Goal: Task Accomplishment & Management: Use online tool/utility

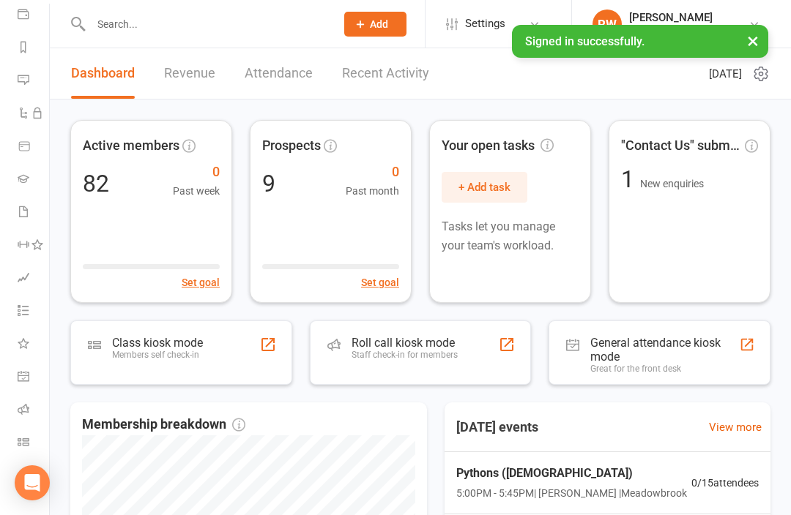
scroll to position [174, 0]
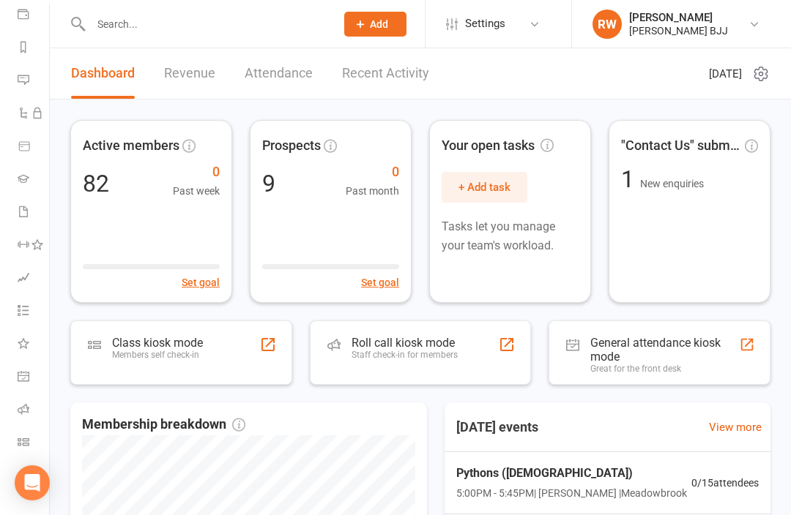
click at [32, 433] on link "Class check-in" at bounding box center [34, 443] width 33 height 33
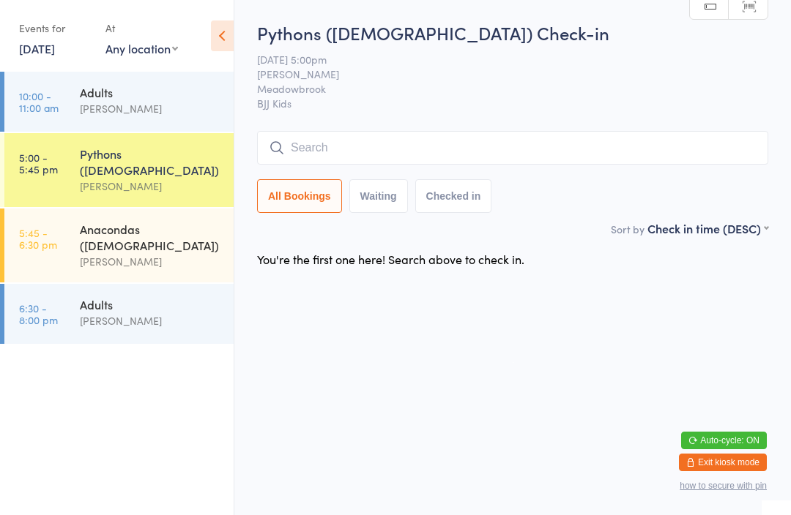
click at [736, 458] on button "Exit kiosk mode" at bounding box center [723, 463] width 88 height 18
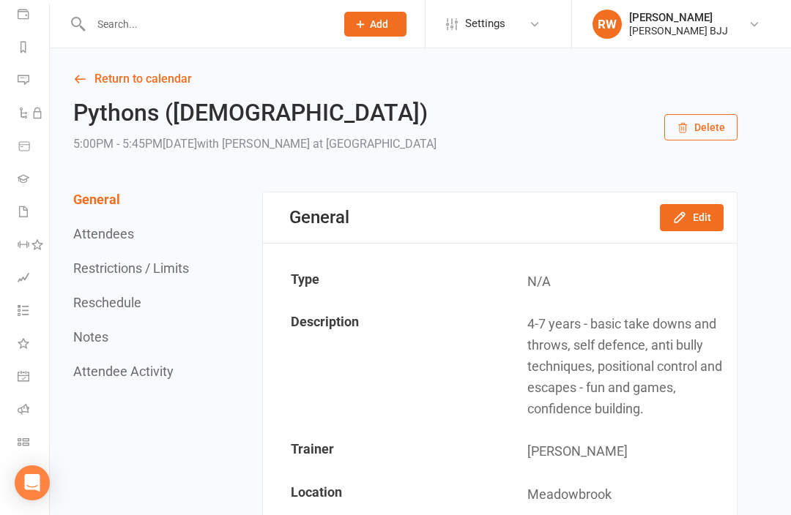
scroll to position [174, 0]
click at [205, 28] on input "text" at bounding box center [205, 24] width 239 height 20
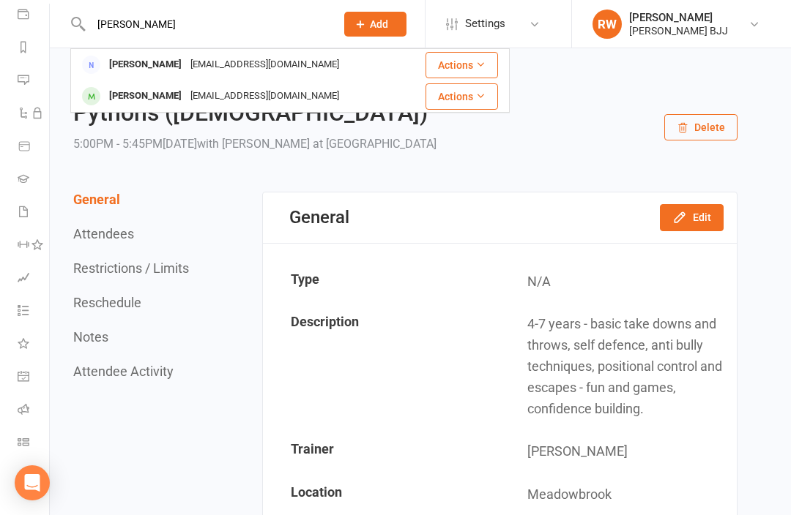
type input "Benj"
click at [286, 94] on div "info@sixbengineering.com.au" at bounding box center [264, 96] width 157 height 21
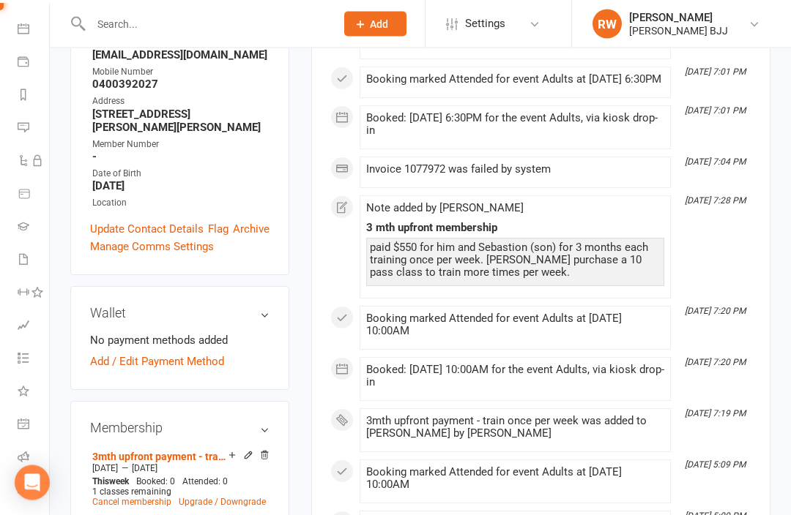
scroll to position [301, 0]
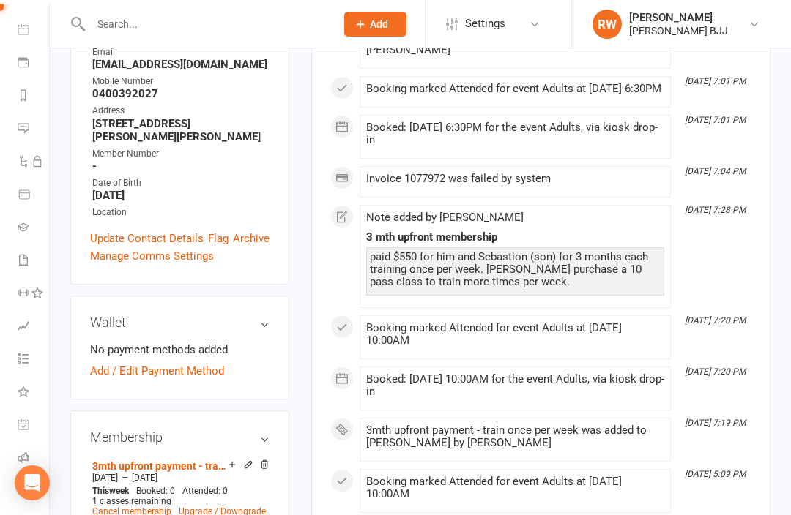
click at [198, 460] on link "3mth upfront payment - train once per week (+son)" at bounding box center [160, 466] width 136 height 12
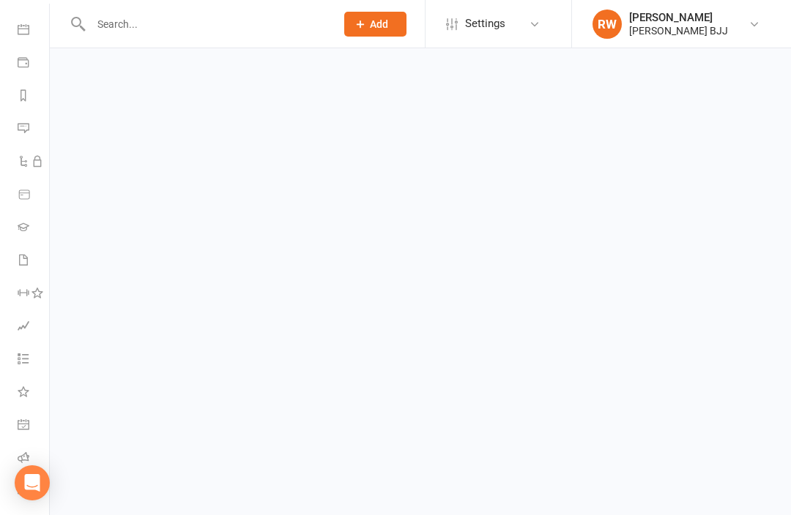
scroll to position [1, 0]
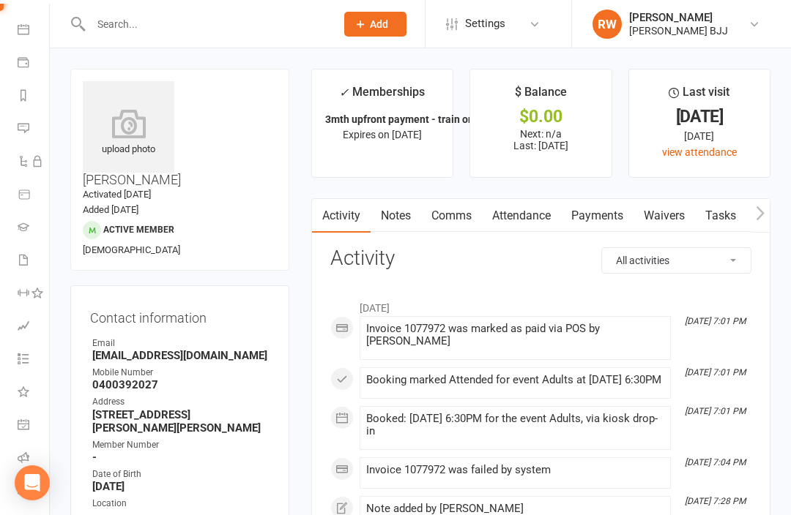
click at [606, 226] on link "Payments" at bounding box center [597, 216] width 72 height 34
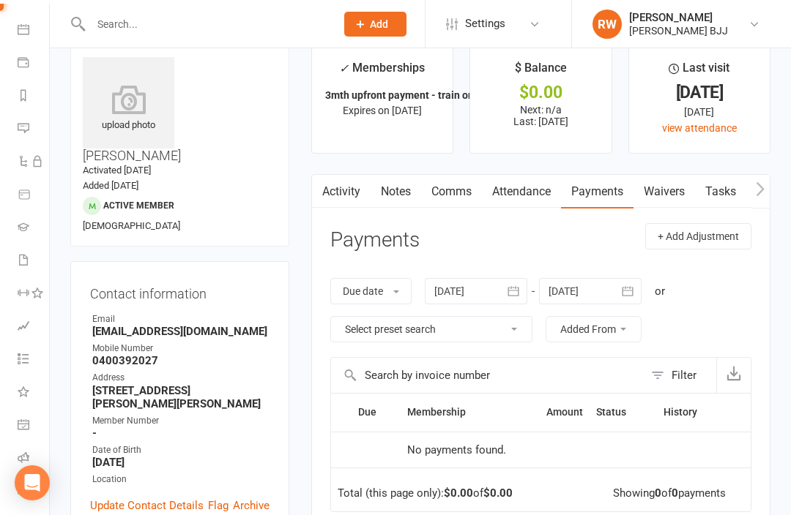
scroll to position [22, 0]
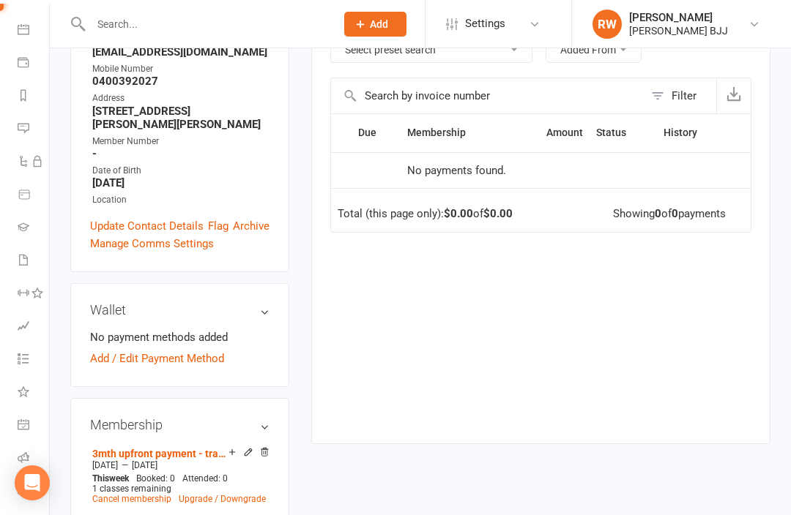
click at [201, 448] on link "3mth upfront payment - train once per week (+son)" at bounding box center [160, 454] width 136 height 12
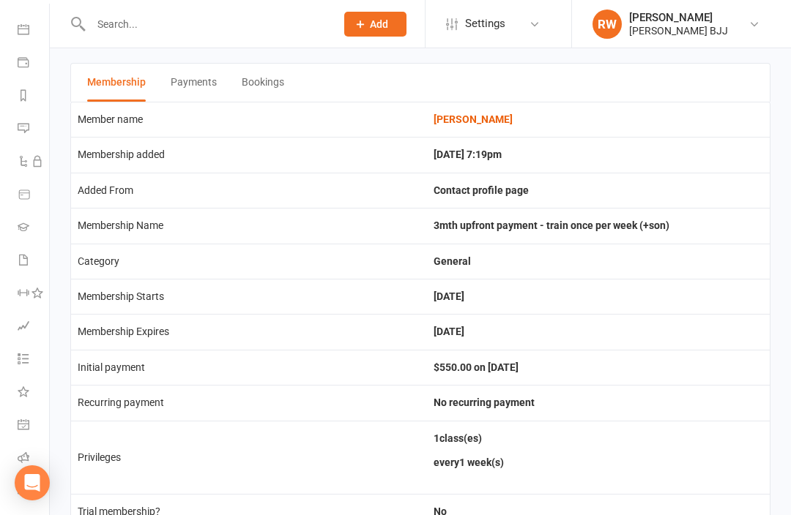
scroll to position [128, 0]
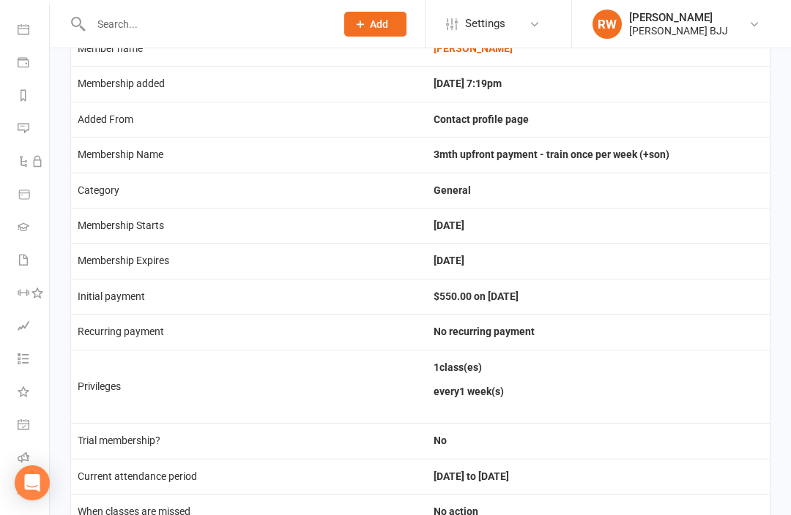
click at [186, 14] on input "text" at bounding box center [205, 24] width 239 height 20
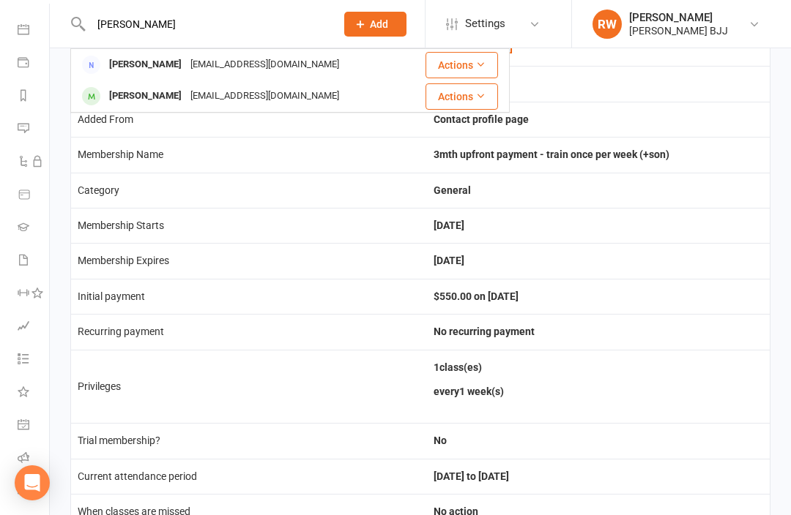
type input "Benj"
click at [230, 95] on div "info@sixbengineering.com.au" at bounding box center [264, 96] width 157 height 21
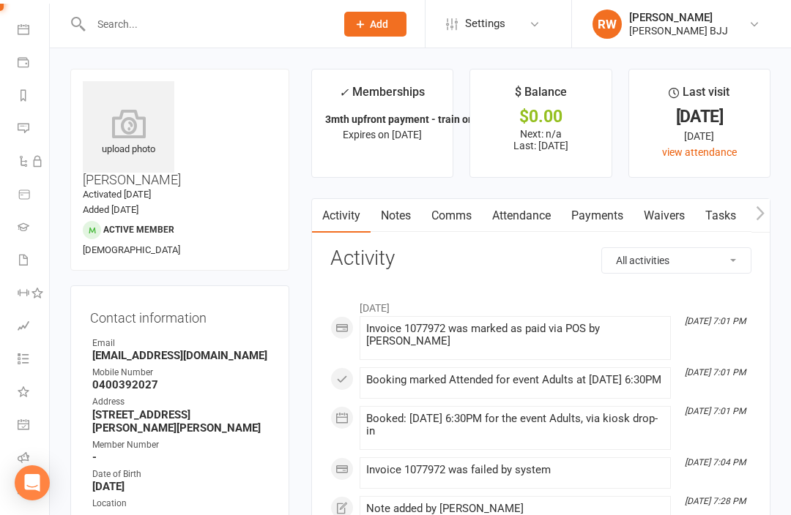
click at [248, 4] on div at bounding box center [197, 24] width 255 height 48
click at [266, 20] on input "text" at bounding box center [205, 24] width 239 height 20
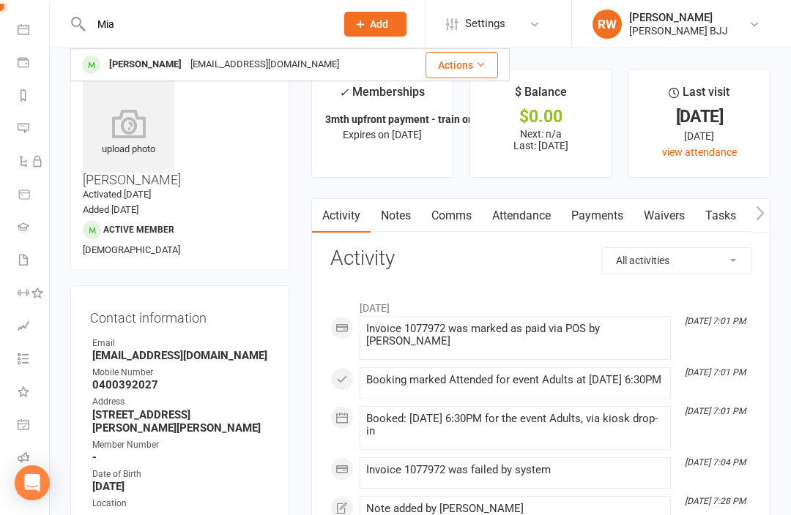
type input "Mia"
click at [209, 64] on div "jhaimunro@gmail.com" at bounding box center [264, 64] width 157 height 21
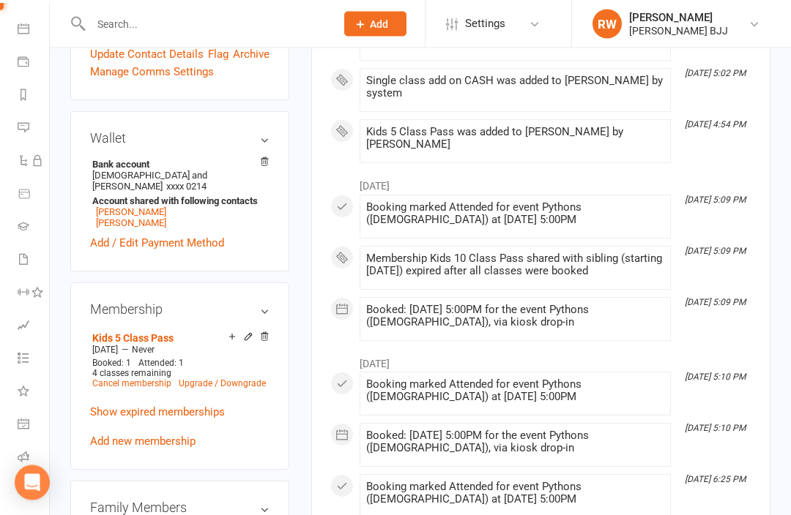
scroll to position [492, 0]
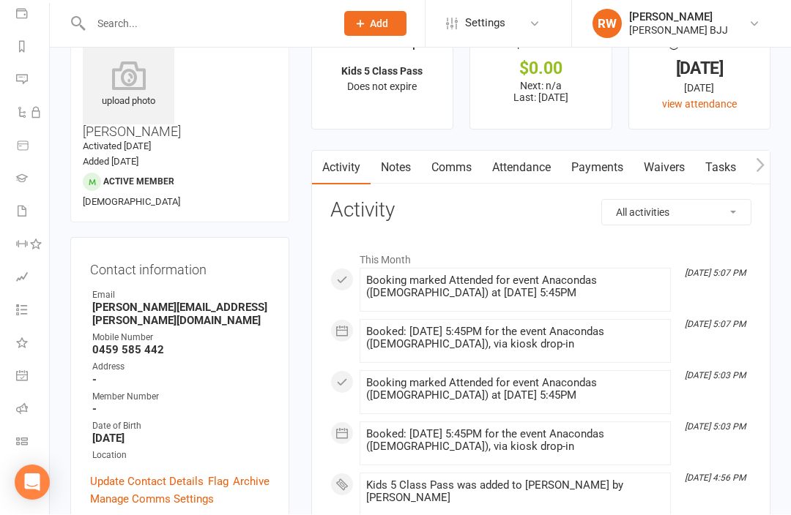
scroll to position [48, 0]
click at [25, 436] on icon at bounding box center [22, 442] width 12 height 12
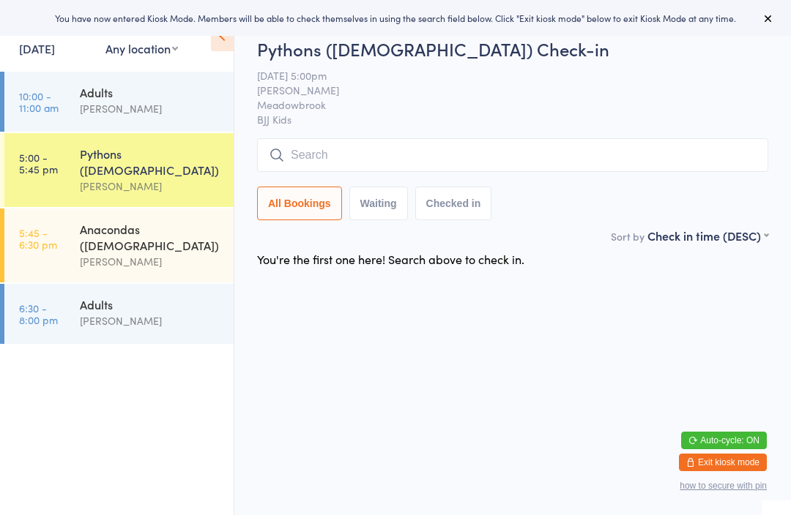
click at [402, 154] on input "search" at bounding box center [512, 155] width 511 height 34
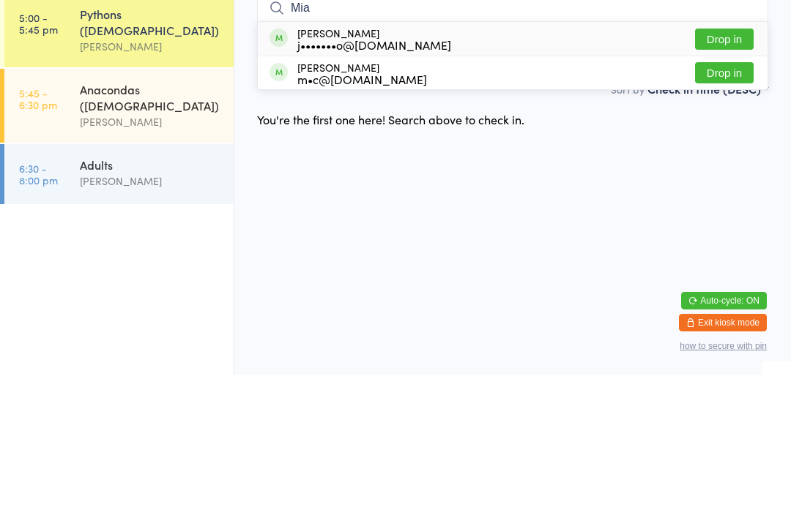
type input "Mia"
click at [716, 168] on button "Drop in" at bounding box center [724, 178] width 59 height 21
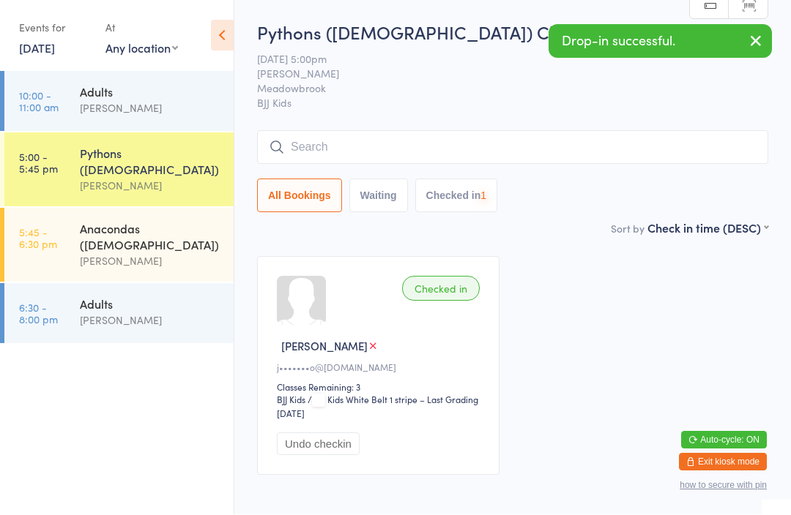
scroll to position [1, 0]
click at [420, 141] on input "search" at bounding box center [512, 147] width 511 height 34
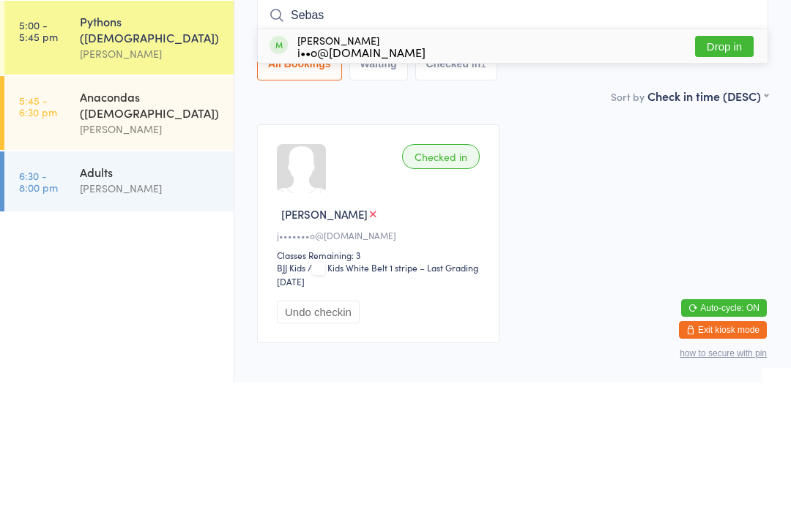
type input "Sebas"
click at [720, 168] on button "Drop in" at bounding box center [724, 178] width 59 height 21
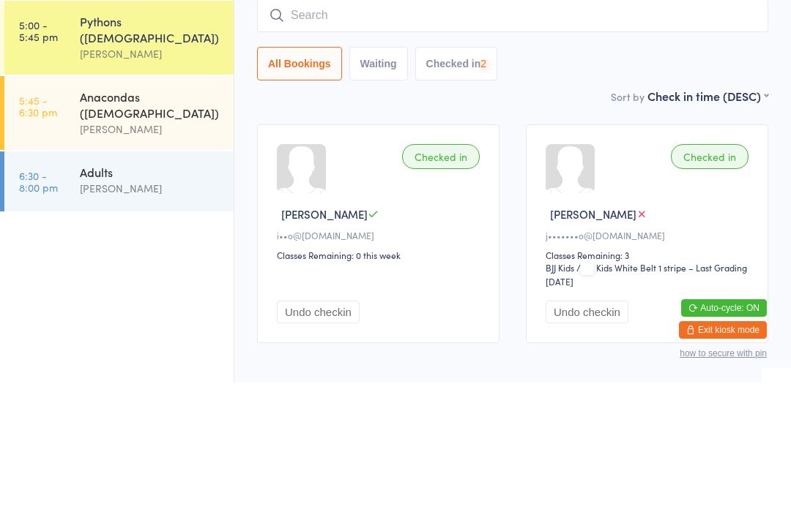
click at [417, 131] on input "search" at bounding box center [512, 148] width 511 height 34
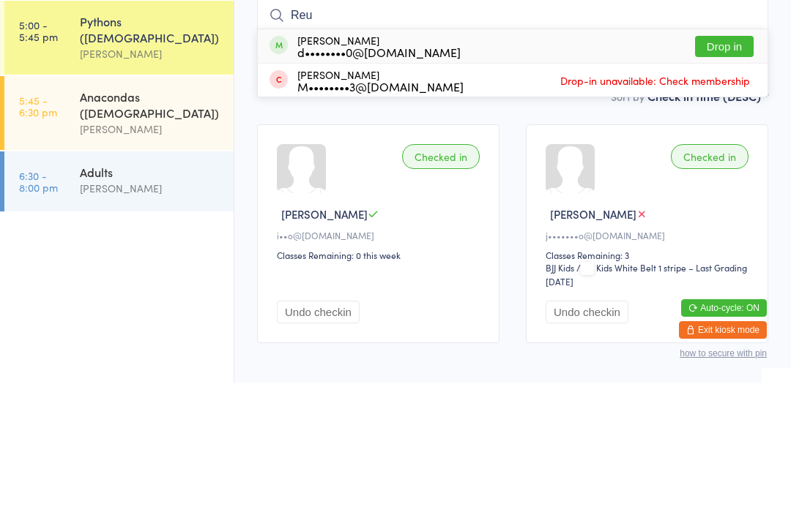
type input "Reu"
click at [728, 168] on button "Drop in" at bounding box center [724, 178] width 59 height 21
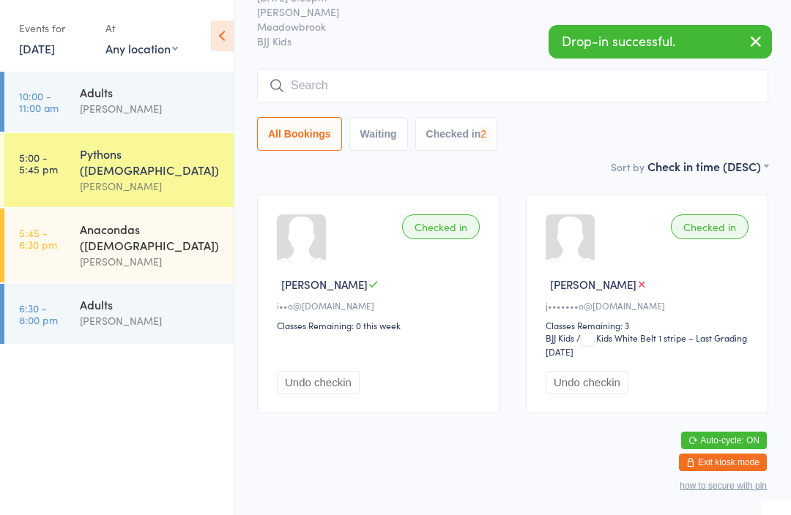
click at [442, 70] on input "search" at bounding box center [512, 86] width 511 height 34
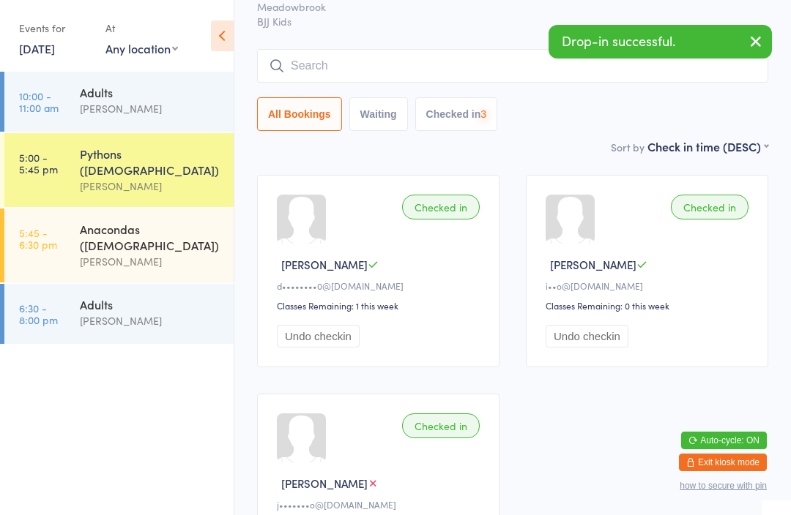
scroll to position [81, 0]
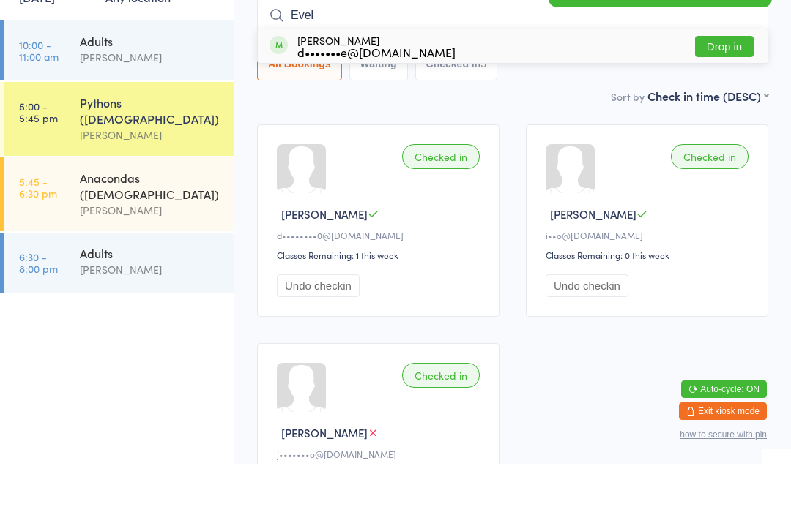
type input "Evel"
click at [714, 87] on button "Drop in" at bounding box center [724, 97] width 59 height 21
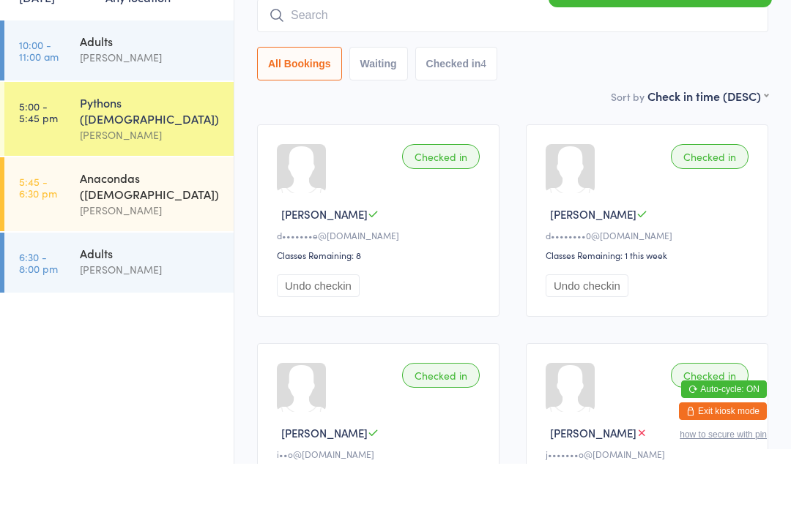
scroll to position [132, 0]
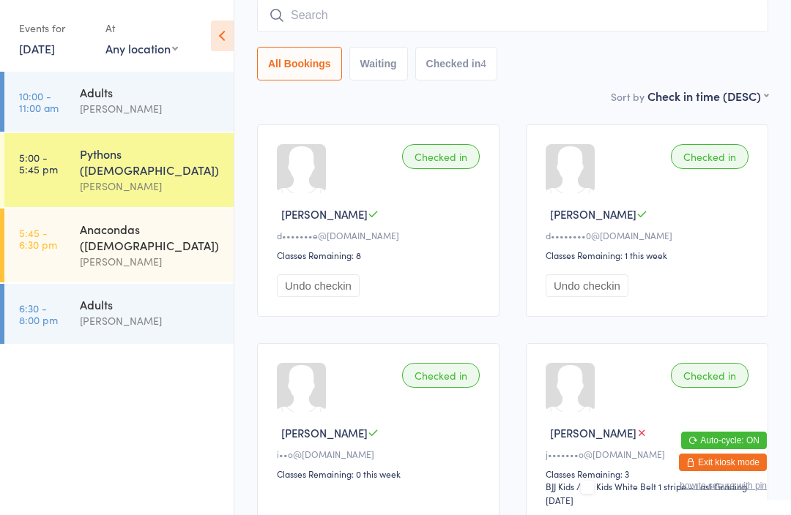
click at [55, 48] on link "[DATE]" at bounding box center [37, 48] width 36 height 16
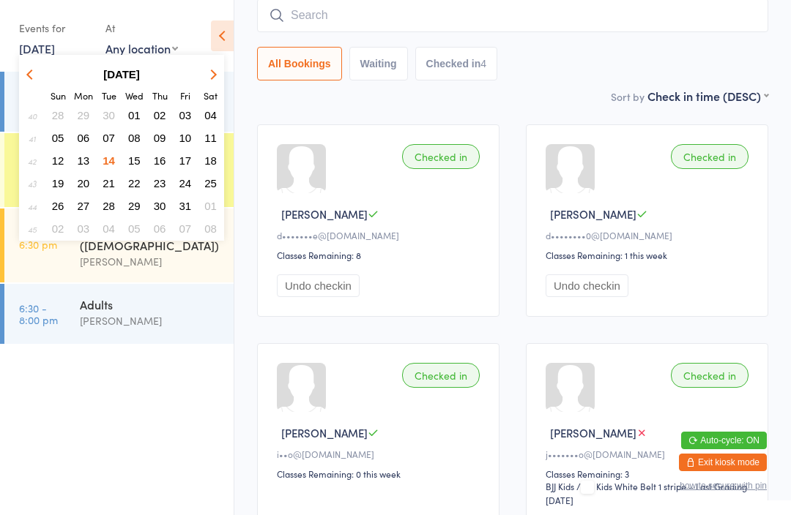
click at [246, 132] on div "Checked in Evelyn H d•••••••e@hotmail.com Classes Remaining: 8 Undo checkin Che…" at bounding box center [512, 343] width 537 height 464
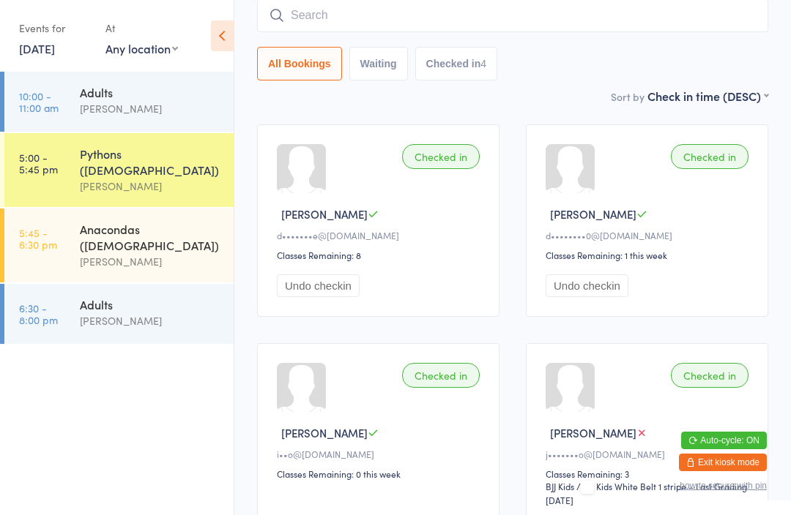
click at [50, 56] on link "[DATE]" at bounding box center [37, 48] width 36 height 16
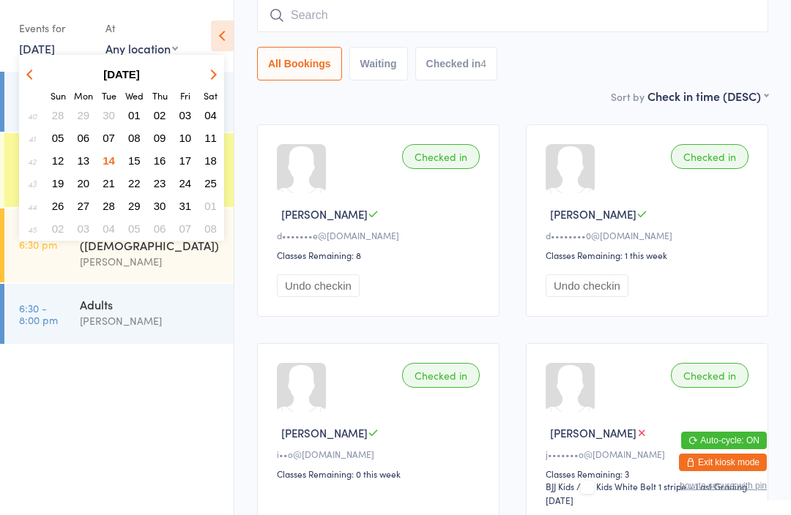
click at [215, 138] on span "11" at bounding box center [210, 138] width 12 height 12
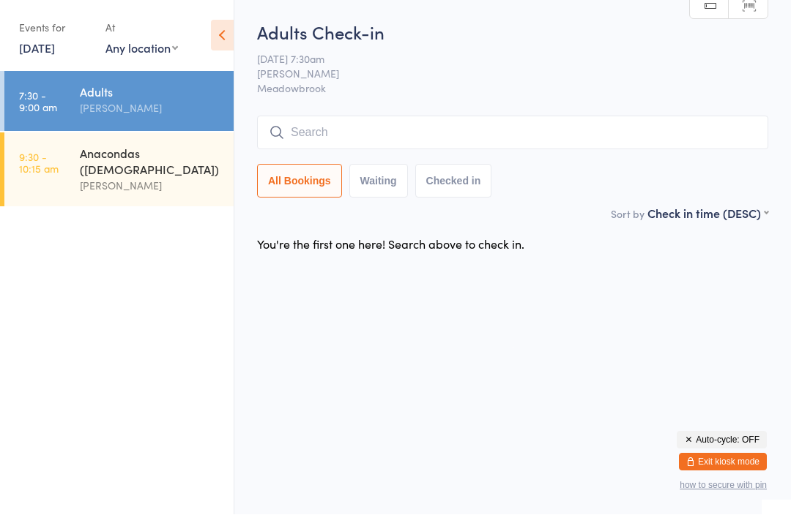
click at [148, 179] on div "Anacondas (8-12 yrs old) Robert Williams" at bounding box center [157, 170] width 154 height 74
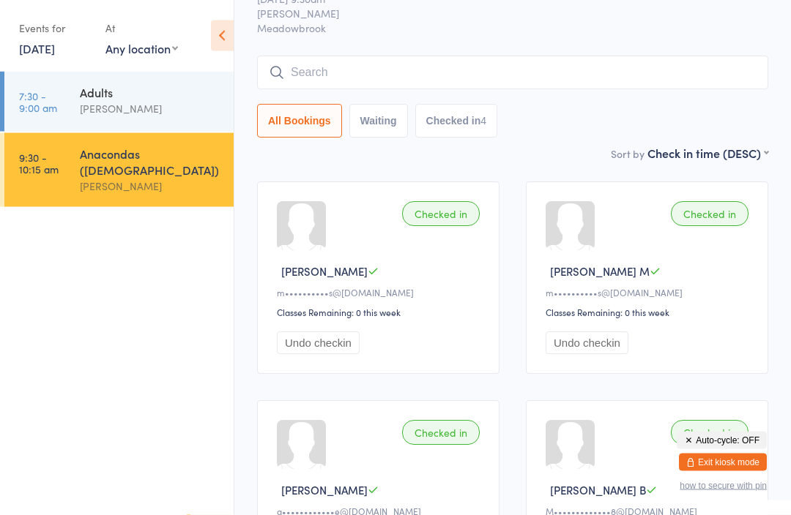
scroll to position [61, 0]
click at [728, 471] on button "Exit kiosk mode" at bounding box center [723, 463] width 88 height 18
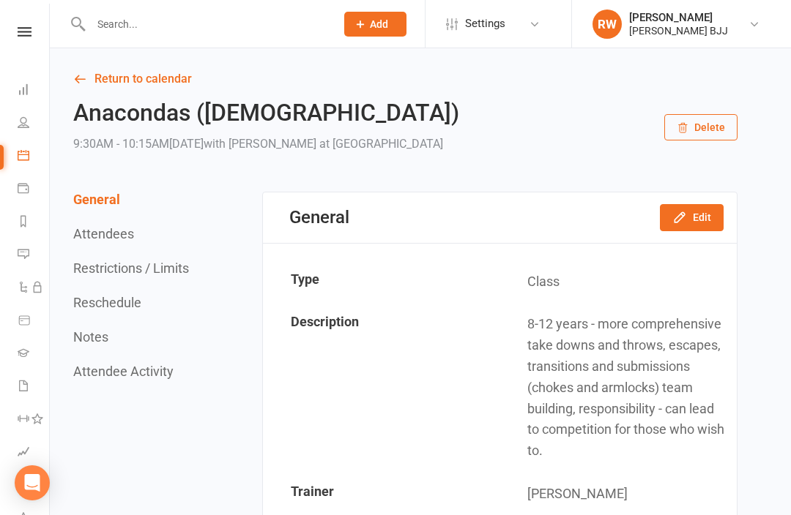
click at [234, 35] on div at bounding box center [197, 24] width 255 height 48
click at [274, 31] on input "text" at bounding box center [205, 24] width 239 height 20
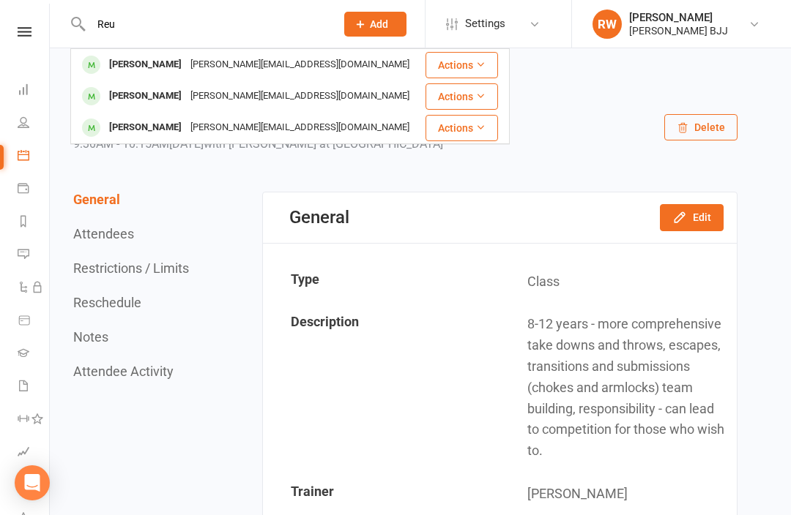
type input "Reu"
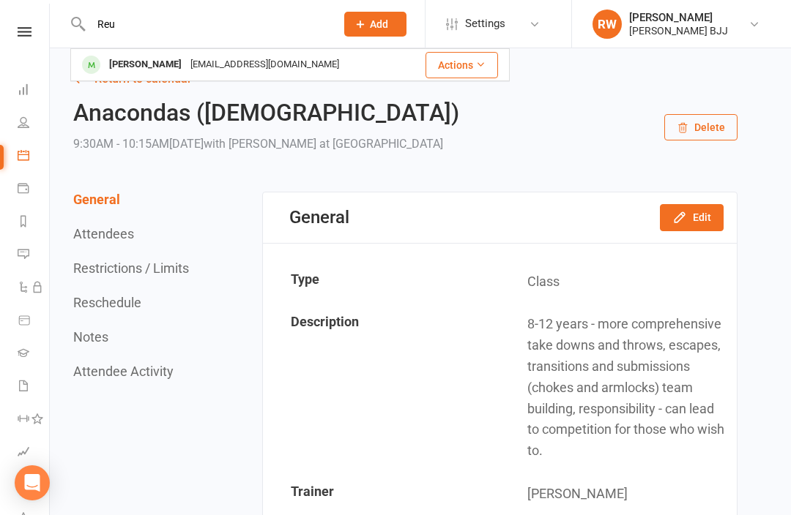
click at [129, 59] on div "Reuben Heenan" at bounding box center [145, 64] width 81 height 21
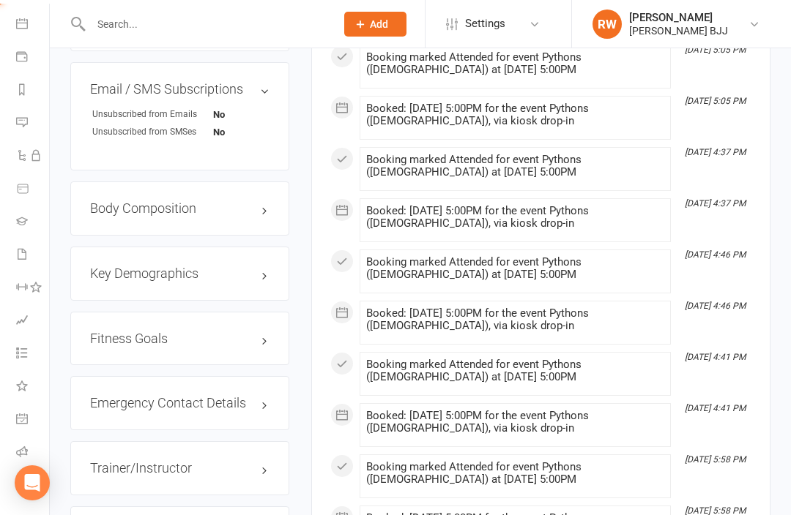
scroll to position [126, 1]
click at [29, 493] on link "Class check-in" at bounding box center [32, 492] width 33 height 33
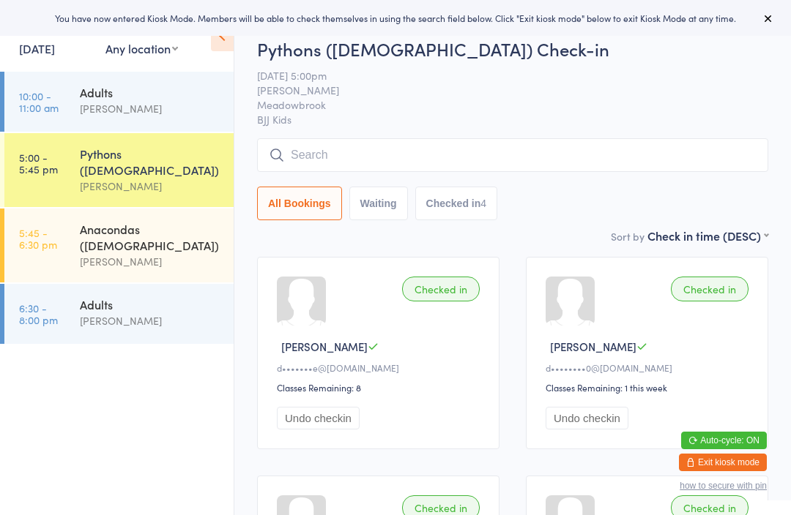
click at [184, 104] on div "[PERSON_NAME]" at bounding box center [150, 108] width 141 height 17
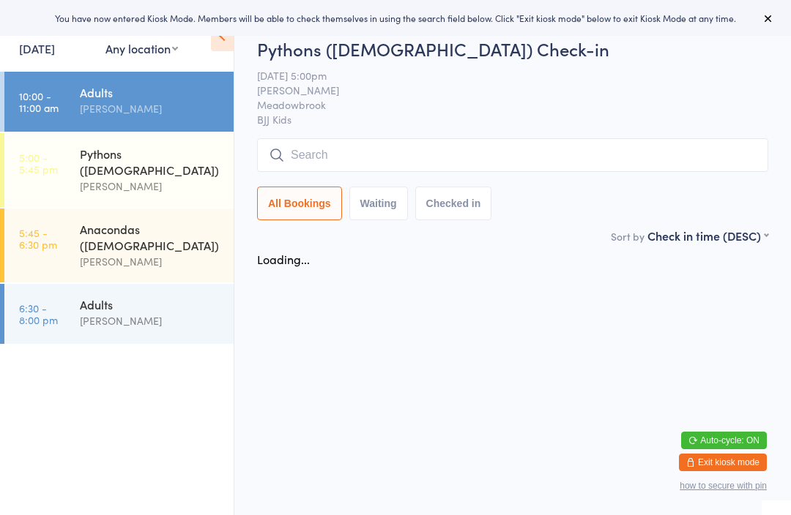
click at [340, 153] on input "search" at bounding box center [512, 155] width 511 height 34
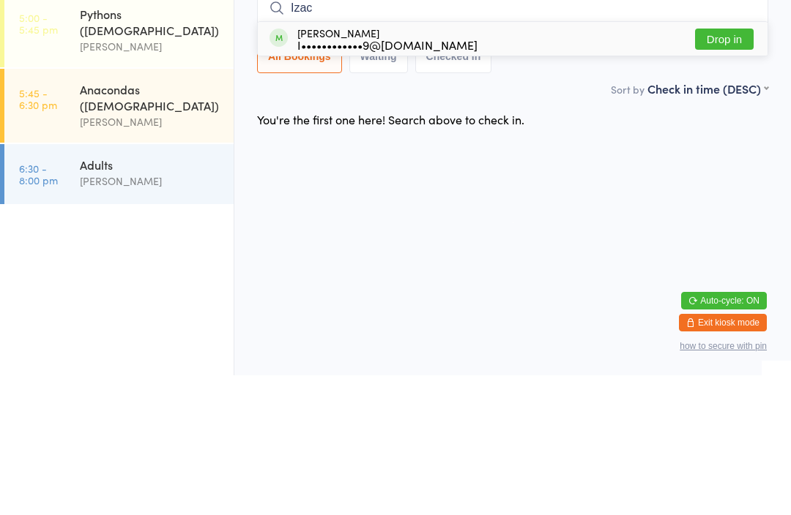
type input "Izac"
click at [719, 168] on button "Drop in" at bounding box center [724, 178] width 59 height 21
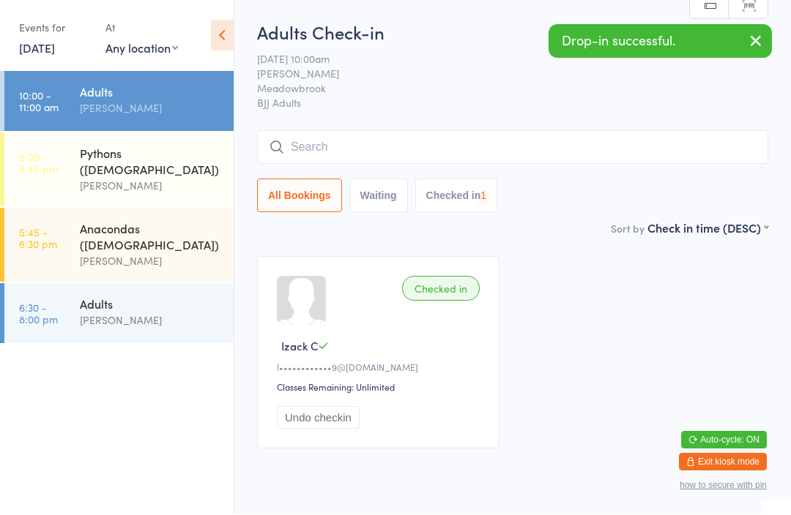
scroll to position [1, 0]
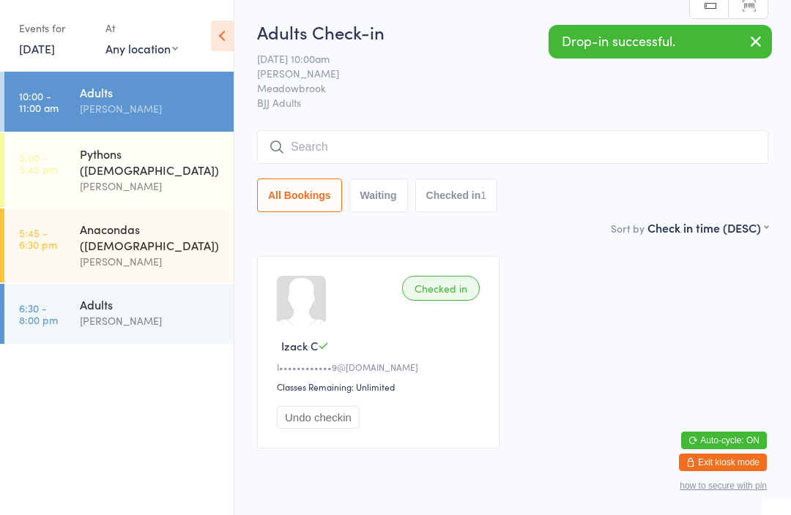
click at [386, 145] on input "search" at bounding box center [512, 147] width 511 height 34
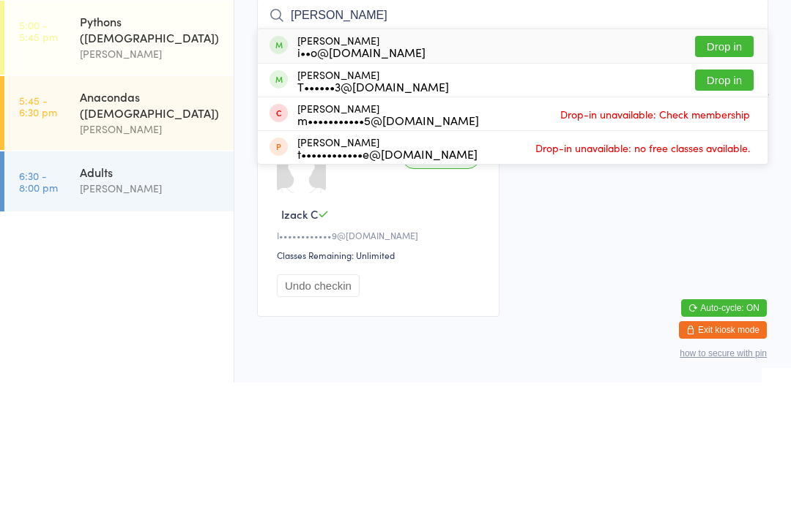
type input "[PERSON_NAME]"
click at [719, 168] on button "Drop in" at bounding box center [724, 178] width 59 height 21
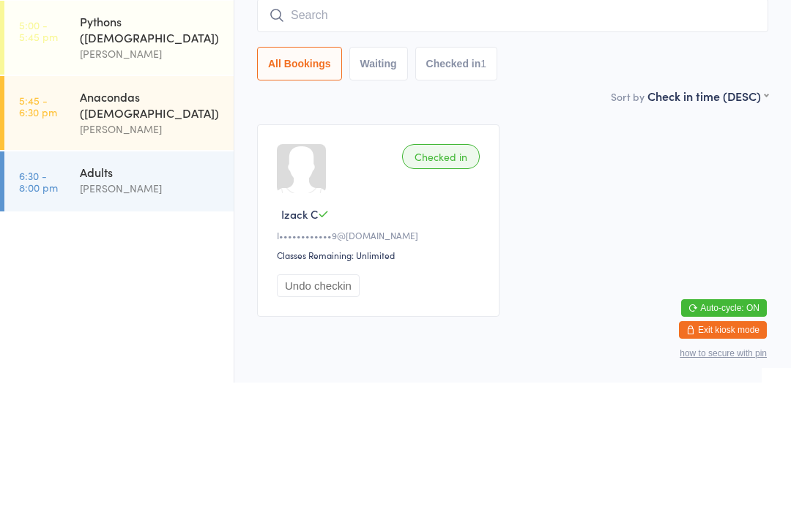
scroll to position [54, 0]
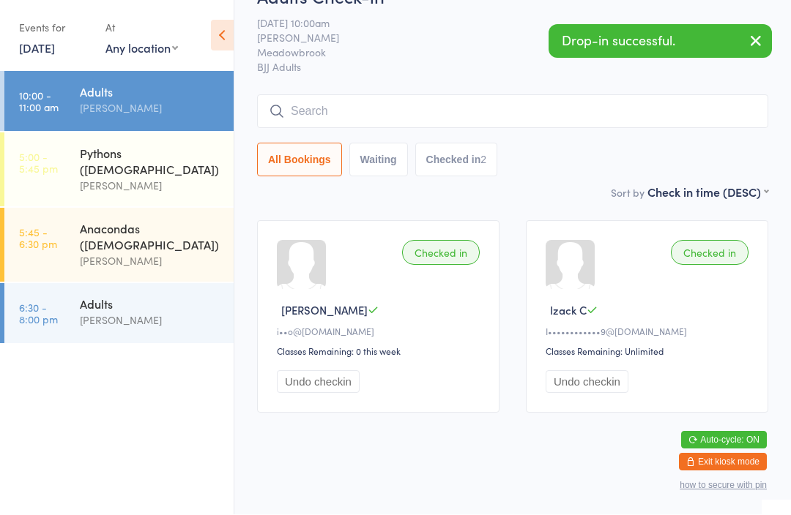
click at [381, 95] on input "search" at bounding box center [512, 112] width 511 height 34
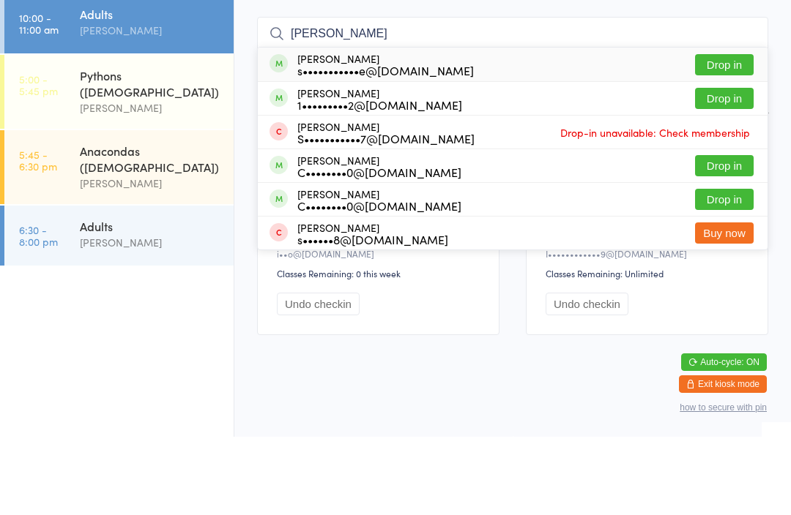
type input "Shane"
click at [722, 132] on button "Drop in" at bounding box center [724, 142] width 59 height 21
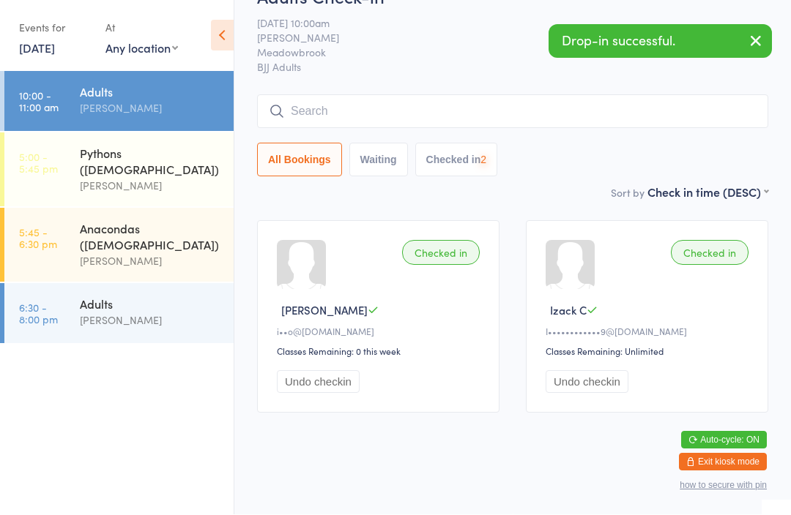
scroll to position [55, 0]
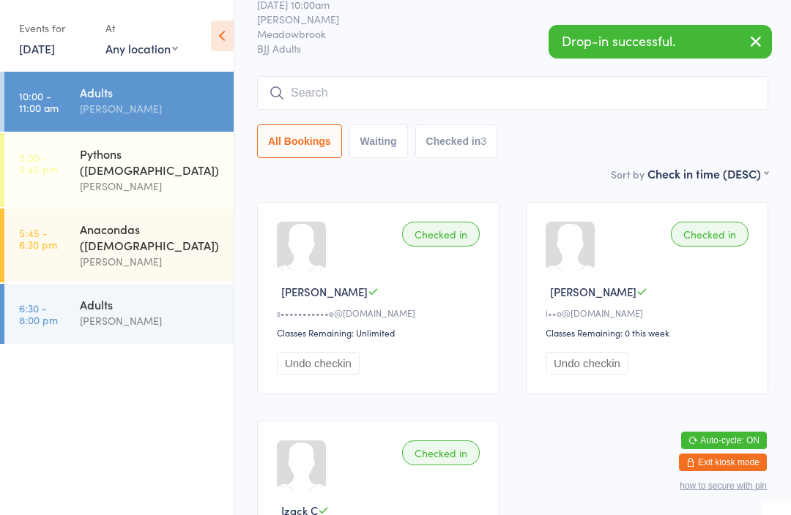
click at [347, 97] on input "search" at bounding box center [512, 93] width 511 height 34
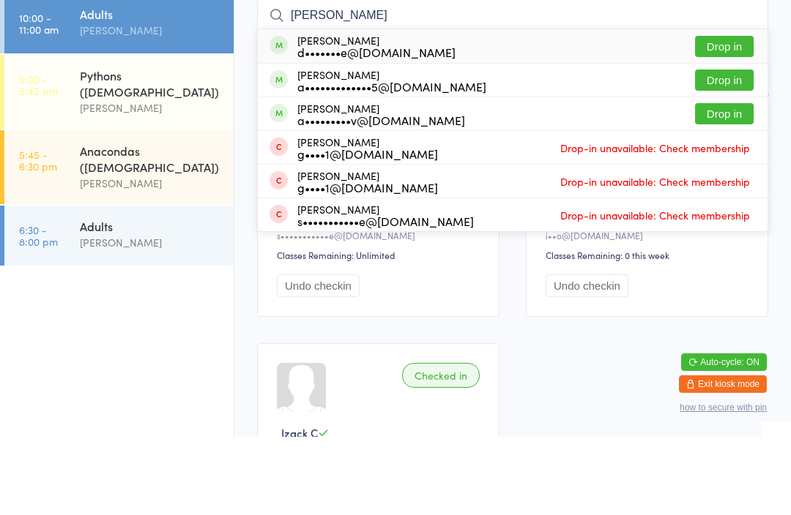
type input "David"
click at [728, 114] on button "Drop in" at bounding box center [724, 124] width 59 height 21
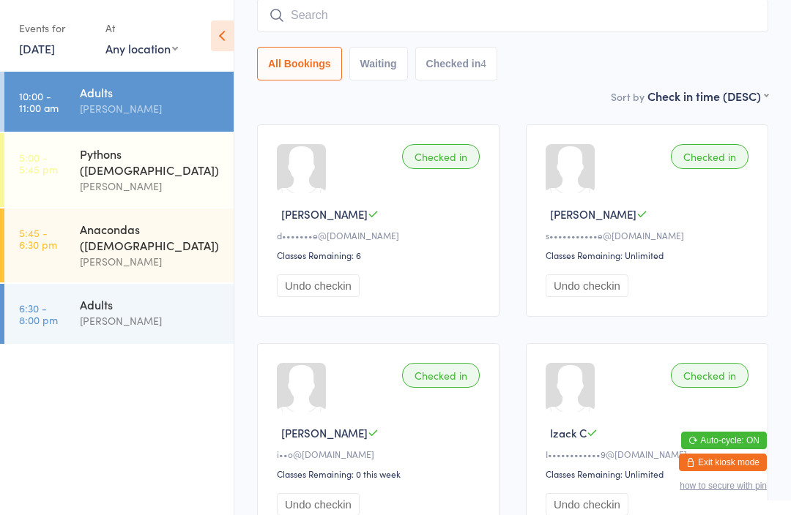
click at [429, 23] on input "search" at bounding box center [512, 16] width 511 height 34
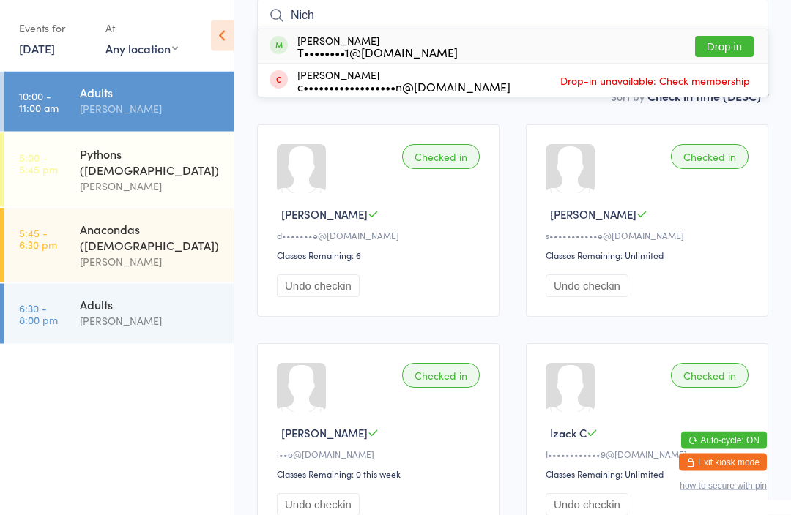
type input "Nich"
click at [720, 58] on button "Drop in" at bounding box center [724, 47] width 59 height 21
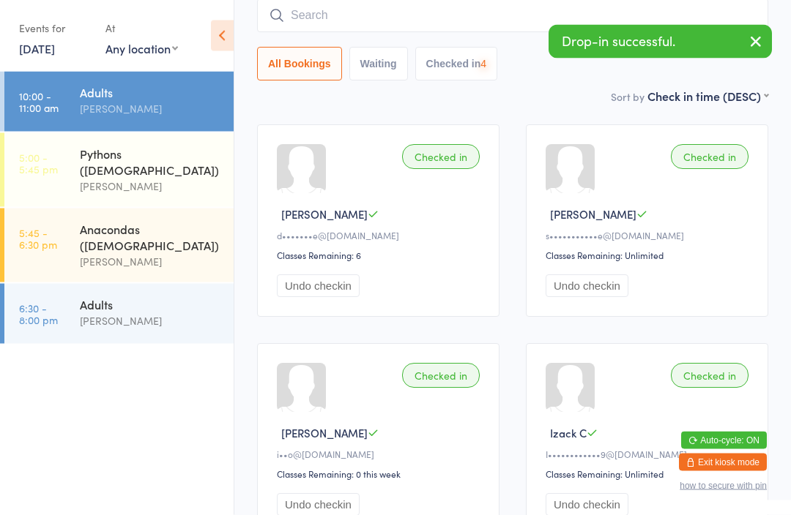
scroll to position [132, 0]
click at [378, 14] on input "search" at bounding box center [512, 16] width 511 height 34
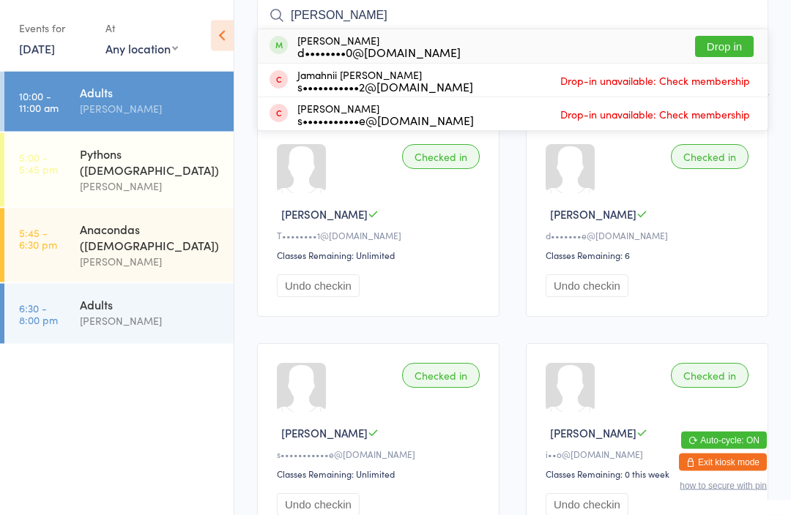
type input "Dale"
click at [730, 49] on button "Drop in" at bounding box center [724, 47] width 59 height 21
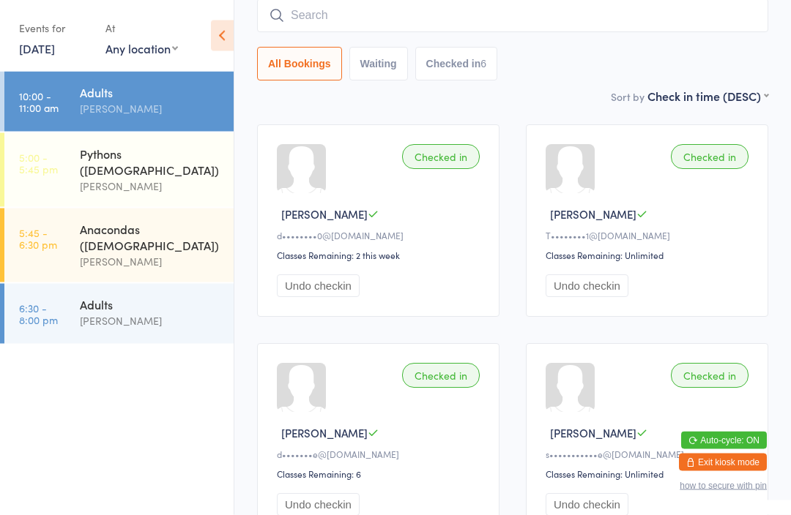
click at [51, 56] on link "14 Oct, 2025" at bounding box center [37, 48] width 36 height 16
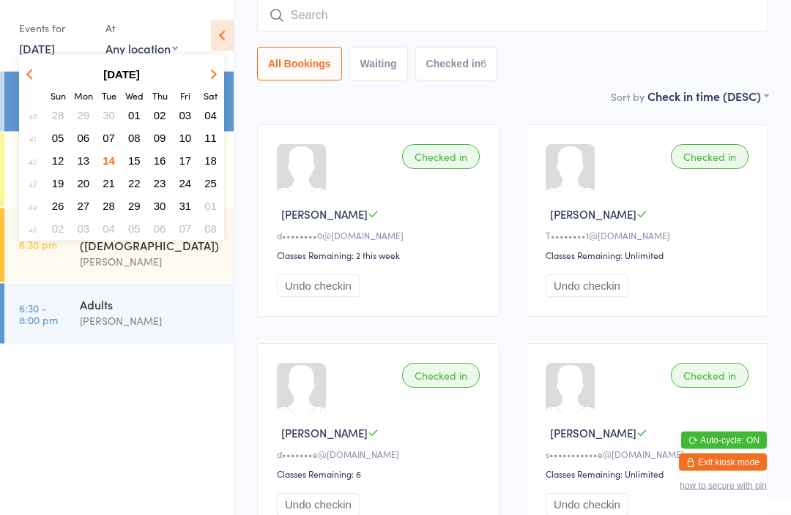
click at [90, 161] on button "13" at bounding box center [83, 161] width 23 height 20
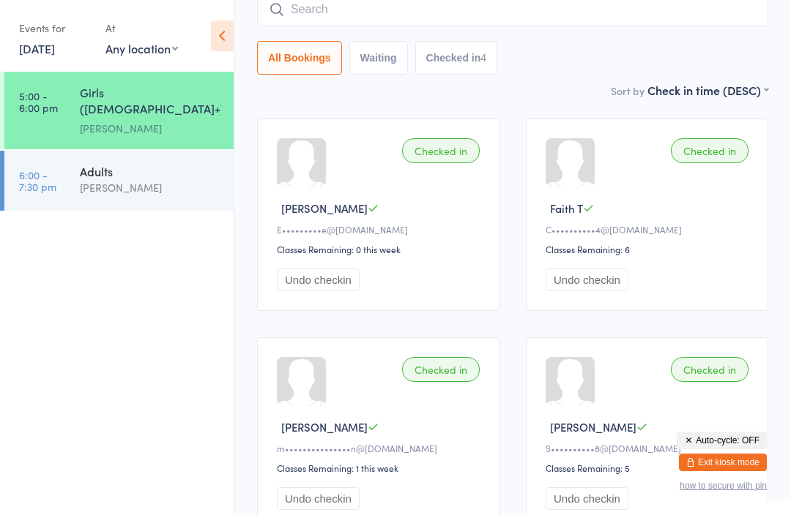
scroll to position [127, 0]
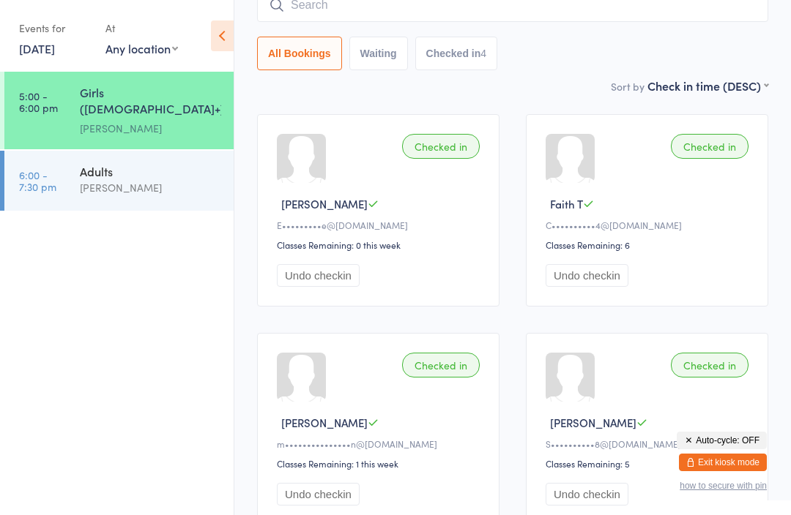
click at [375, 9] on input "search" at bounding box center [512, 5] width 511 height 34
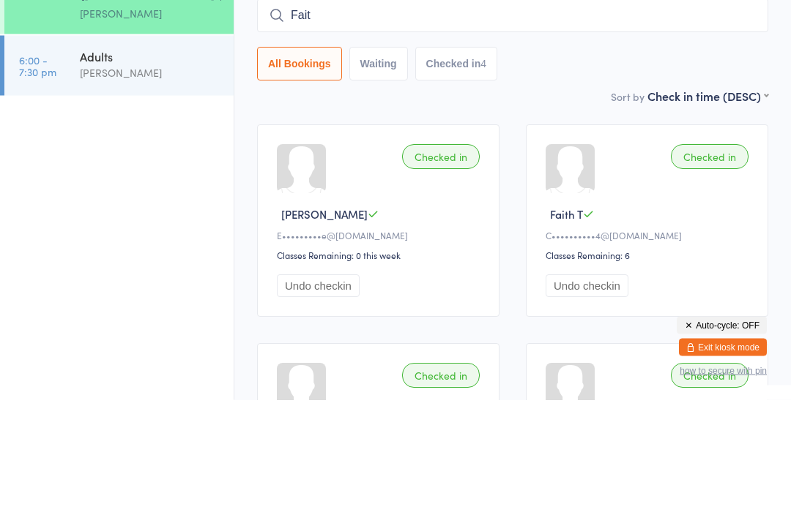
type input "Faith"
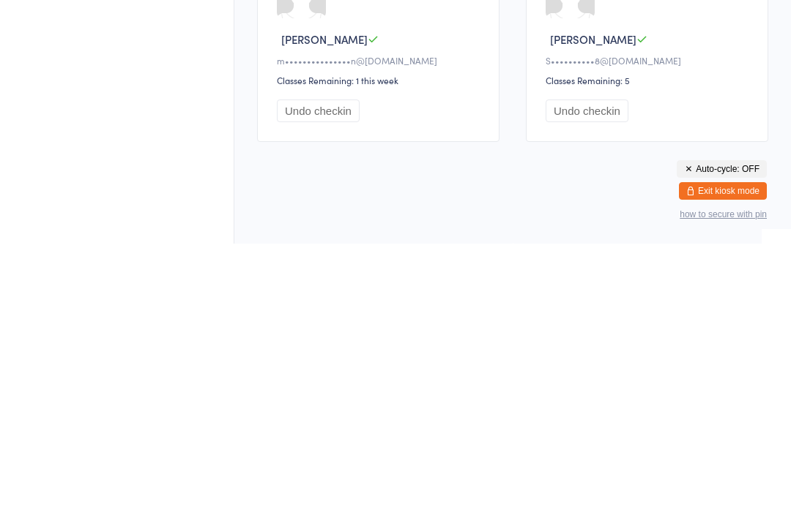
scroll to position [263, 0]
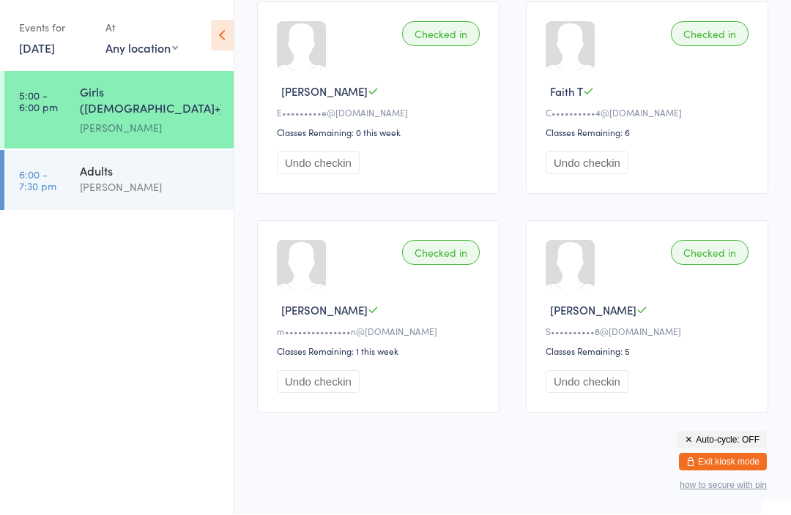
click at [163, 163] on div "Adults" at bounding box center [150, 171] width 141 height 16
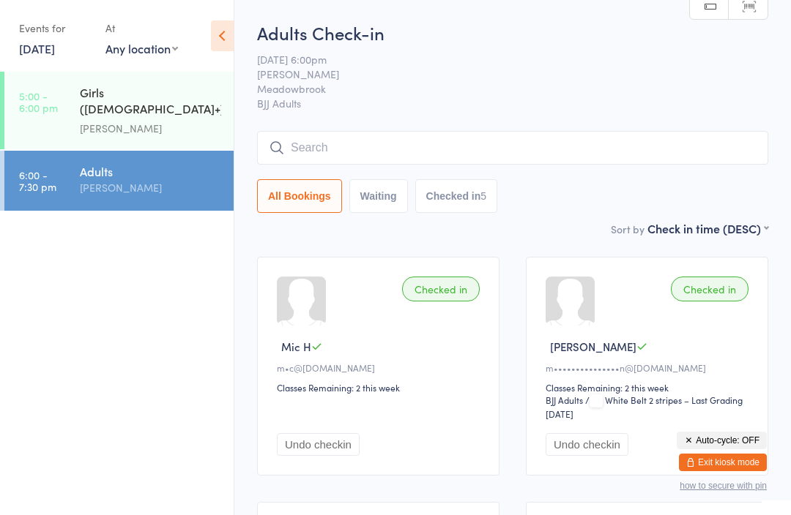
click at [444, 150] on input "search" at bounding box center [512, 148] width 511 height 34
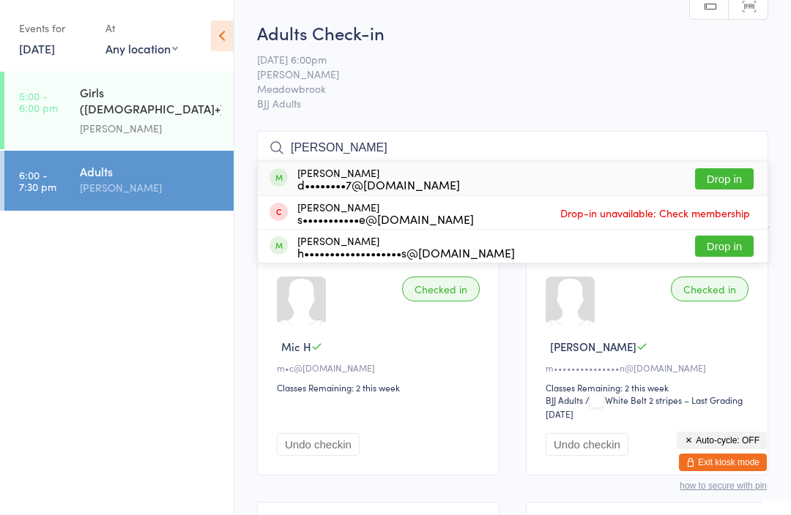
type input "[PERSON_NAME]"
click at [716, 179] on button "Drop in" at bounding box center [724, 178] width 59 height 21
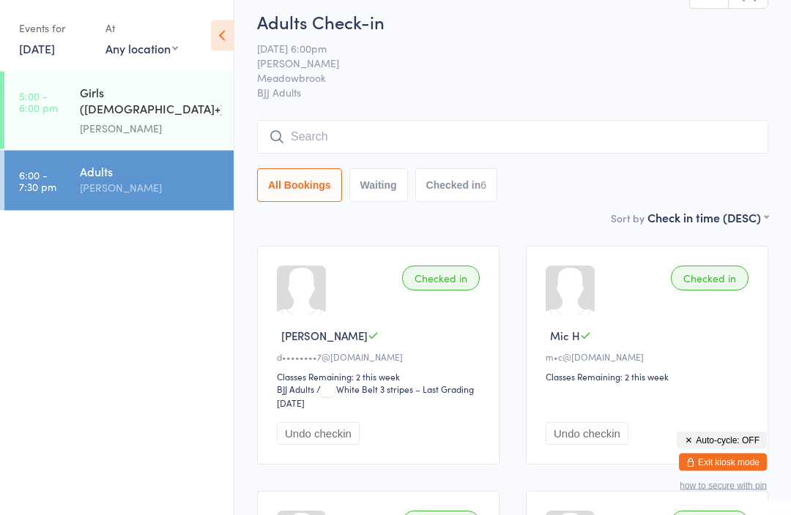
scroll to position [10, 0]
click at [434, 135] on input "search" at bounding box center [512, 138] width 511 height 34
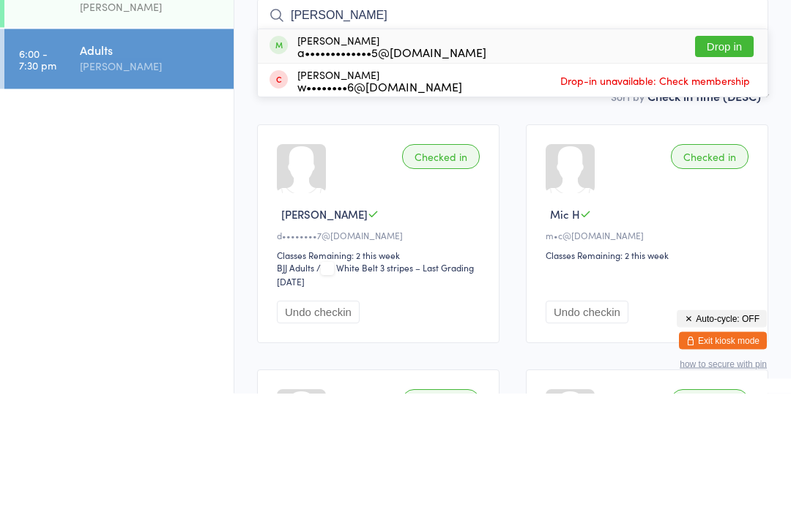
type input "Tony"
click at [724, 158] on button "Drop in" at bounding box center [724, 168] width 59 height 21
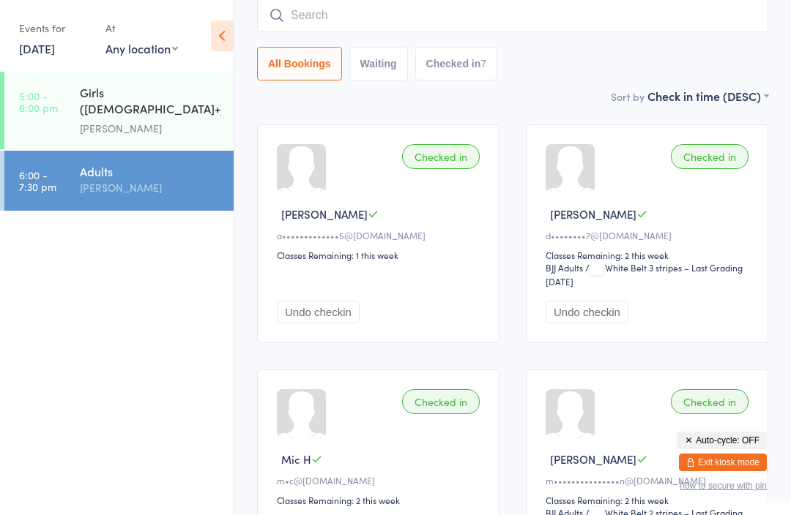
click at [491, 27] on input "search" at bounding box center [512, 16] width 511 height 34
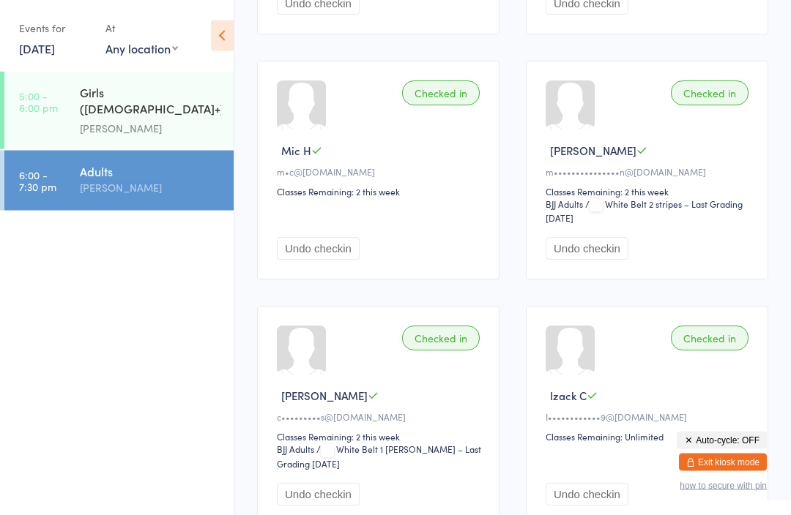
scroll to position [441, 0]
click at [55, 45] on link "13 Oct, 2025" at bounding box center [37, 48] width 36 height 16
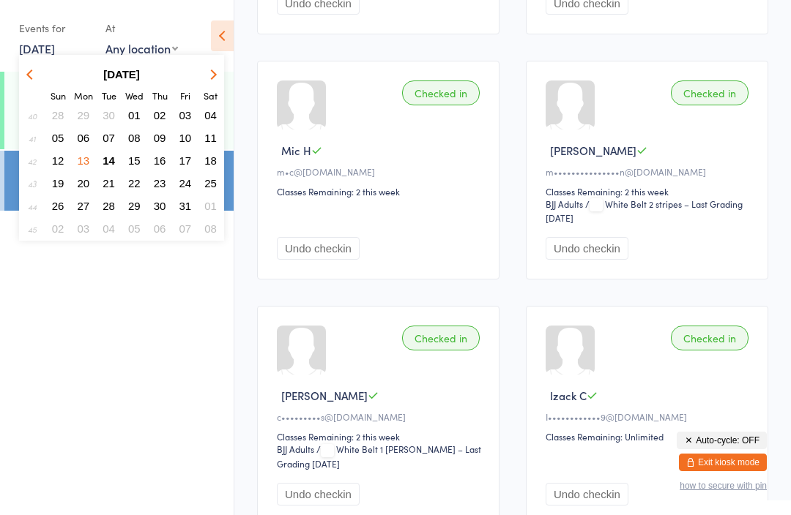
click at [217, 137] on button "11" at bounding box center [210, 138] width 23 height 20
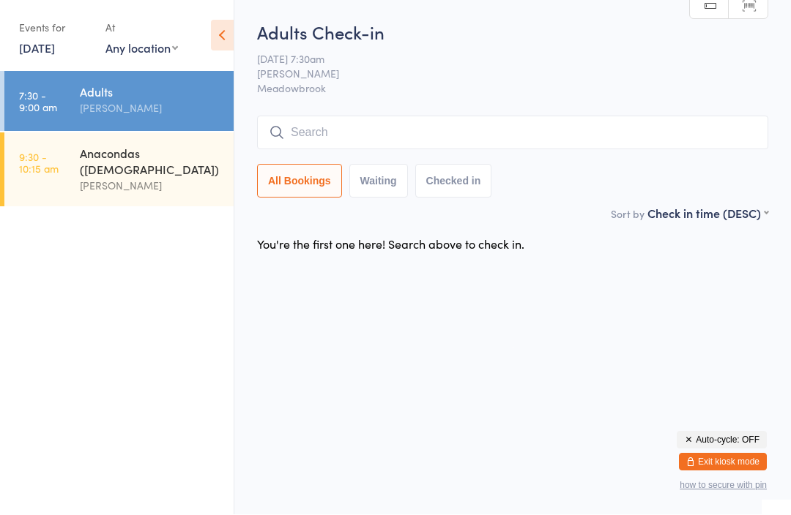
click at [159, 178] on div "[PERSON_NAME]" at bounding box center [150, 186] width 141 height 17
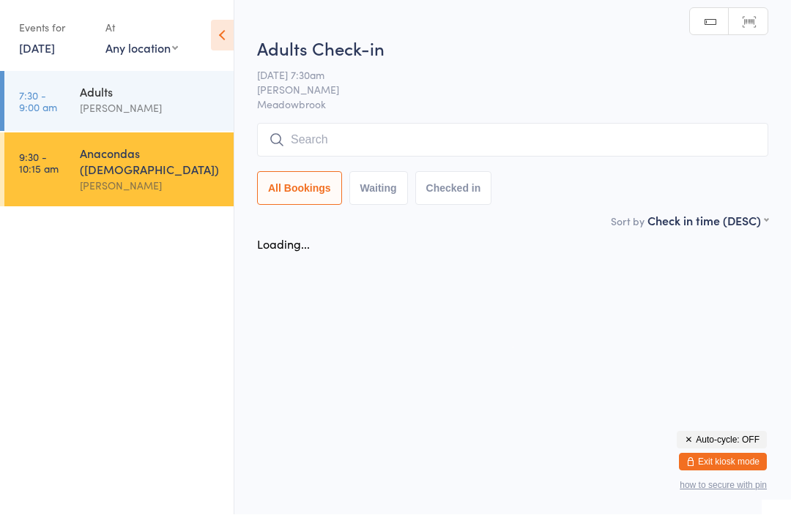
scroll to position [1, 0]
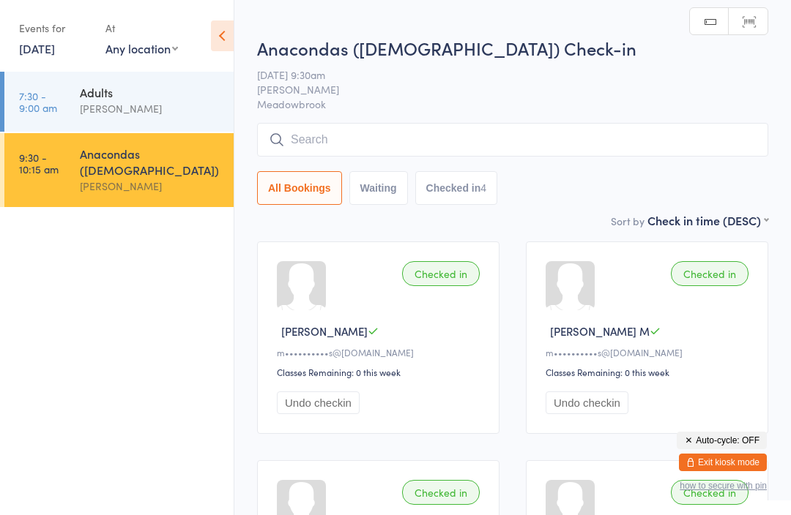
click at [169, 103] on div "[PERSON_NAME]" at bounding box center [150, 108] width 141 height 17
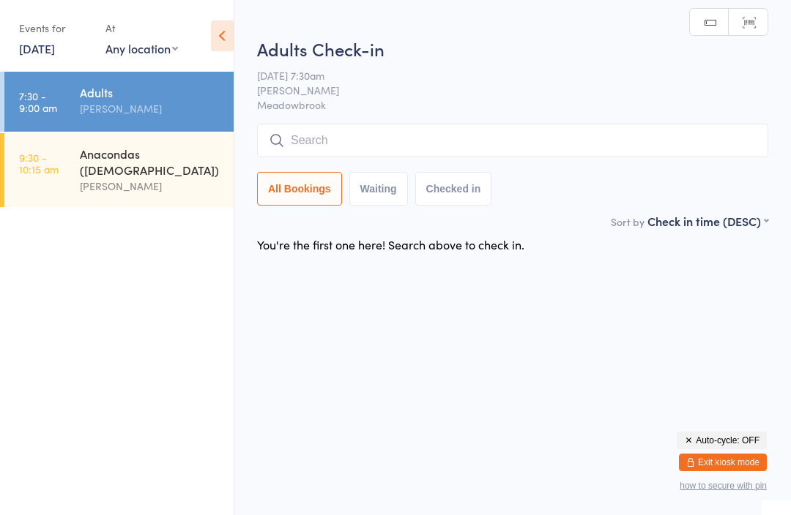
click at [385, 143] on input "search" at bounding box center [512, 141] width 511 height 34
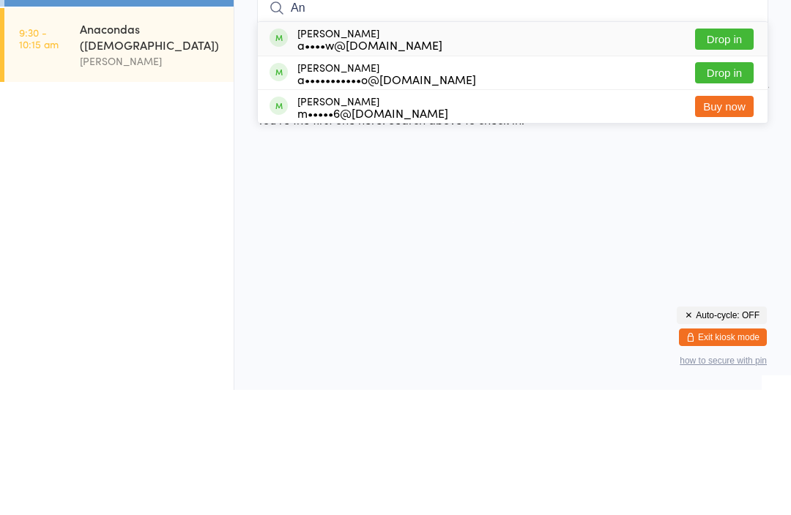
type input "A"
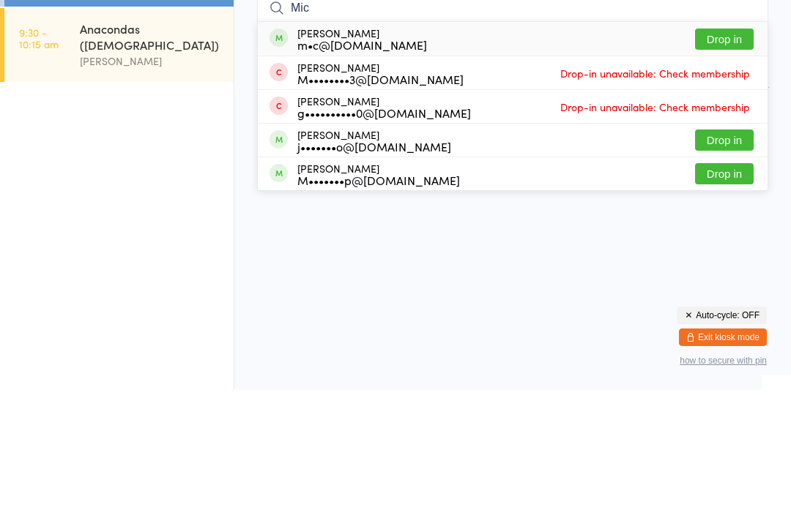
type input "Mic"
click at [728, 154] on button "Drop in" at bounding box center [724, 164] width 59 height 21
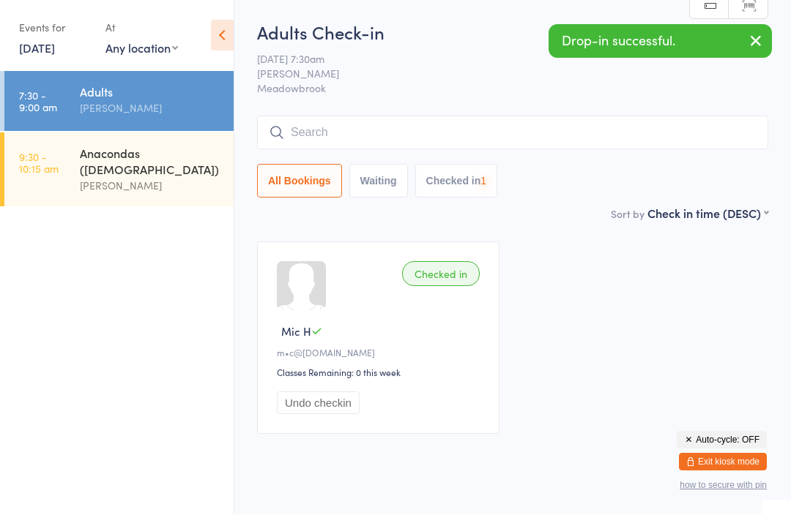
scroll to position [1, 0]
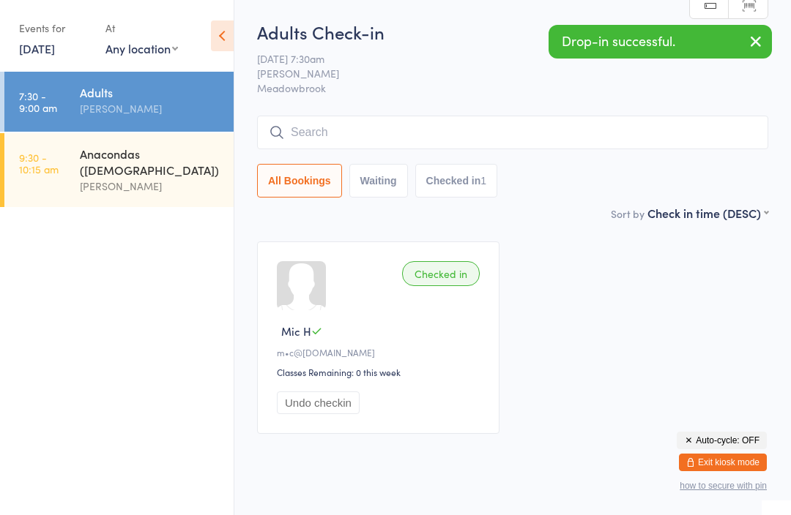
click at [421, 130] on input "search" at bounding box center [512, 133] width 511 height 34
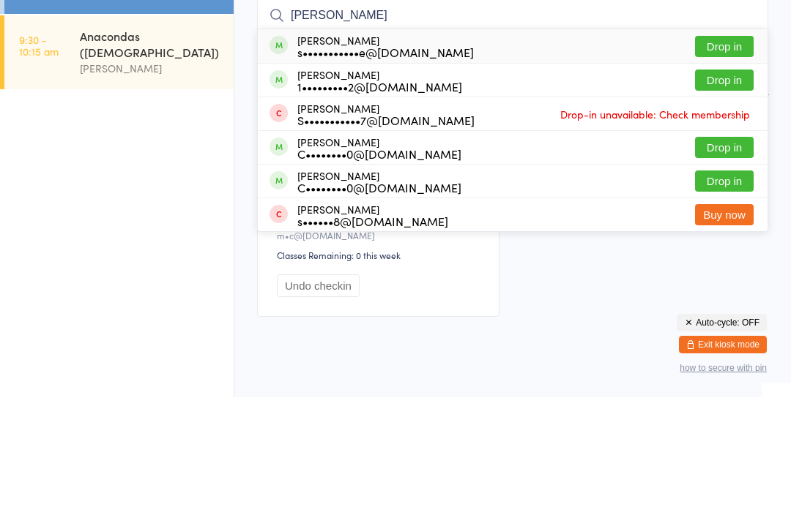
type input "Shane"
click at [728, 154] on button "Drop in" at bounding box center [724, 164] width 59 height 21
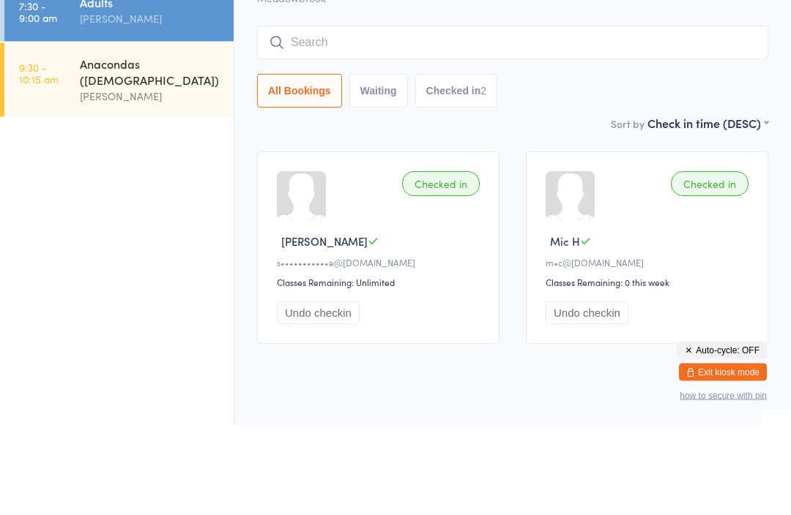
click at [477, 116] on input "search" at bounding box center [512, 133] width 511 height 34
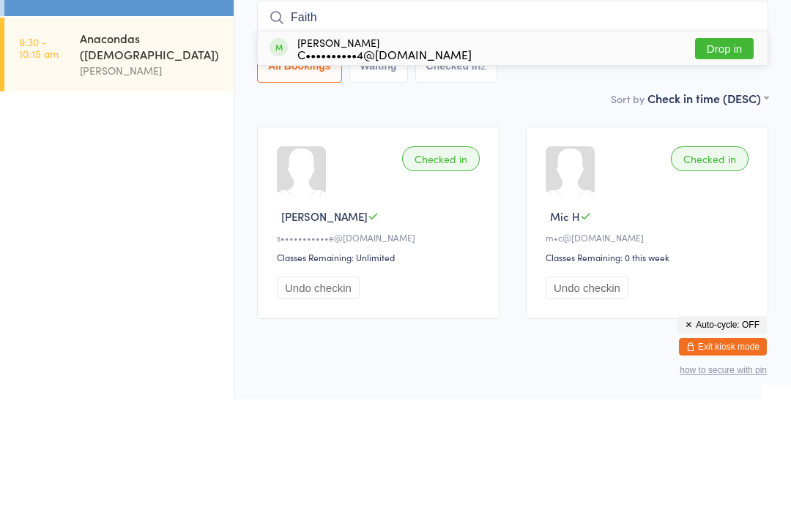
type input "Faith"
click at [724, 154] on button "Drop in" at bounding box center [724, 164] width 59 height 21
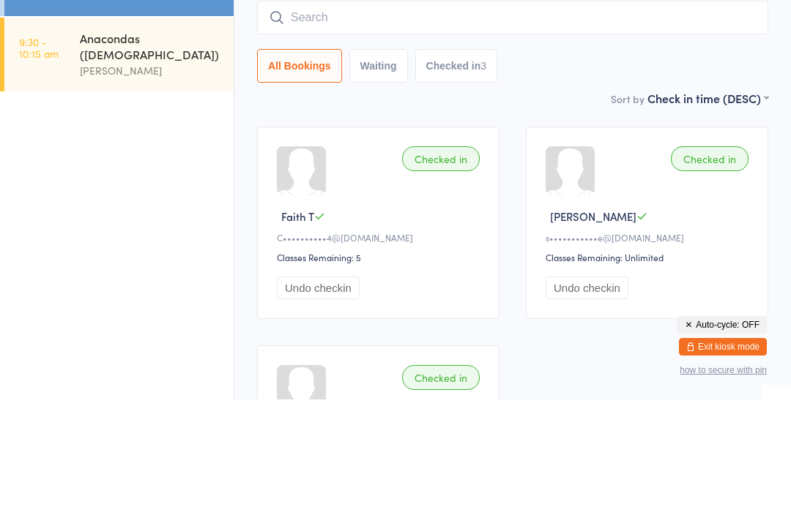
scroll to position [116, 0]
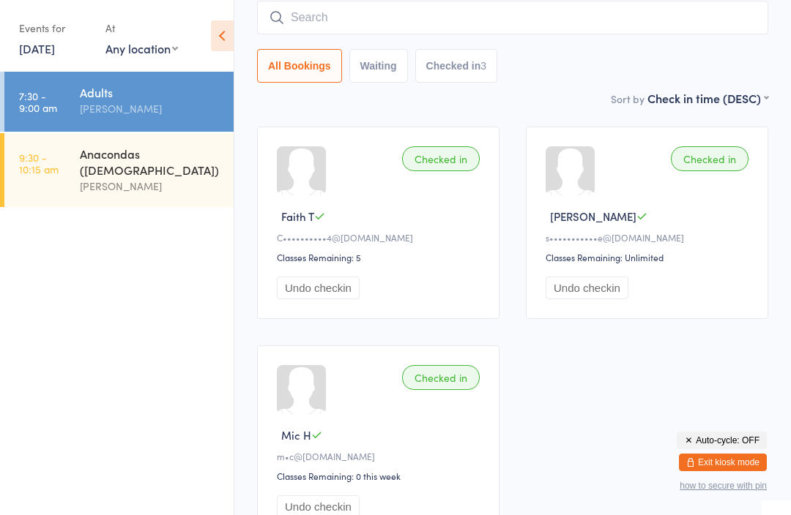
click at [408, 12] on input "search" at bounding box center [512, 18] width 511 height 34
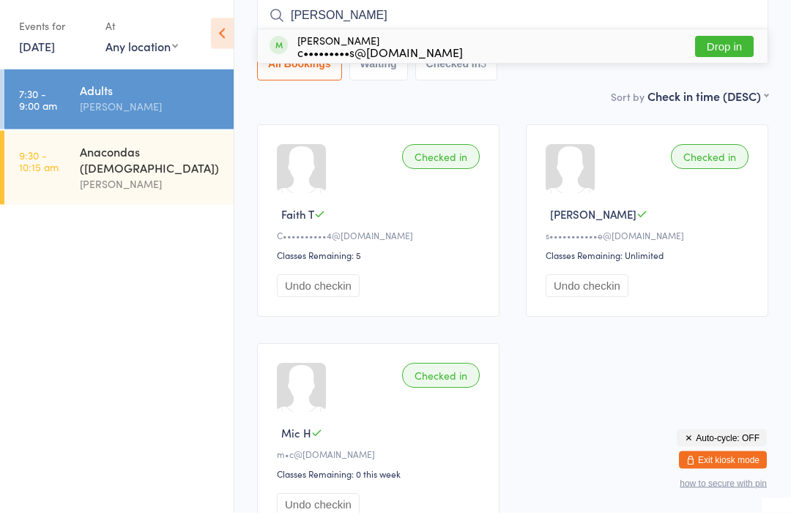
type input "Stoops"
click at [725, 50] on button "Drop in" at bounding box center [724, 49] width 59 height 21
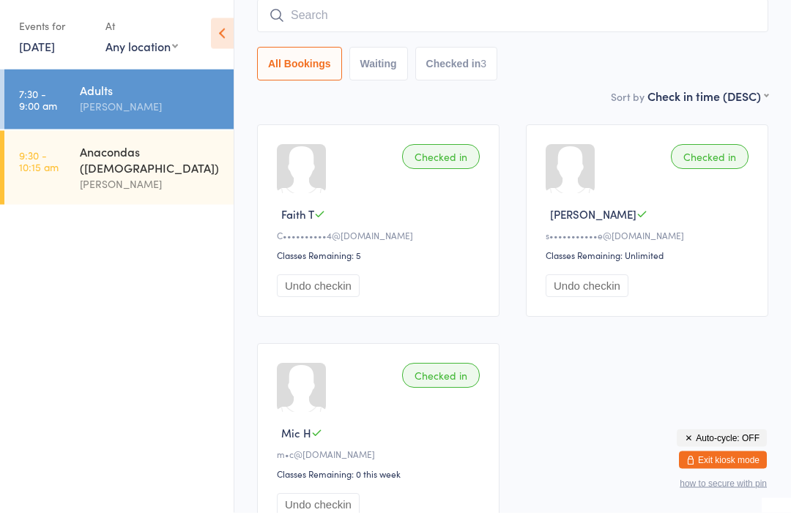
scroll to position [118, 0]
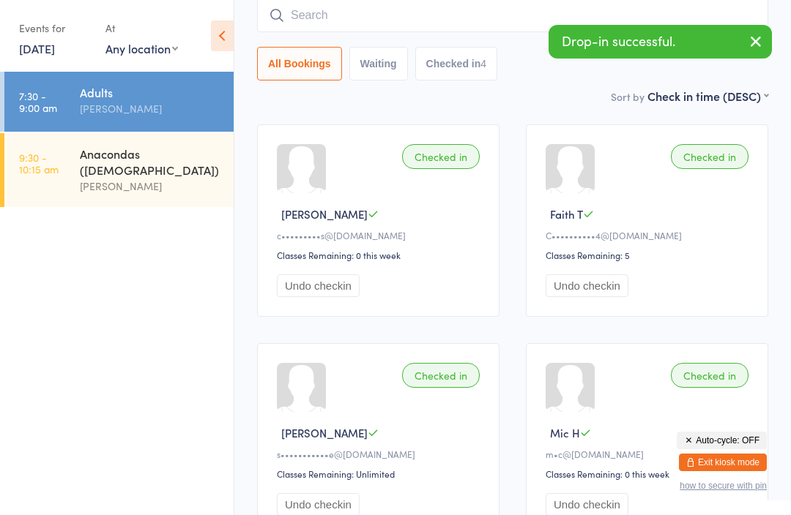
click at [431, 10] on input "search" at bounding box center [512, 16] width 511 height 34
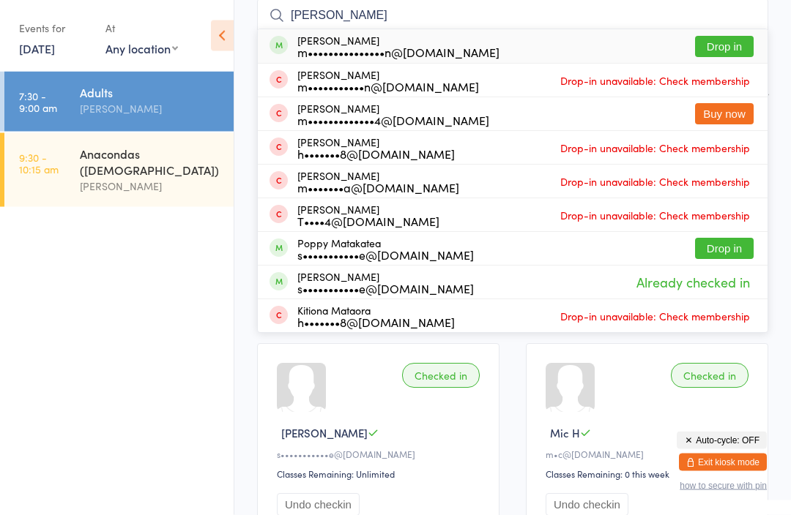
type input "Matt"
click at [746, 48] on button "Drop in" at bounding box center [724, 47] width 59 height 21
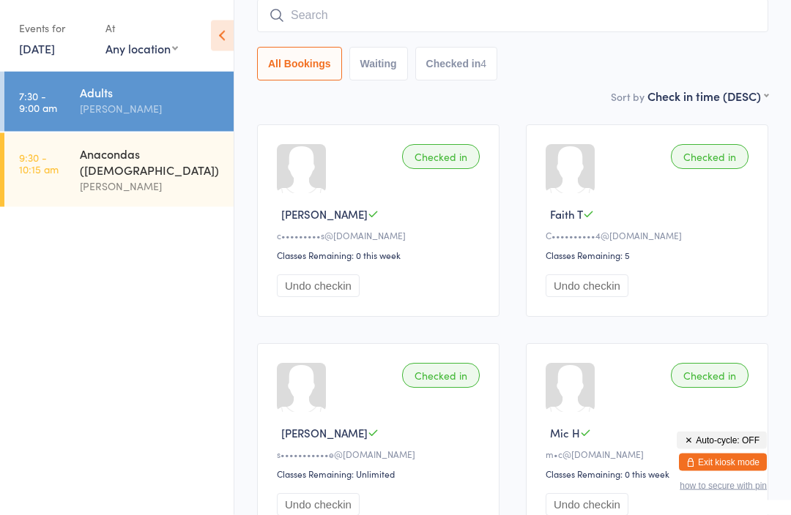
scroll to position [118, 0]
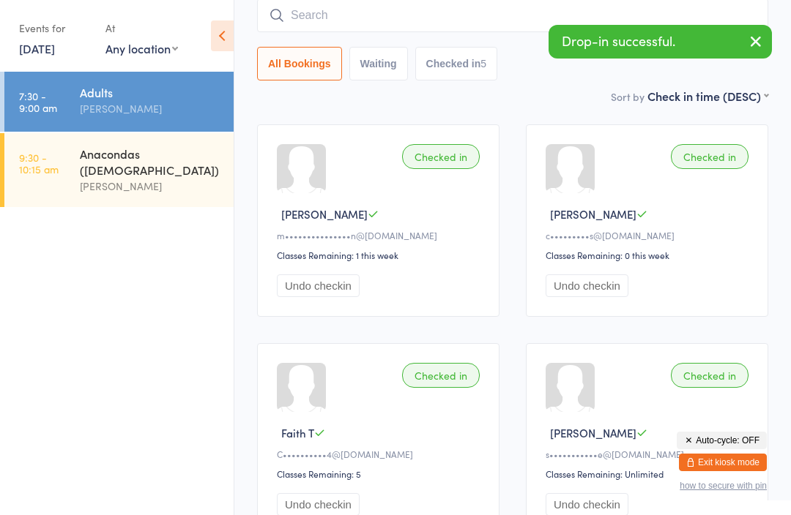
click at [395, 15] on input "search" at bounding box center [512, 16] width 511 height 34
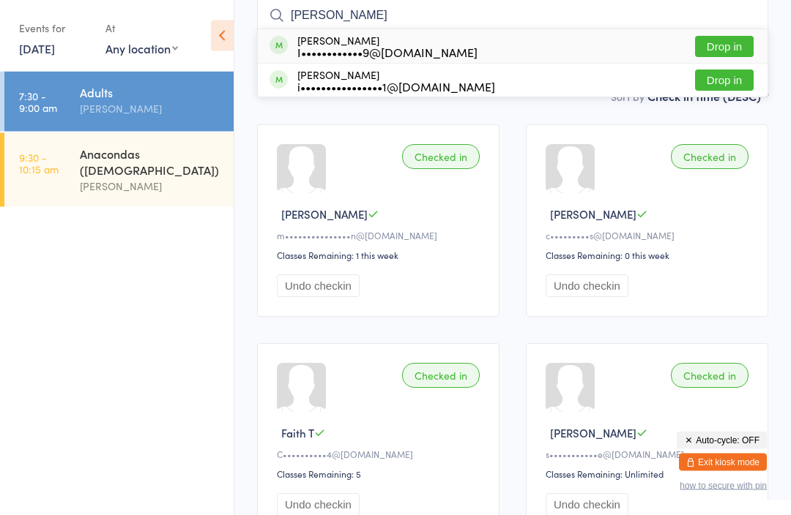
type input "Curt"
click at [734, 89] on button "Drop in" at bounding box center [724, 80] width 59 height 21
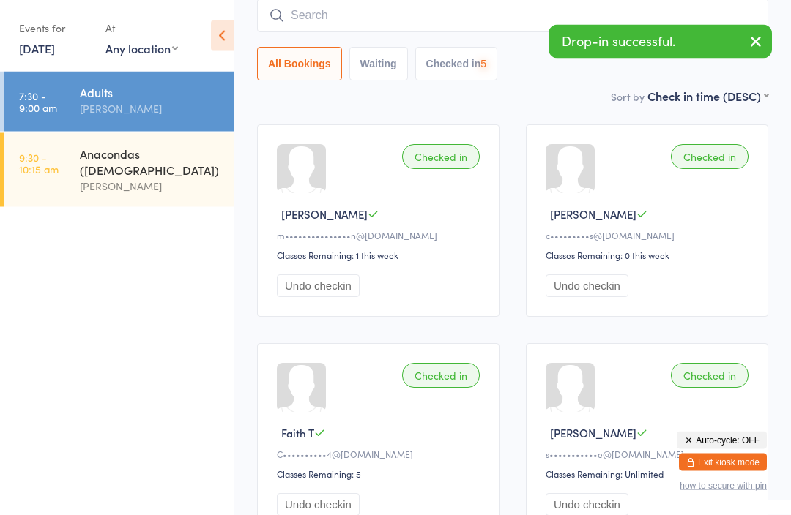
scroll to position [118, 0]
click at [453, 7] on input "search" at bounding box center [512, 16] width 511 height 34
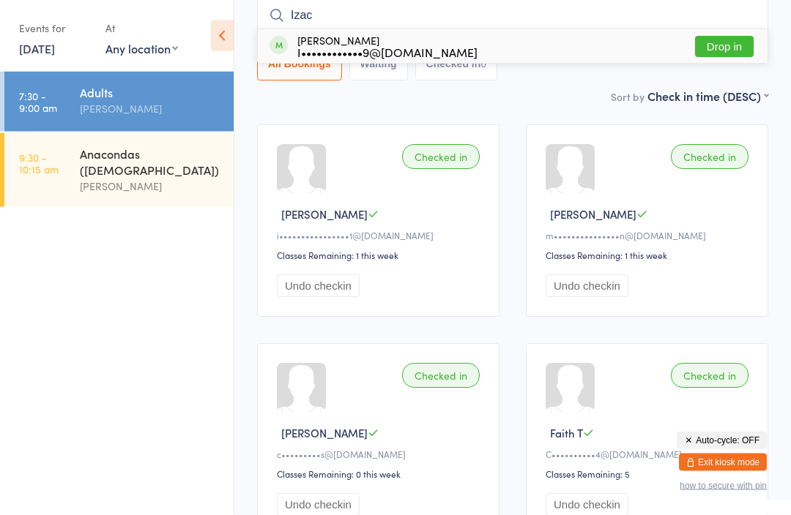
type input "Izac"
click at [734, 40] on button "Drop in" at bounding box center [724, 47] width 59 height 21
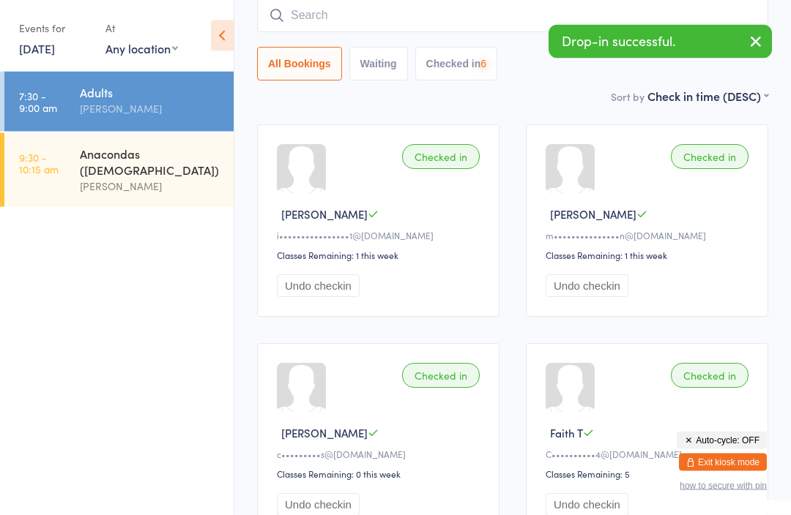
scroll to position [118, 0]
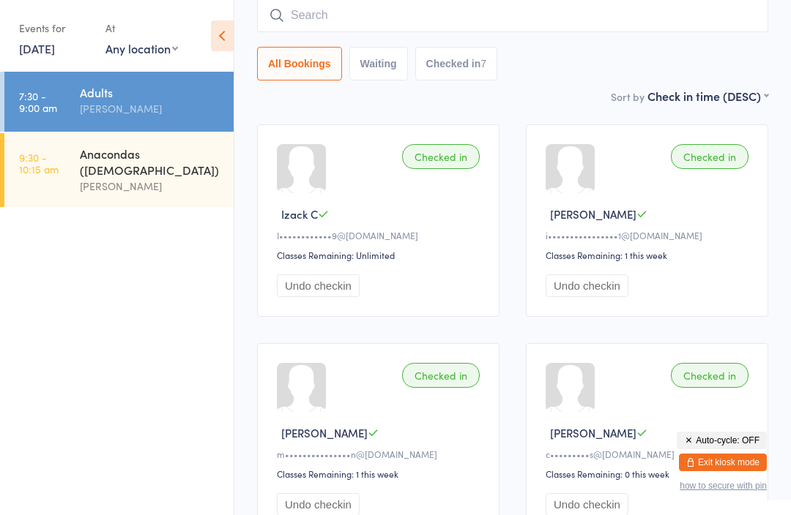
click at [55, 51] on link "11 Oct, 2025" at bounding box center [37, 48] width 36 height 16
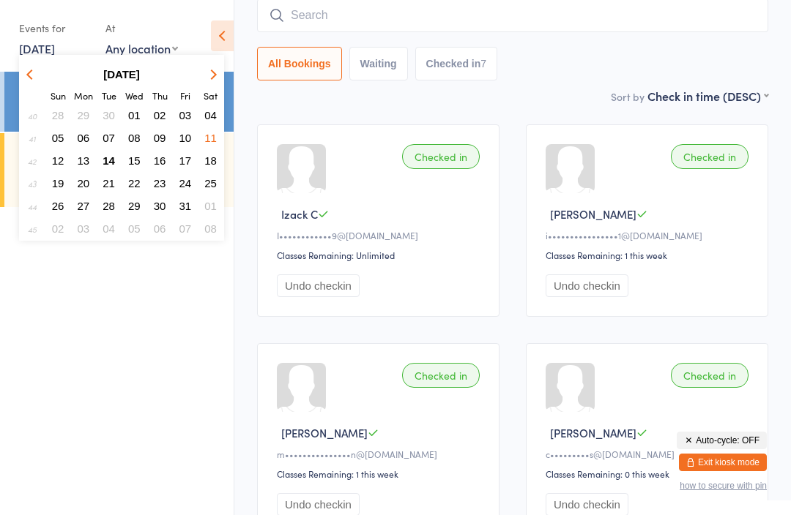
click at [116, 158] on button "14" at bounding box center [108, 161] width 23 height 20
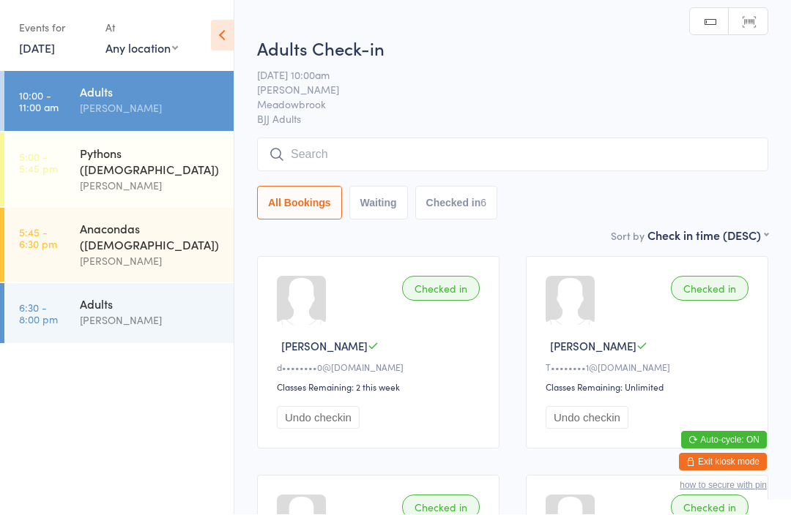
scroll to position [1, 0]
click at [178, 178] on div "[PERSON_NAME]" at bounding box center [150, 186] width 141 height 17
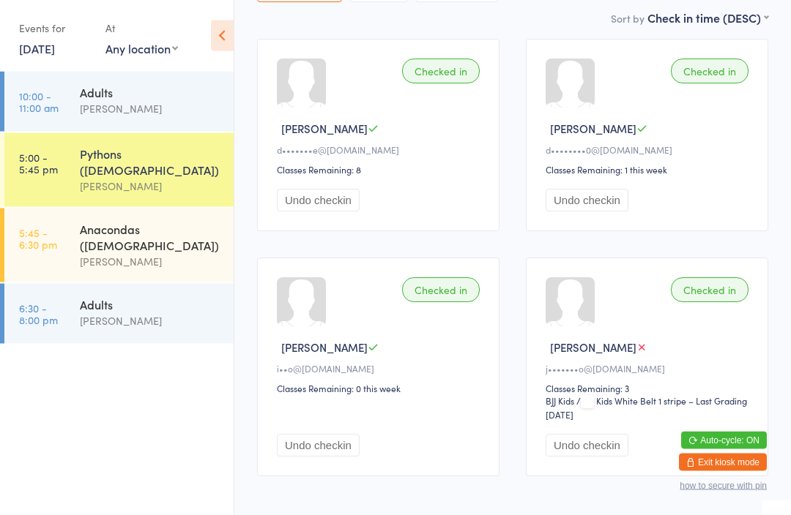
scroll to position [225, 0]
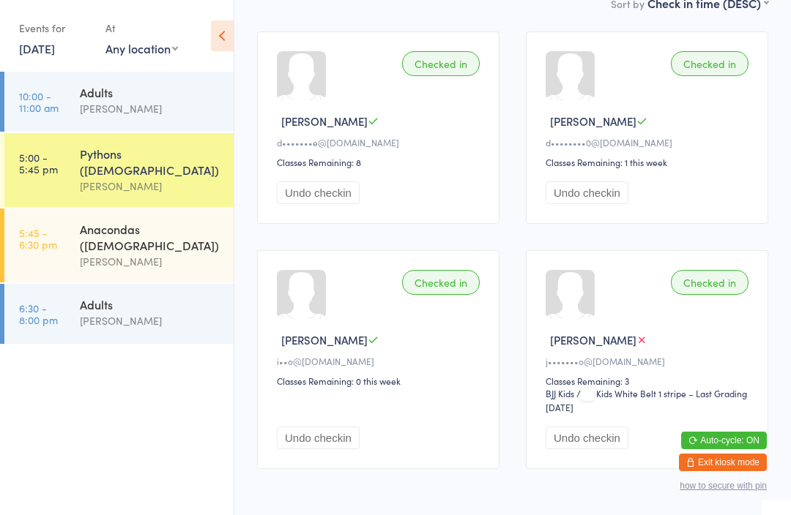
click at [722, 471] on button "Exit kiosk mode" at bounding box center [723, 463] width 88 height 18
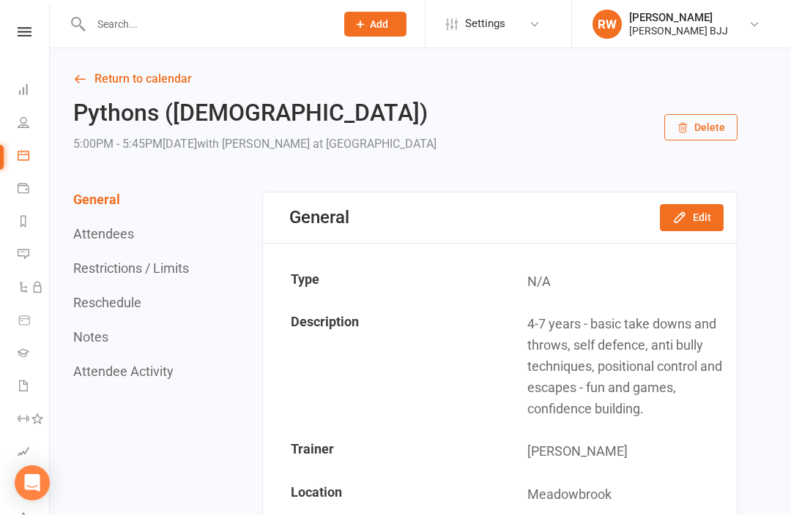
click at [256, 31] on input "text" at bounding box center [205, 24] width 239 height 20
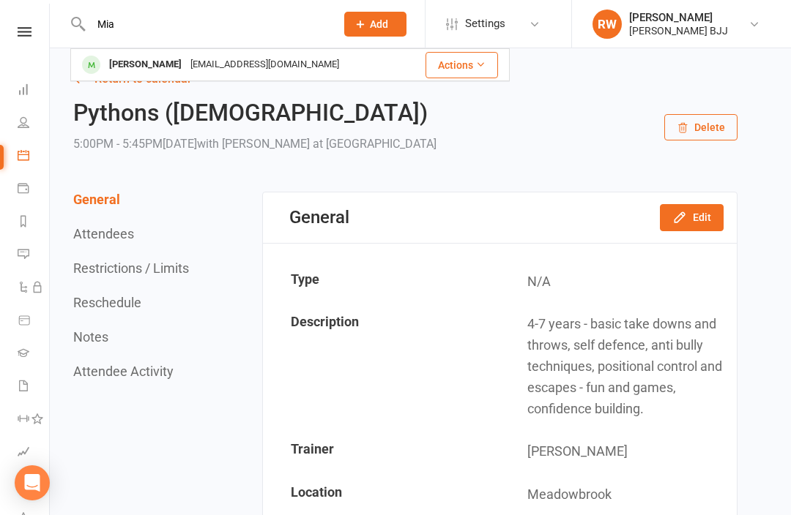
type input "Mia"
click at [241, 64] on div "[EMAIL_ADDRESS][DOMAIN_NAME]" at bounding box center [264, 64] width 157 height 21
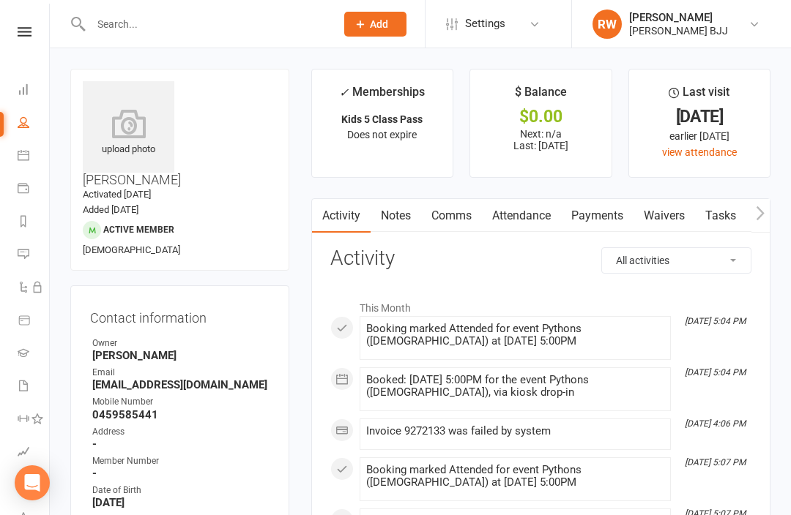
click at [606, 220] on link "Payments" at bounding box center [597, 216] width 72 height 34
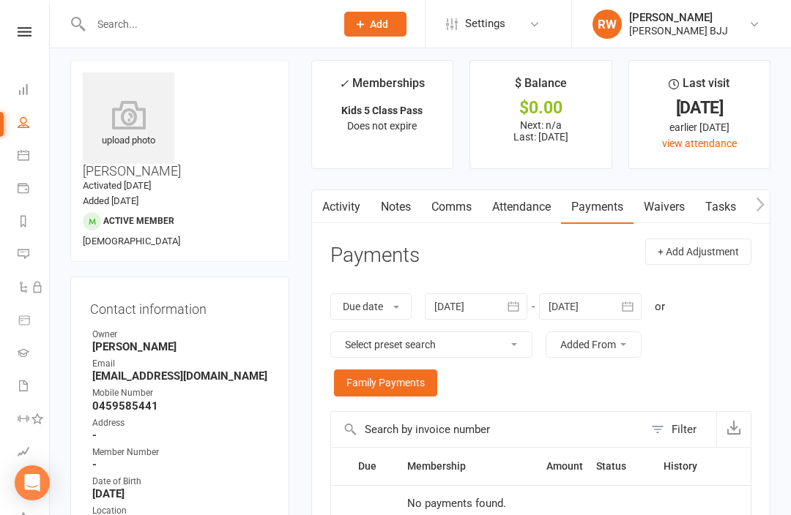
scroll to position [81, 0]
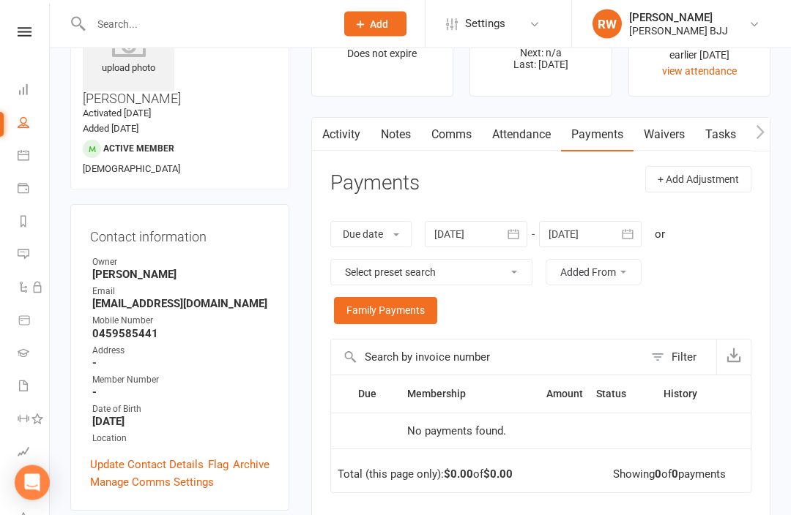
click at [512, 232] on icon "button" at bounding box center [513, 235] width 11 height 10
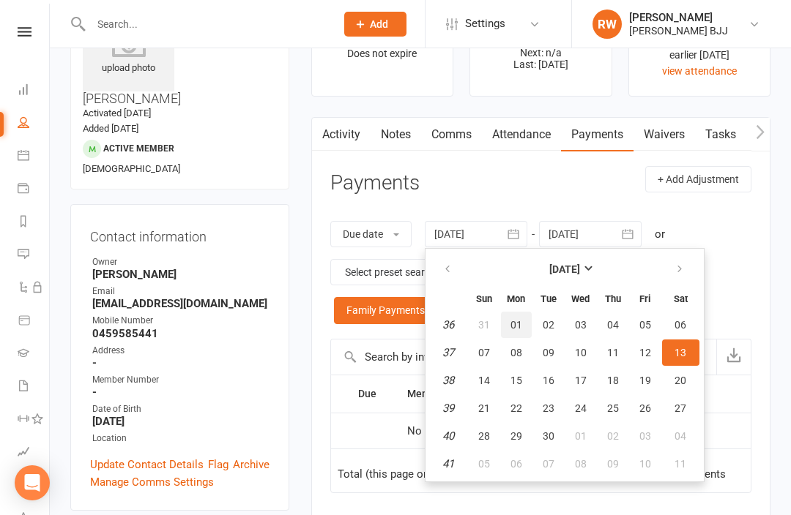
click at [522, 321] on span "01" at bounding box center [516, 325] width 12 height 12
type input "01 Sep 2025"
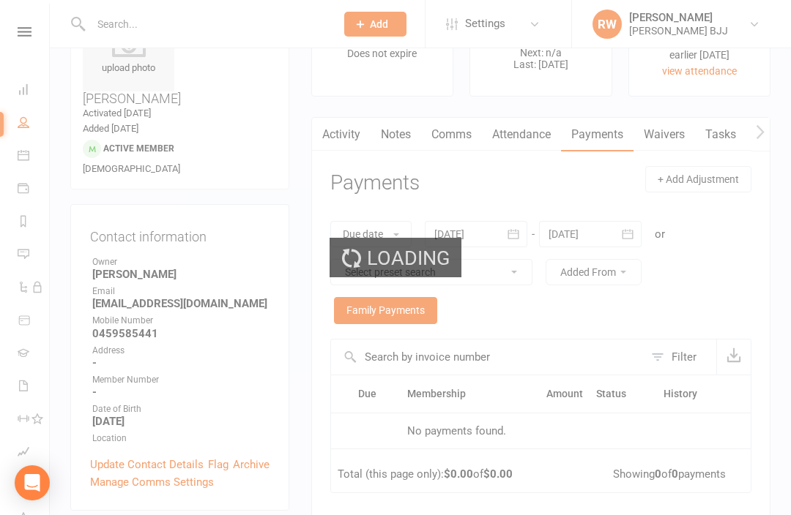
scroll to position [182, 0]
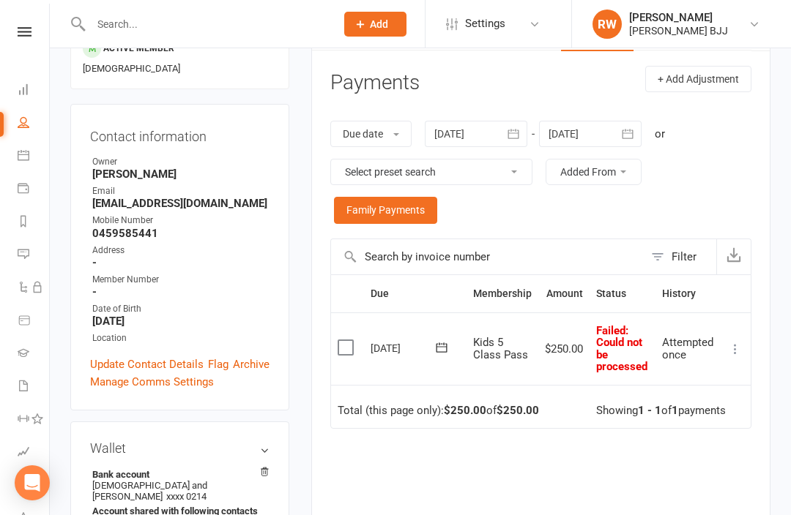
click at [732, 348] on icon at bounding box center [735, 349] width 15 height 15
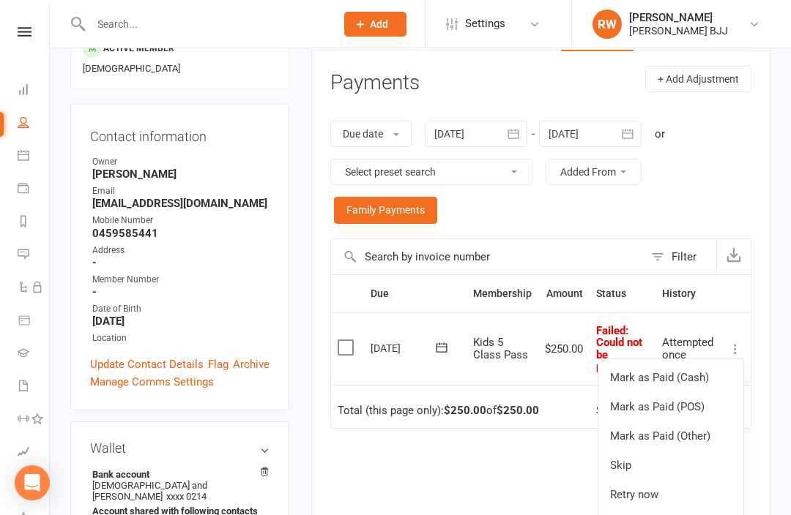
click at [690, 409] on link "Mark as Paid (POS)" at bounding box center [670, 406] width 145 height 29
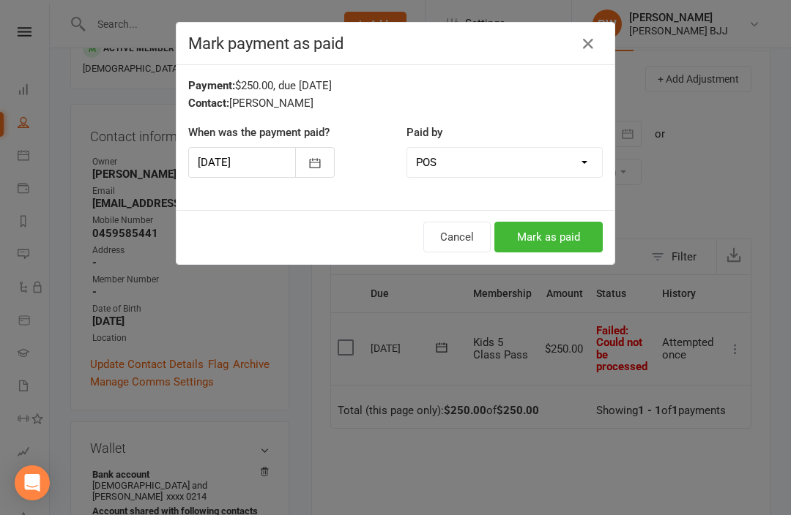
click at [315, 163] on icon "button" at bounding box center [314, 163] width 15 height 15
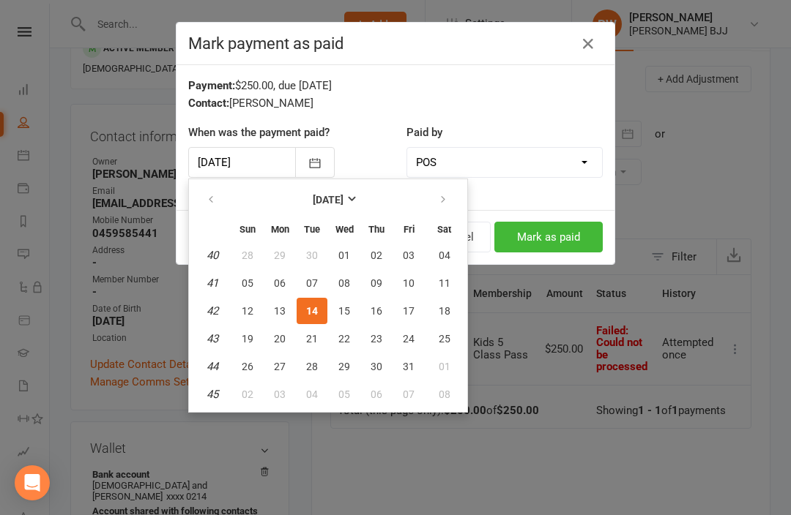
click at [212, 203] on icon "button" at bounding box center [211, 200] width 10 height 12
click at [310, 256] on span "02" at bounding box center [312, 256] width 12 height 12
type input "02 Sep 2025"
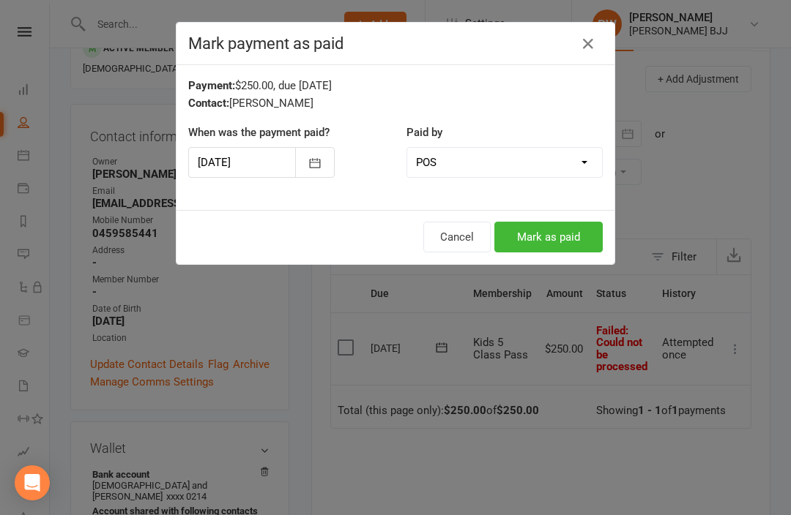
click at [543, 242] on button "Mark as paid" at bounding box center [548, 237] width 108 height 31
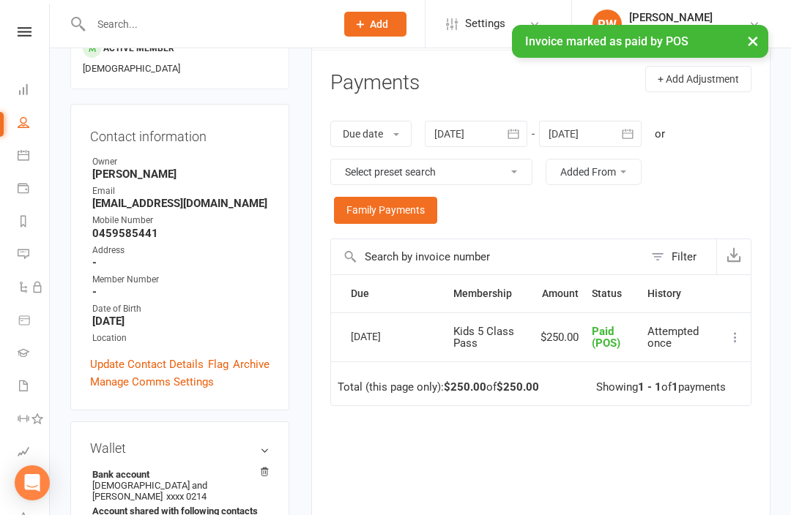
click at [236, 24] on input "text" at bounding box center [205, 24] width 239 height 20
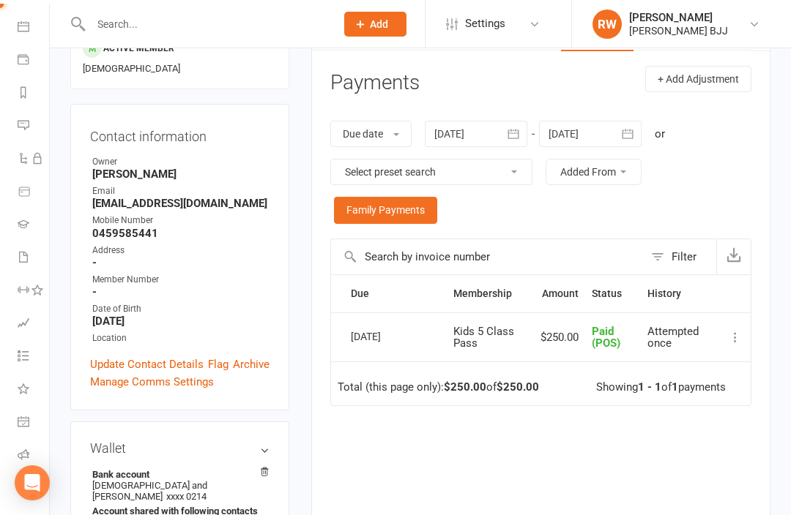
scroll to position [126, 0]
click at [30, 490] on link "Class check-in" at bounding box center [34, 492] width 33 height 33
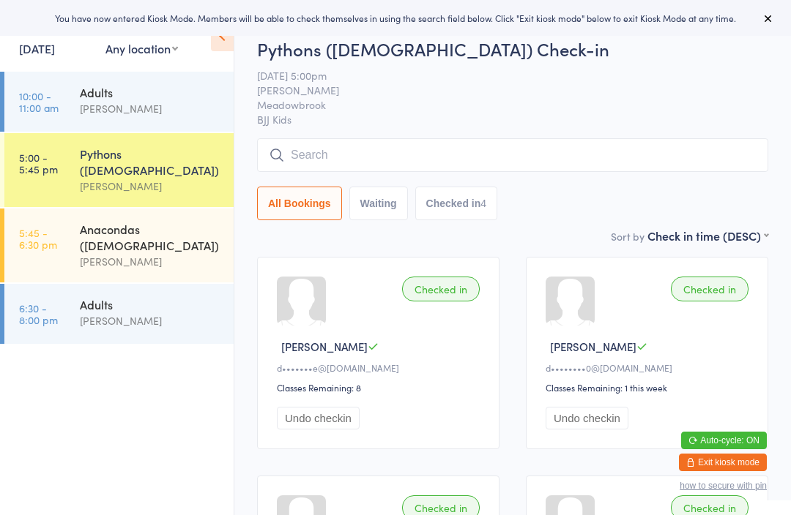
click at [184, 253] on div "[PERSON_NAME]" at bounding box center [150, 261] width 141 height 17
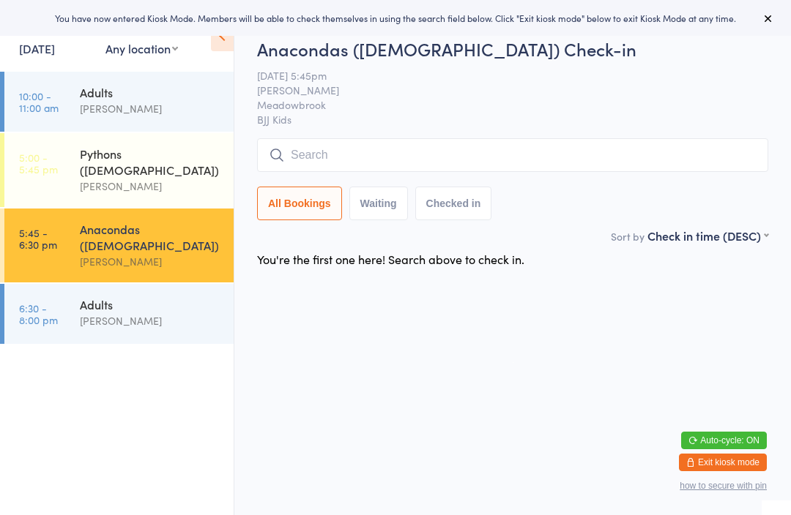
click at [408, 162] on input "search" at bounding box center [512, 155] width 511 height 34
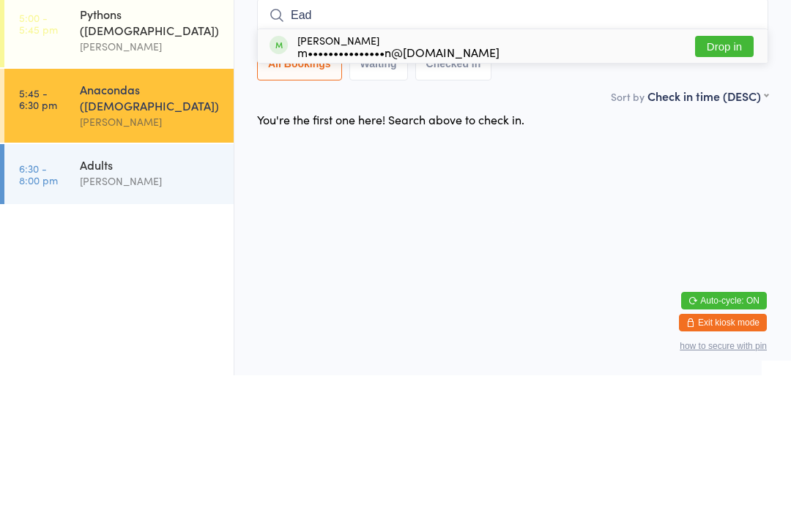
type input "Ead"
click at [731, 176] on button "Drop in" at bounding box center [724, 186] width 59 height 21
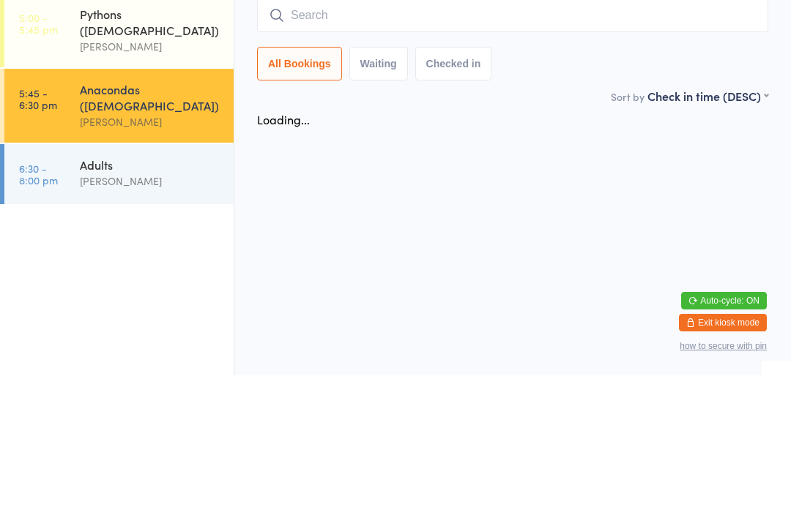
click at [423, 138] on input "search" at bounding box center [512, 155] width 511 height 34
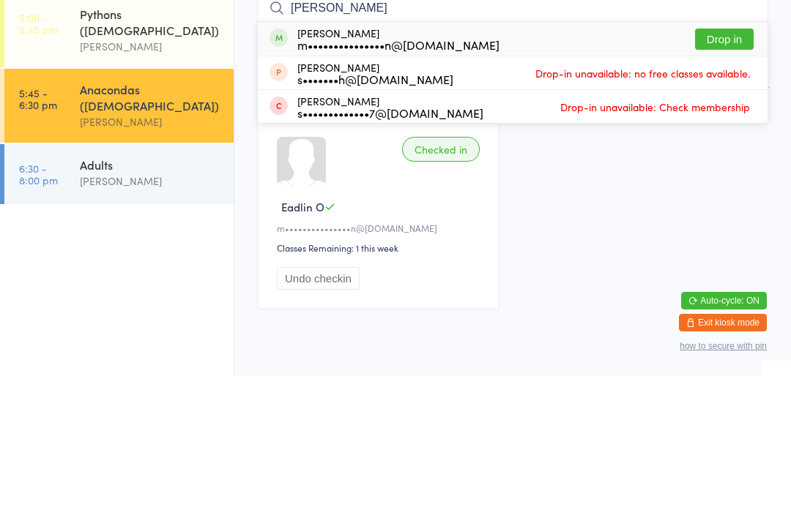
type input "[PERSON_NAME]"
click at [731, 168] on button "Drop in" at bounding box center [724, 178] width 59 height 21
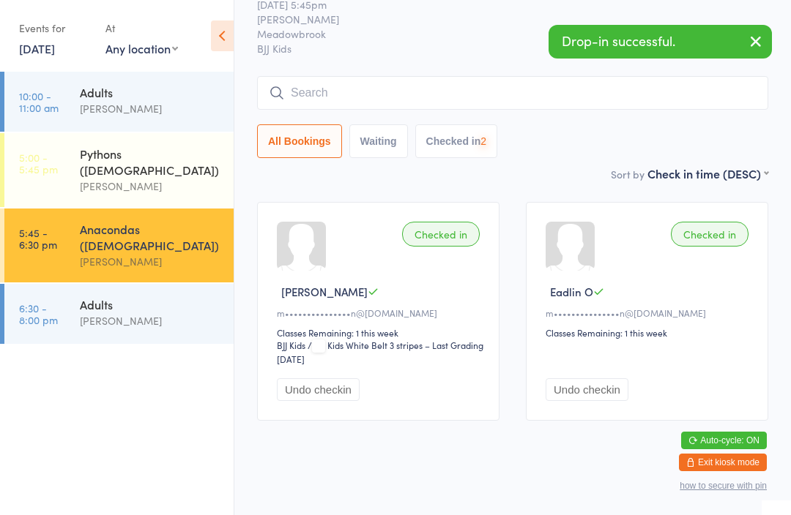
click at [471, 95] on input "search" at bounding box center [512, 93] width 511 height 34
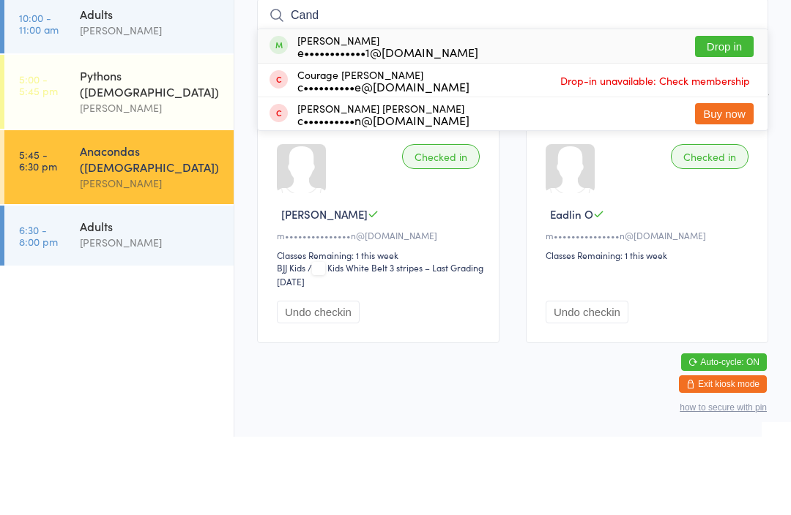
type input "Cand"
click at [736, 114] on button "Drop in" at bounding box center [724, 124] width 59 height 21
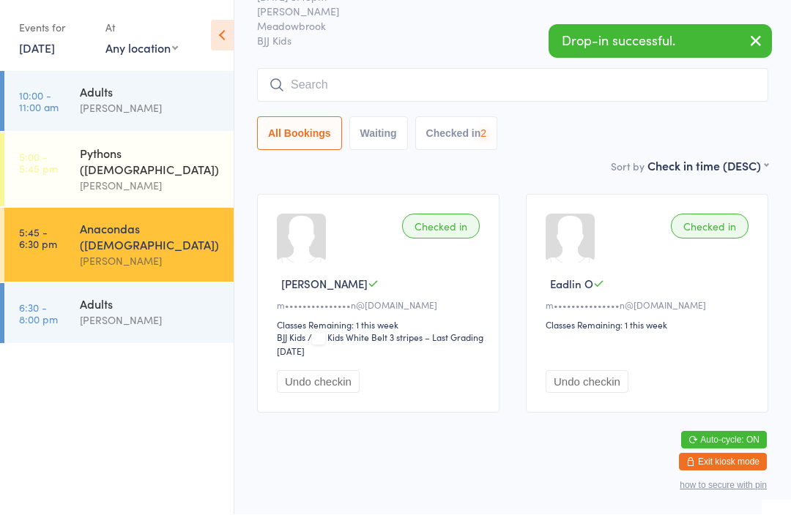
click at [493, 72] on input "search" at bounding box center [512, 86] width 511 height 34
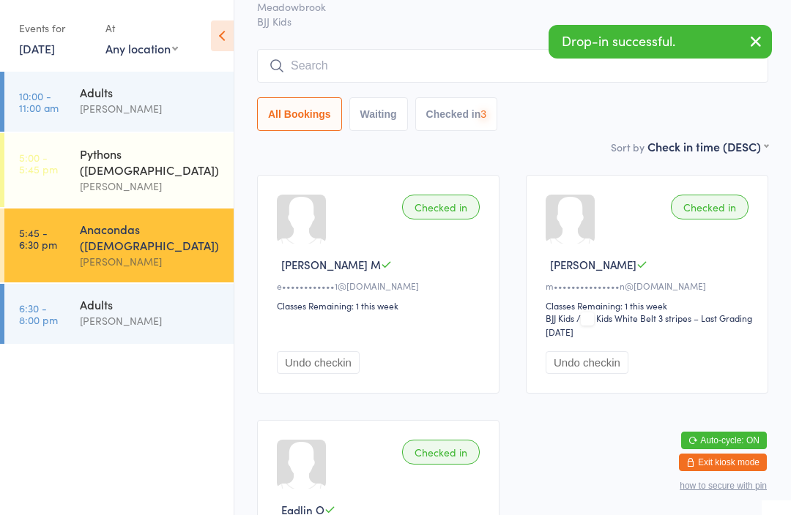
scroll to position [81, 0]
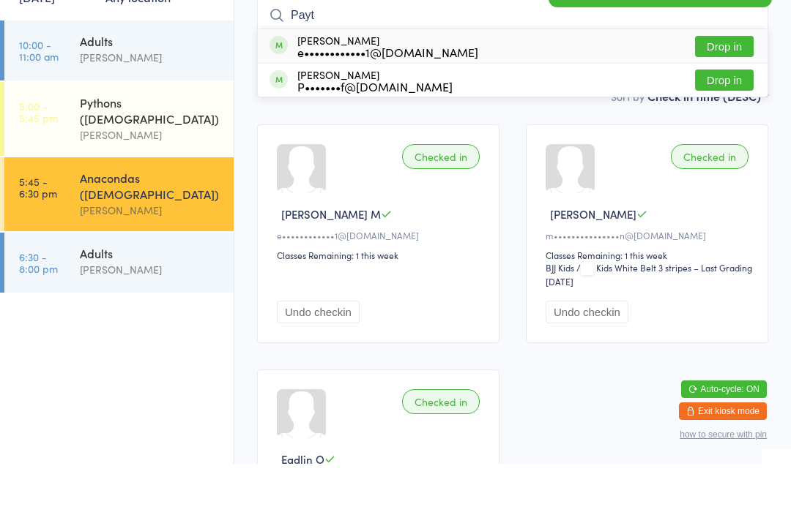
type input "Payt"
click at [724, 87] on button "Drop in" at bounding box center [724, 97] width 59 height 21
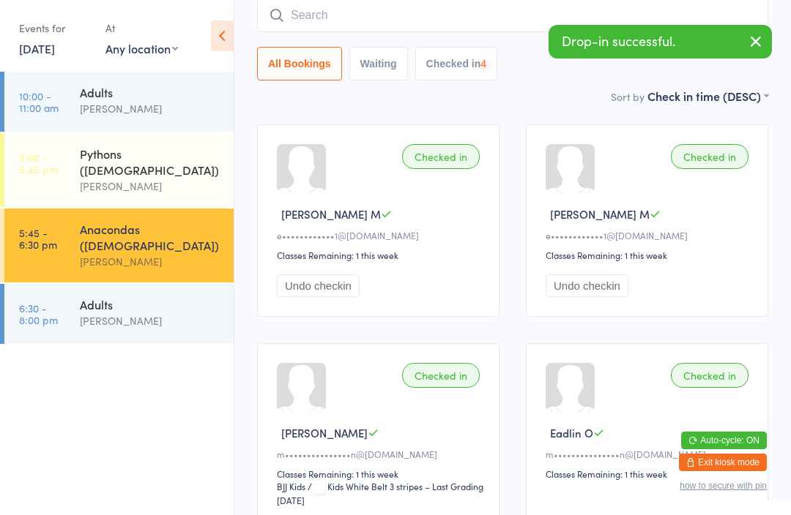
click at [457, 16] on input "search" at bounding box center [512, 16] width 511 height 34
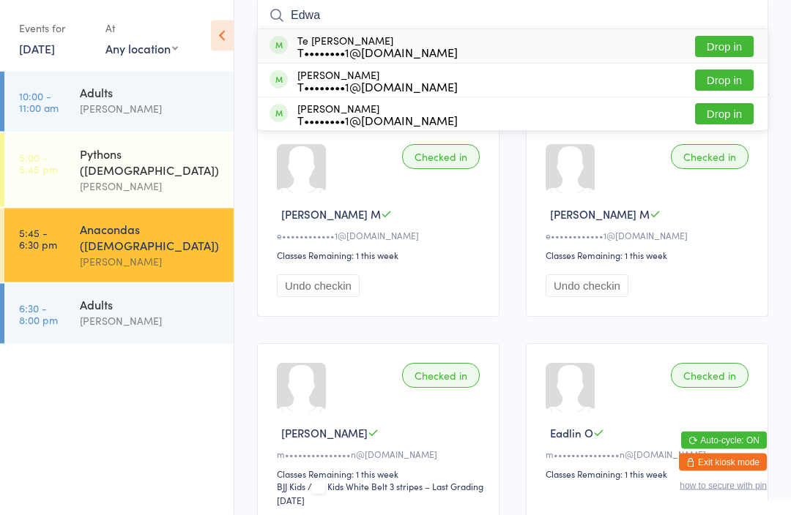
type input "Edwa"
click at [722, 53] on button "Drop in" at bounding box center [724, 47] width 59 height 21
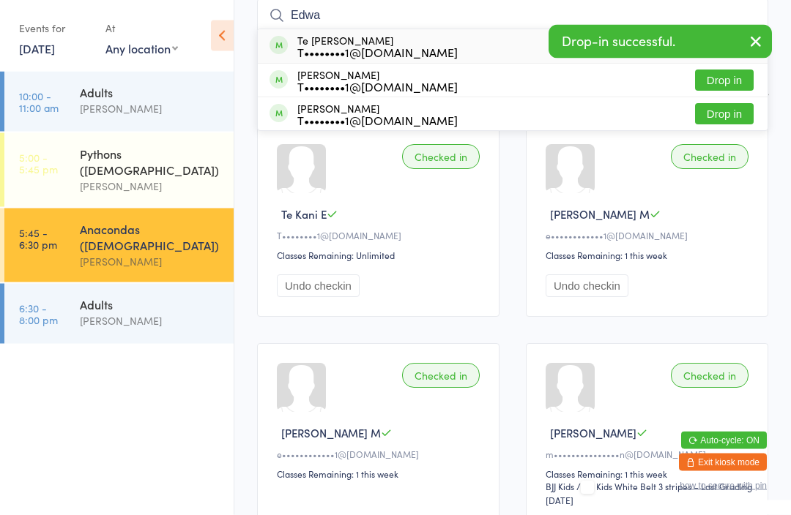
type input "Edwa"
click at [733, 117] on button "Drop in" at bounding box center [724, 114] width 59 height 21
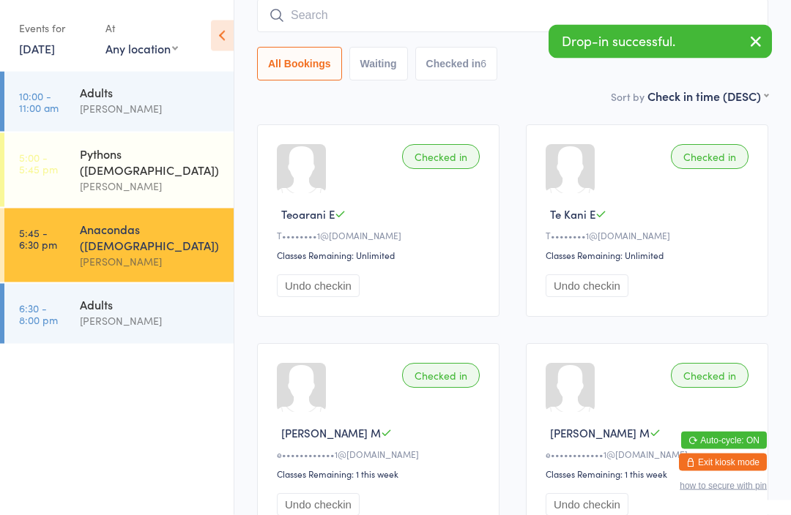
click at [449, 19] on input "search" at bounding box center [512, 16] width 511 height 34
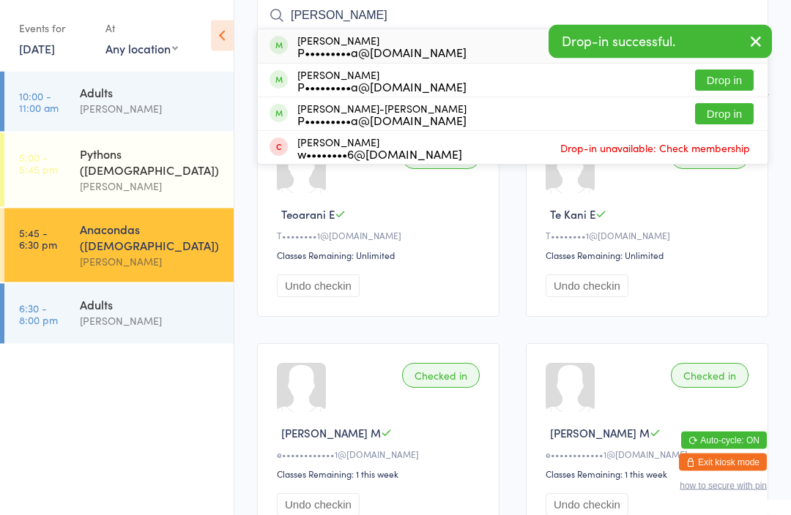
type input "[PERSON_NAME]"
click at [728, 83] on button "Drop in" at bounding box center [724, 80] width 59 height 21
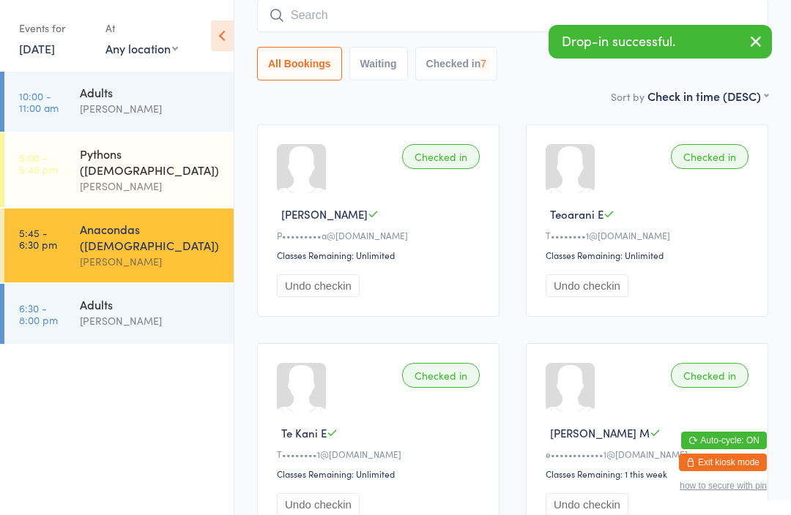
click at [367, 27] on input "search" at bounding box center [512, 16] width 511 height 34
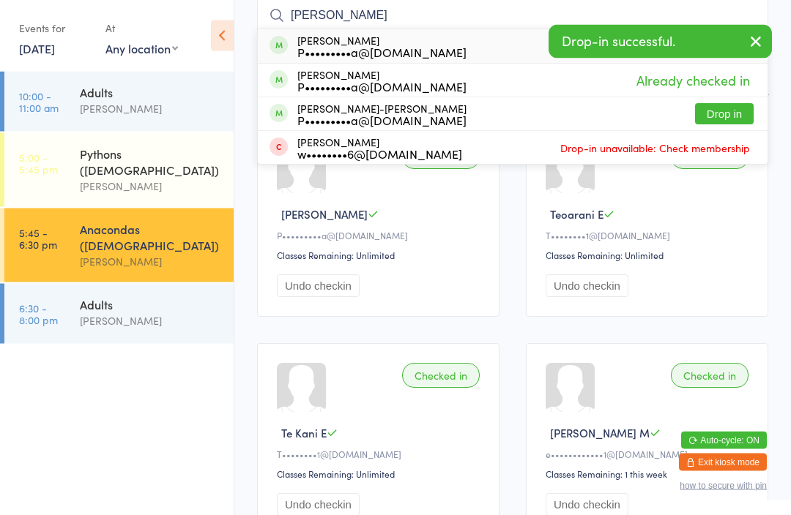
type input "[PERSON_NAME]"
click at [728, 108] on button "Drop in" at bounding box center [724, 114] width 59 height 21
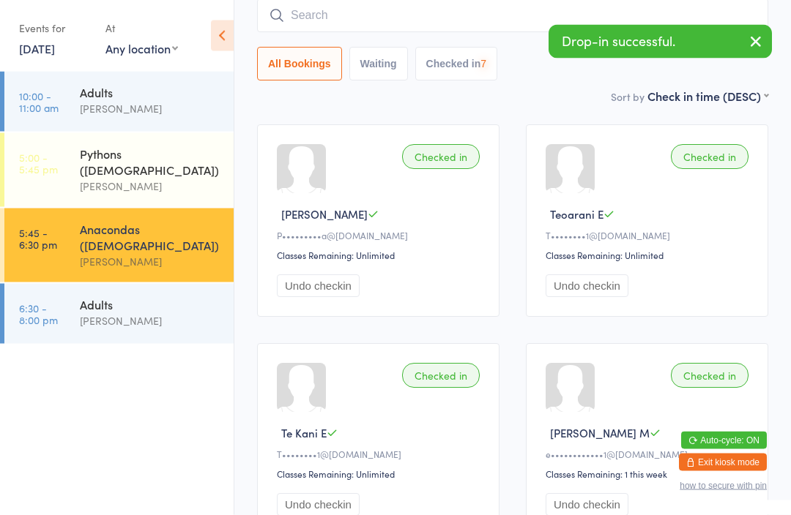
scroll to position [132, 0]
click at [372, 31] on input "search" at bounding box center [512, 16] width 511 height 34
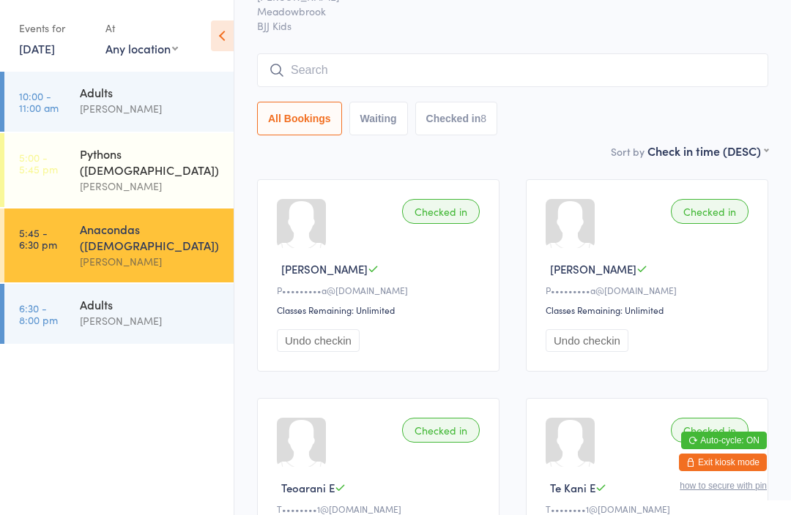
scroll to position [78, 0]
click at [418, 77] on input "search" at bounding box center [512, 70] width 511 height 34
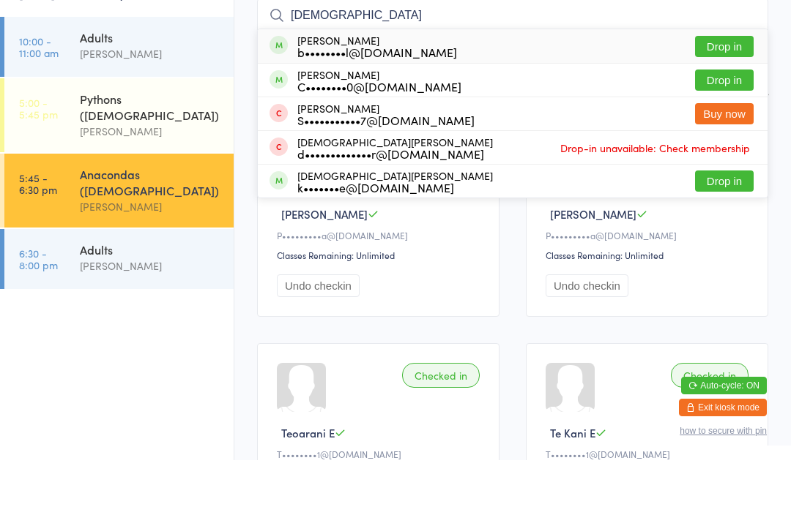
type input "[DEMOGRAPHIC_DATA]"
click at [734, 225] on button "Drop in" at bounding box center [724, 235] width 59 height 21
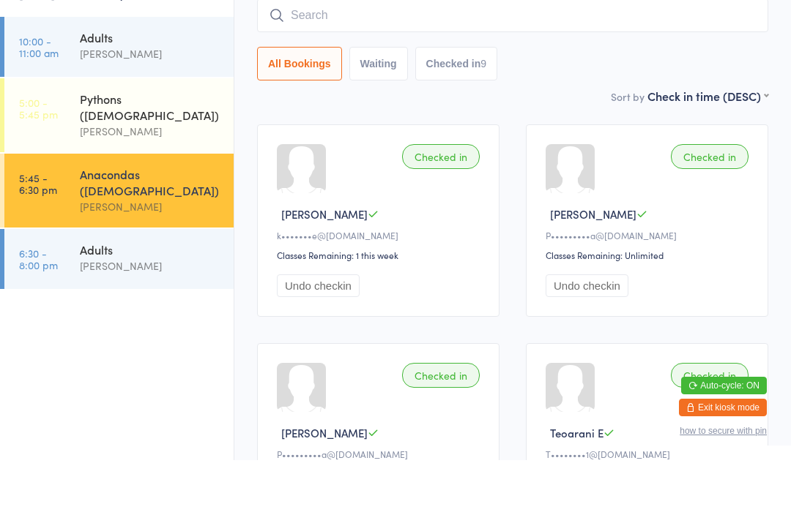
scroll to position [132, 0]
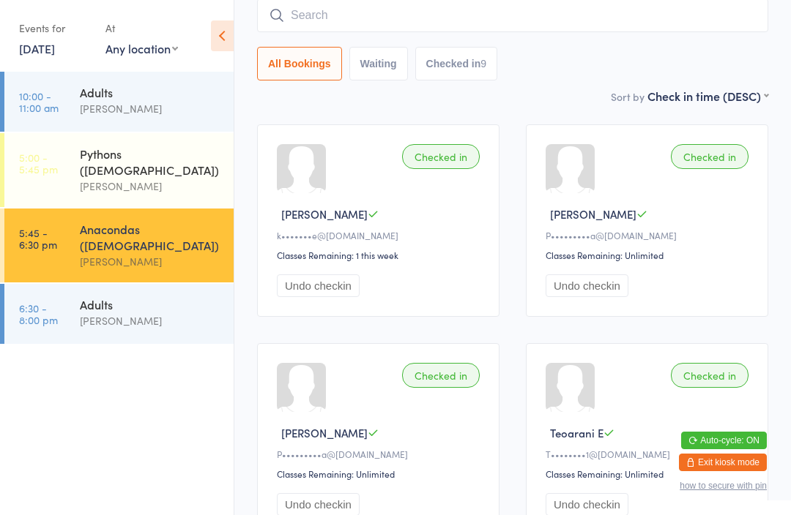
click at [711, 460] on button "Exit kiosk mode" at bounding box center [723, 463] width 88 height 18
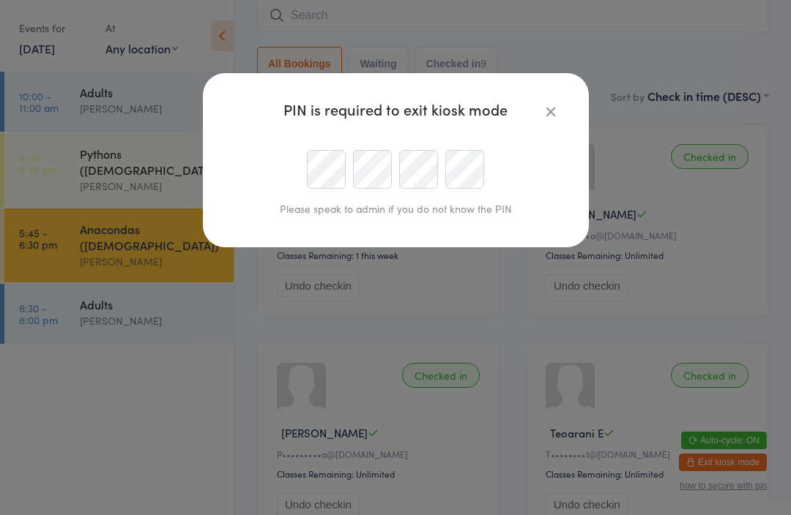
scroll to position [132, 0]
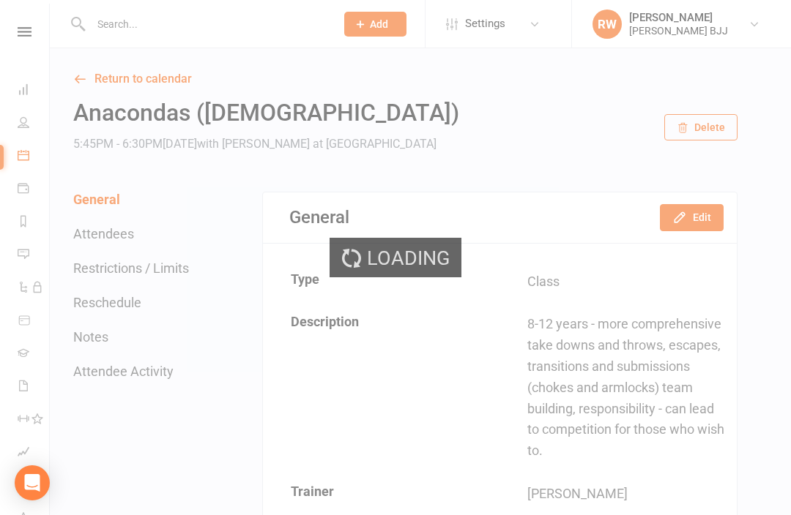
click at [262, 33] on input "text" at bounding box center [205, 24] width 239 height 20
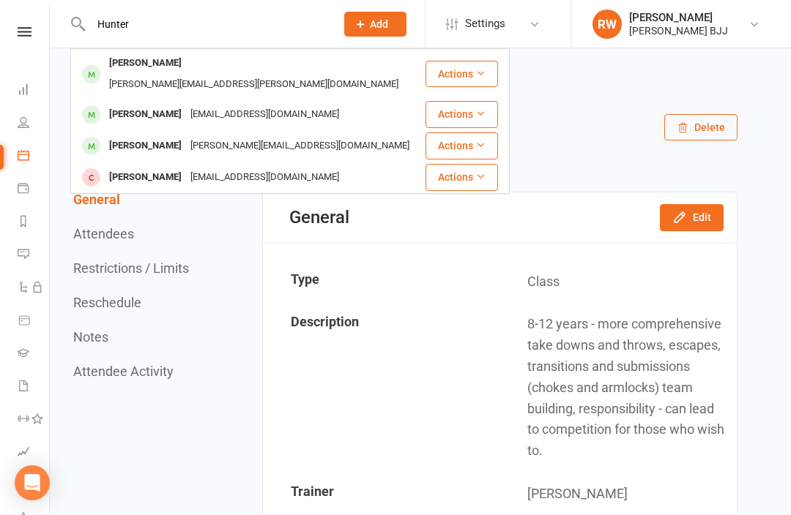
type input "Hunter"
click at [209, 104] on div "kajoh0@eq.edu.au" at bounding box center [264, 114] width 157 height 21
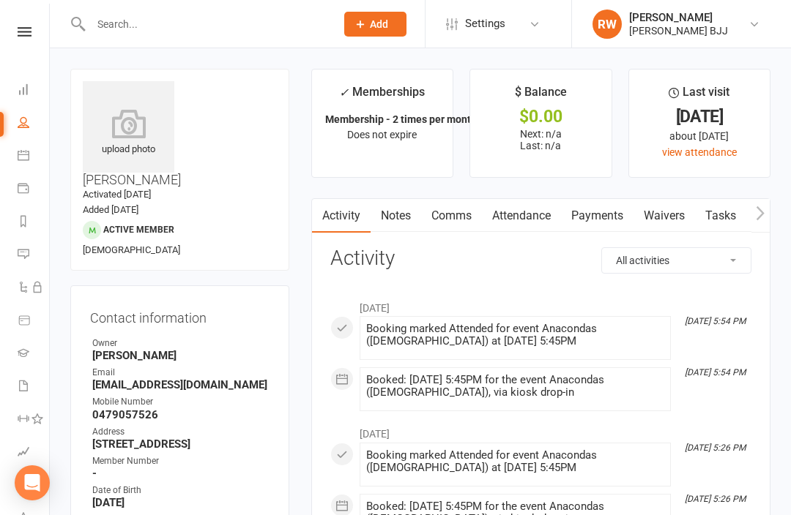
click at [598, 216] on link "Payments" at bounding box center [597, 216] width 72 height 34
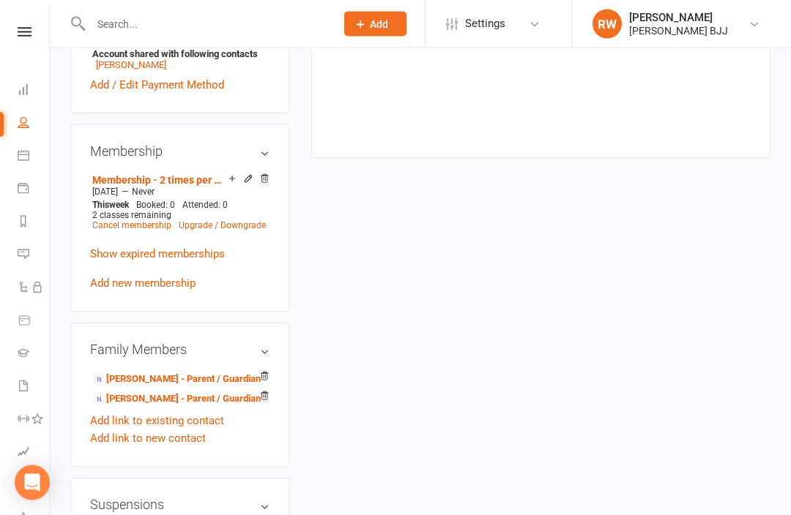
scroll to position [628, 0]
click at [210, 392] on link "Duane Johnston - Parent / Guardian" at bounding box center [176, 399] width 168 height 15
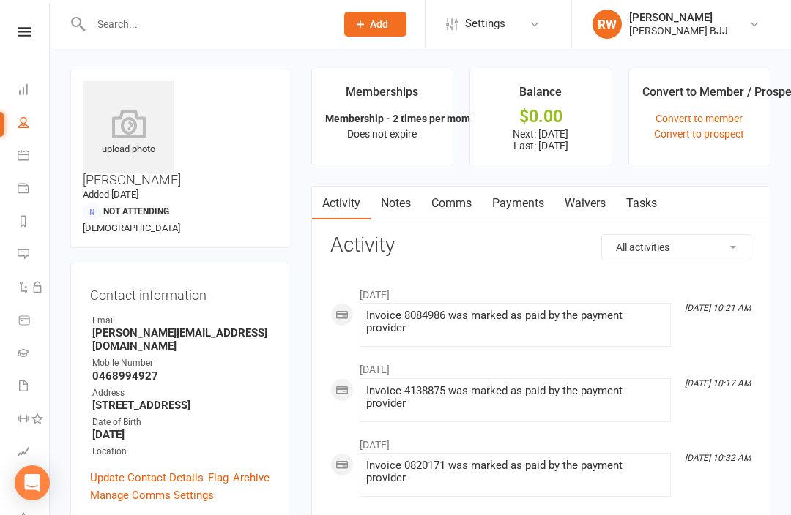
click at [531, 196] on link "Payments" at bounding box center [518, 204] width 72 height 34
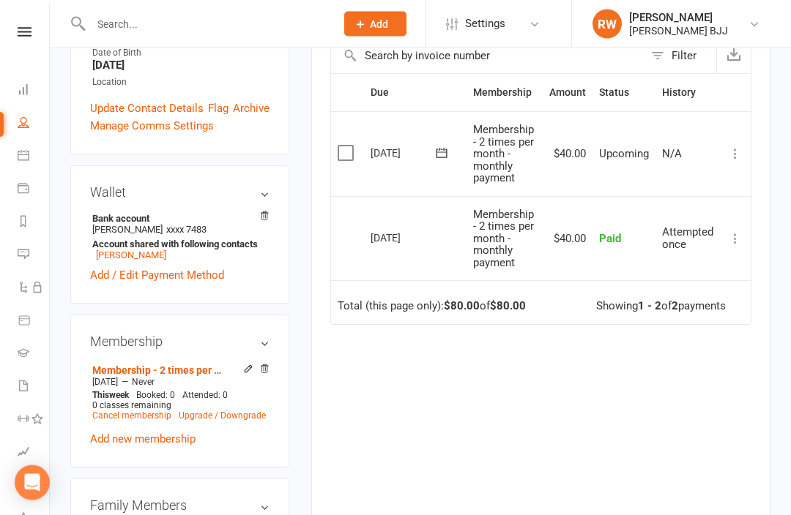
scroll to position [371, 0]
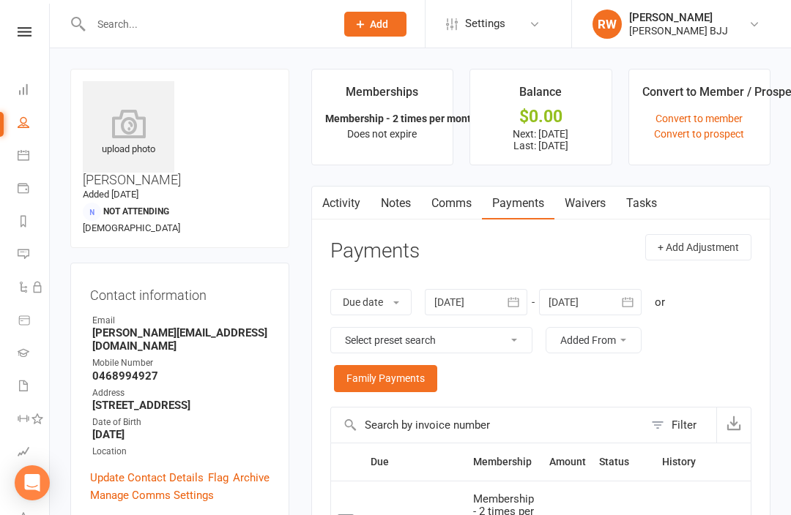
click at [27, 179] on link "Payments" at bounding box center [34, 189] width 33 height 33
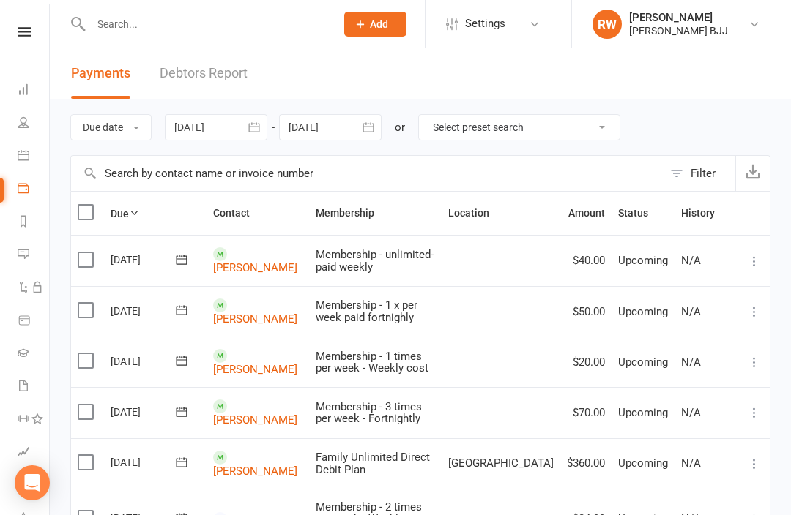
click at [26, 185] on icon at bounding box center [24, 188] width 12 height 12
click at [219, 69] on link "Debtors Report" at bounding box center [204, 73] width 88 height 51
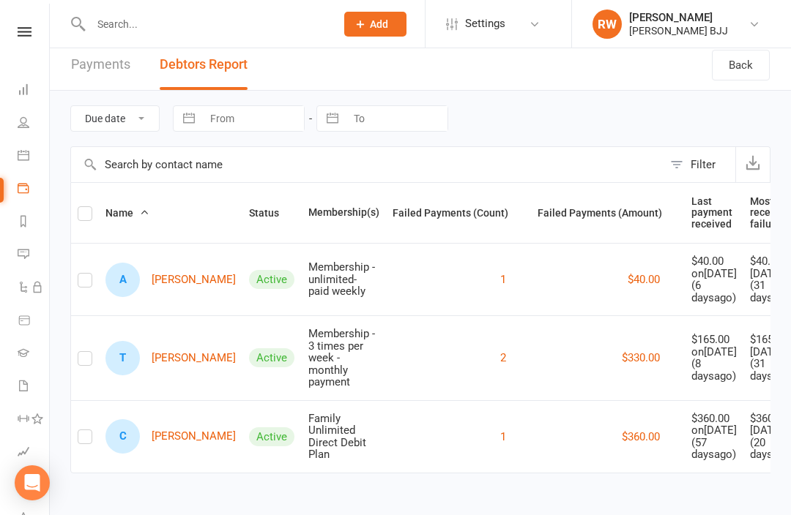
scroll to position [60, 0]
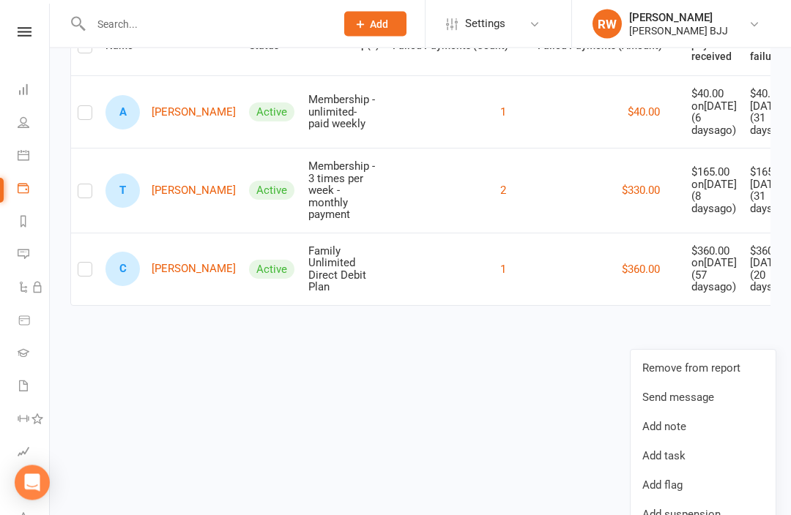
scroll to position [176, 0]
click at [693, 364] on link "Remove from report" at bounding box center [702, 368] width 145 height 29
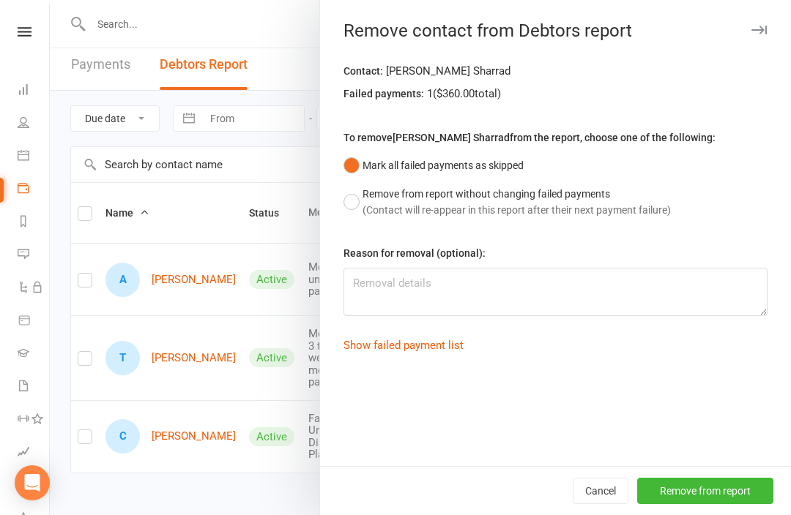
click at [722, 504] on button "Remove from report" at bounding box center [705, 491] width 136 height 26
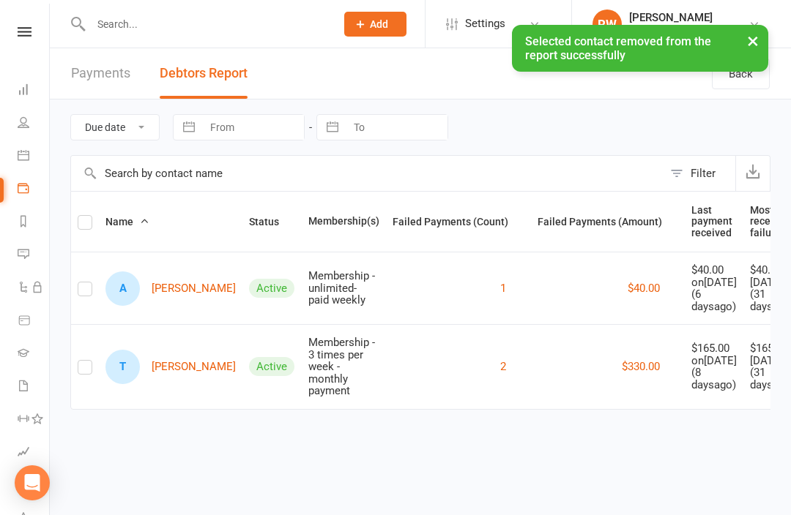
scroll to position [2, 0]
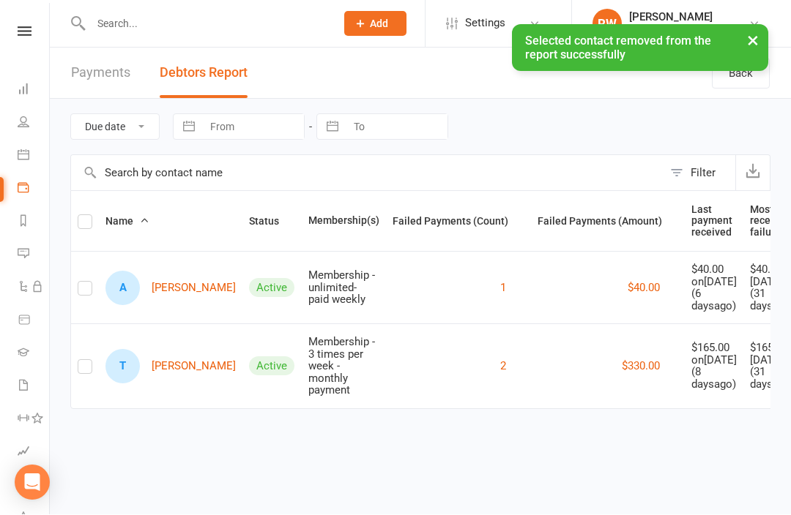
click at [241, 22] on input "text" at bounding box center [205, 24] width 239 height 20
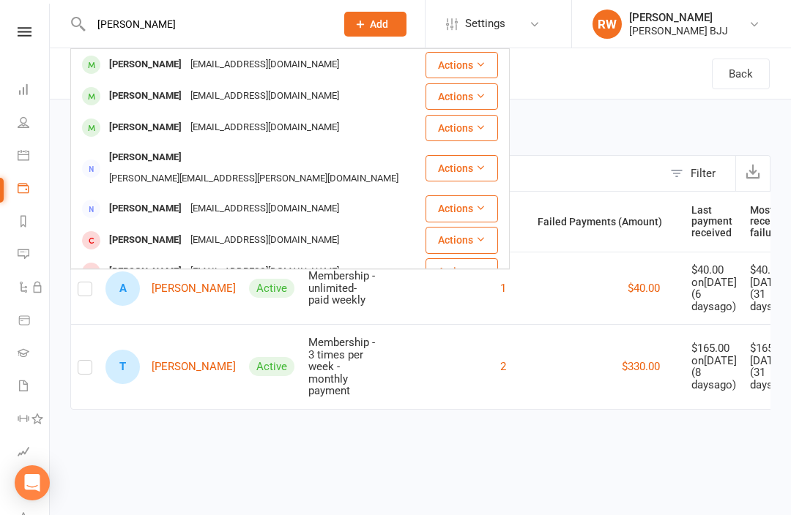
type input "Sharr"
click at [236, 64] on div "Csharrad90@gmail.com" at bounding box center [264, 64] width 157 height 21
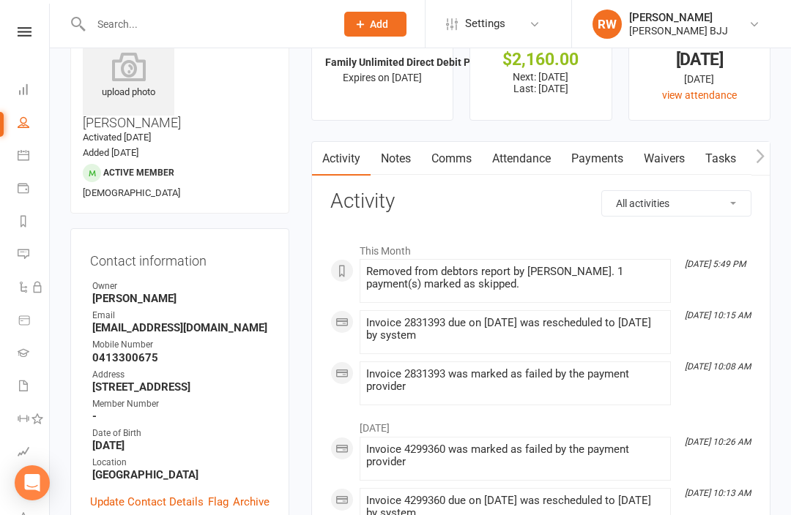
scroll to position [53, 0]
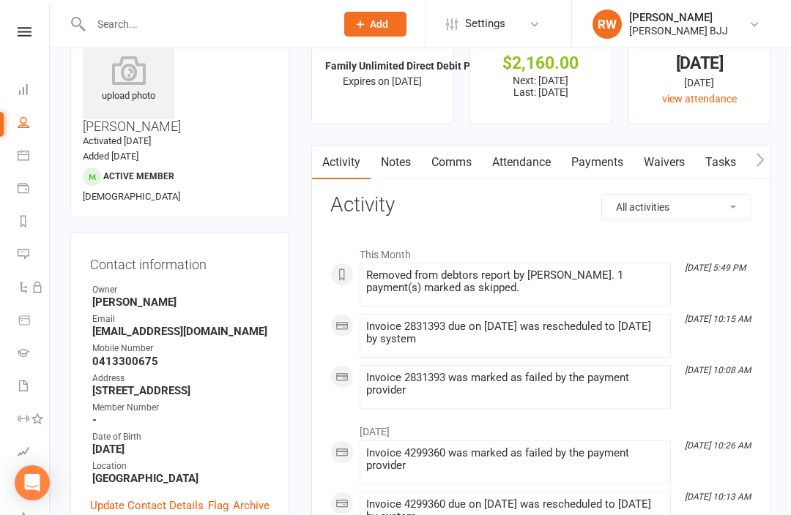
click at [602, 159] on link "Payments" at bounding box center [597, 163] width 72 height 34
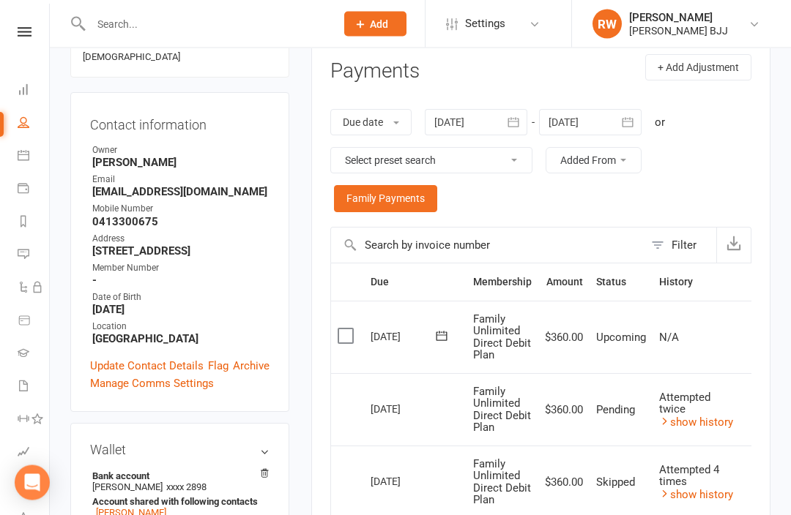
scroll to position [193, 0]
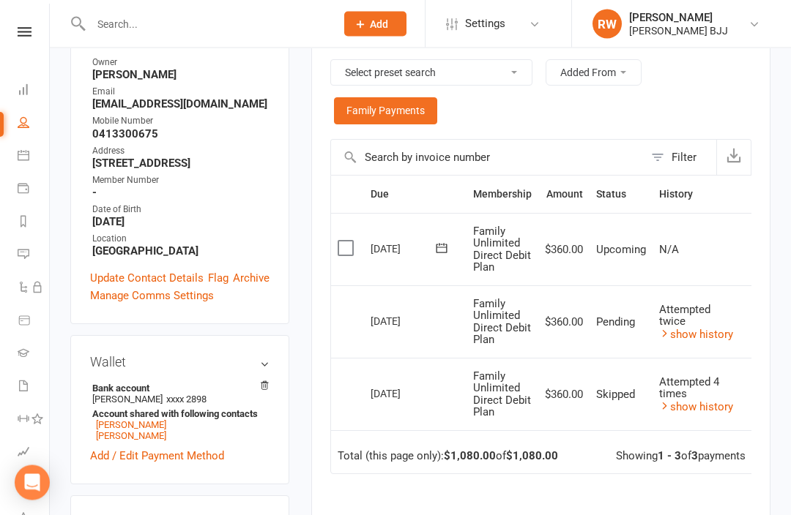
click at [708, 329] on link "show history" at bounding box center [696, 335] width 74 height 13
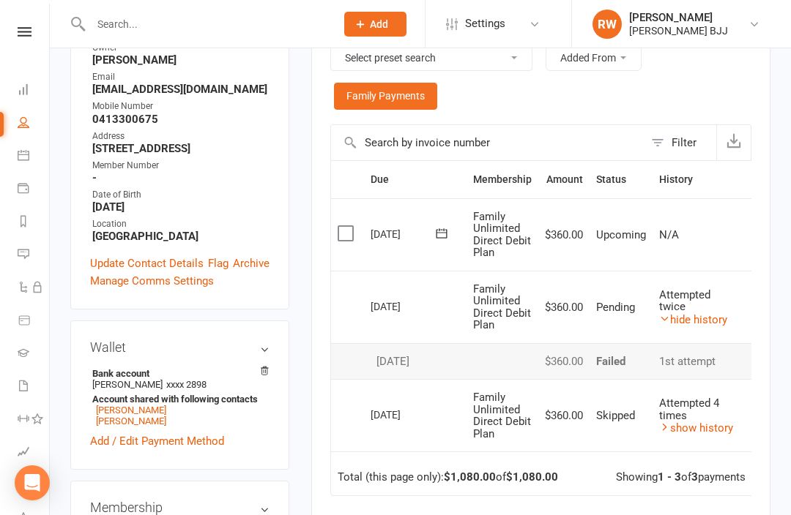
scroll to position [294, 0]
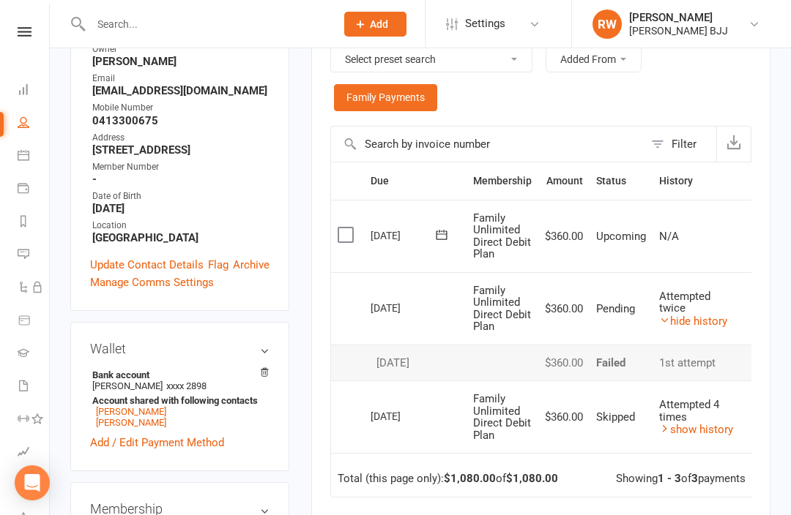
click at [343, 230] on label at bounding box center [347, 235] width 20 height 15
click at [343, 228] on input "checkbox" at bounding box center [342, 228] width 10 height 0
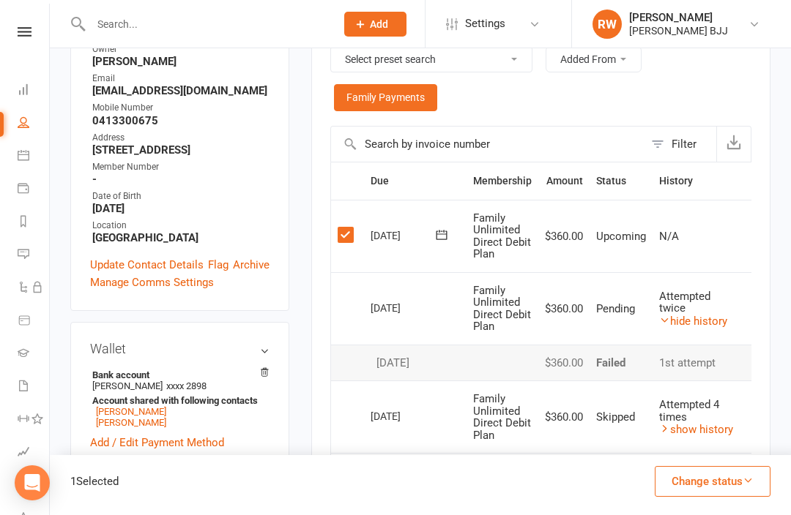
click at [743, 486] on icon "button" at bounding box center [747, 480] width 11 height 11
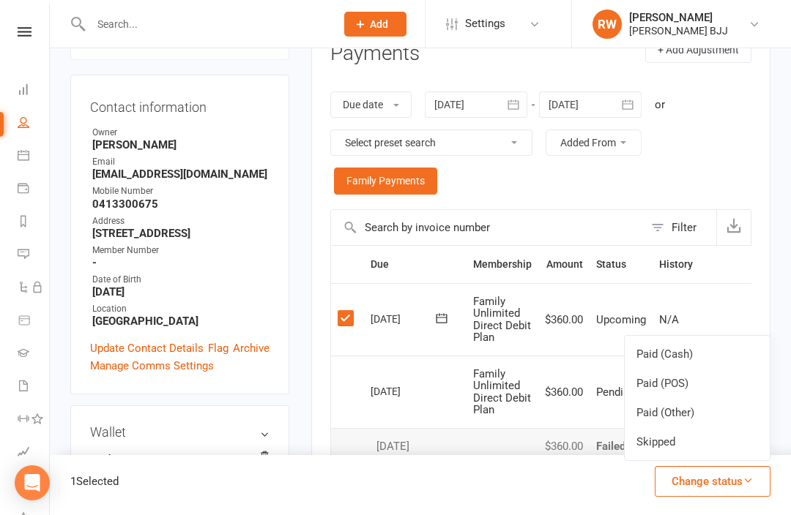
scroll to position [215, 0]
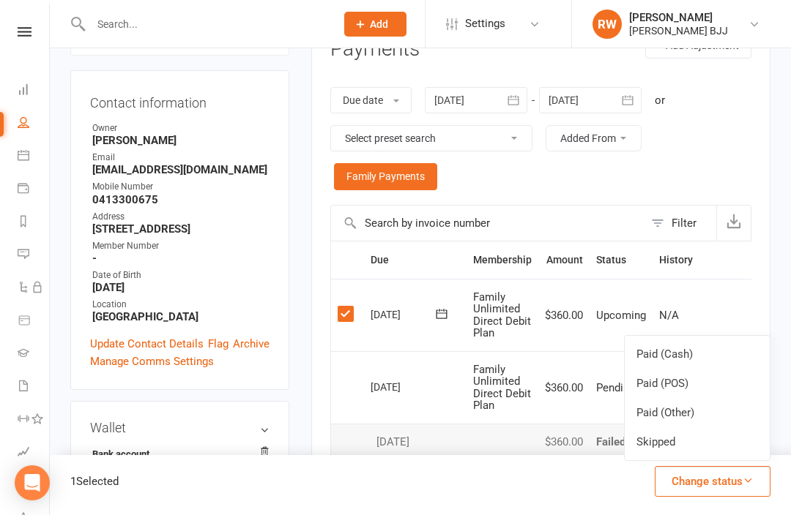
click at [536, 515] on div "1 Selected Change status Paid (Cash) Paid (POS) Paid (Other) Skipped" at bounding box center [420, 485] width 741 height 60
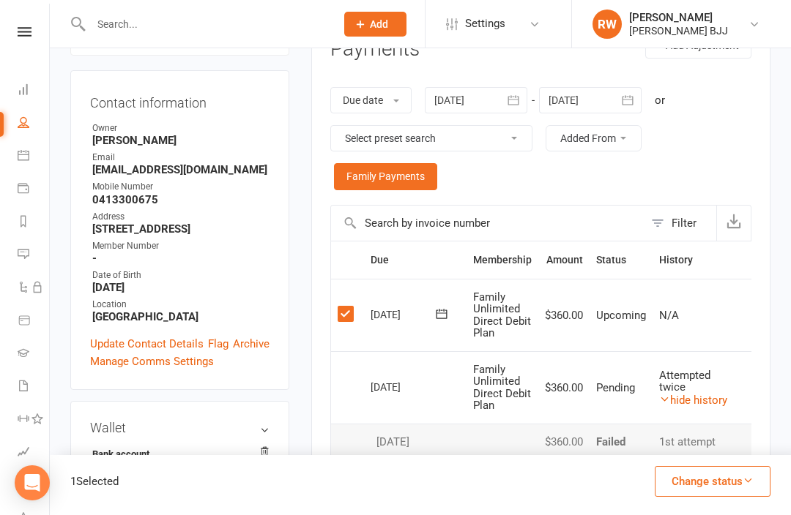
click at [345, 307] on label at bounding box center [347, 314] width 20 height 15
click at [345, 307] on input "checkbox" at bounding box center [342, 307] width 10 height 0
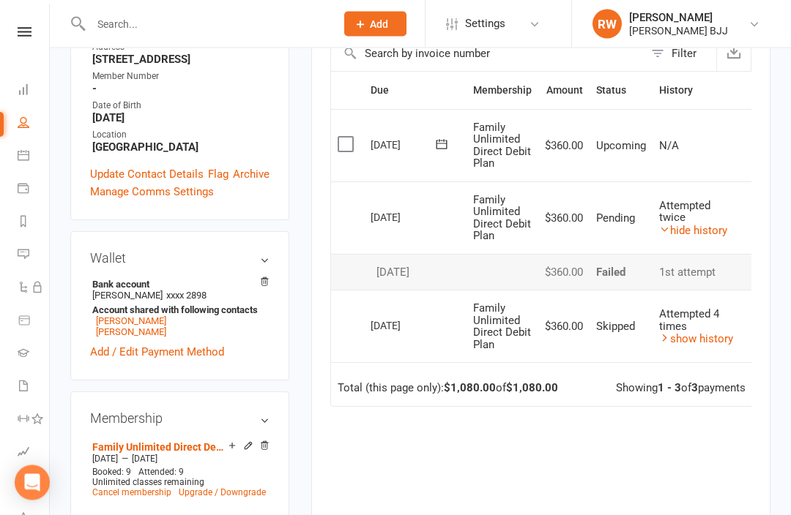
scroll to position [389, 0]
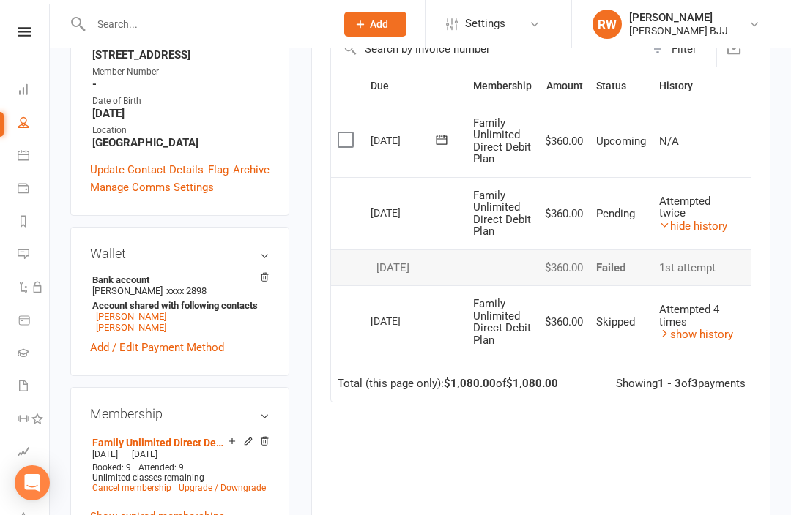
click at [141, 483] on link "Cancel membership" at bounding box center [131, 488] width 79 height 10
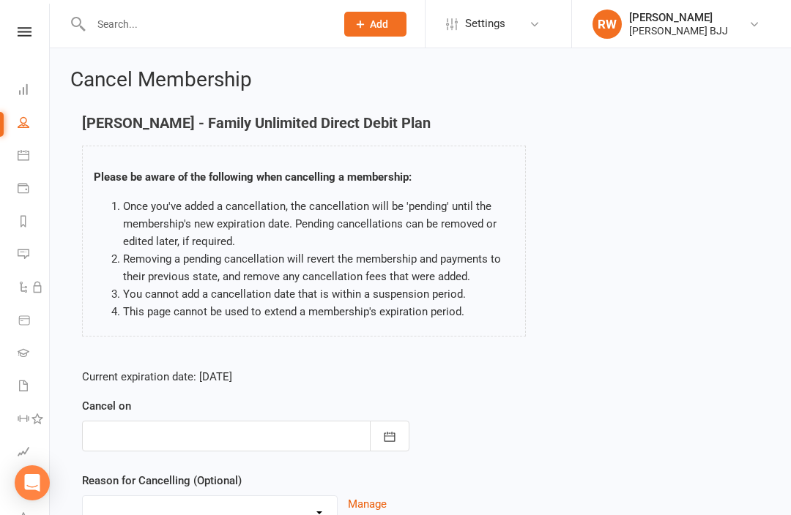
click at [392, 435] on icon "button" at bounding box center [389, 437] width 15 height 15
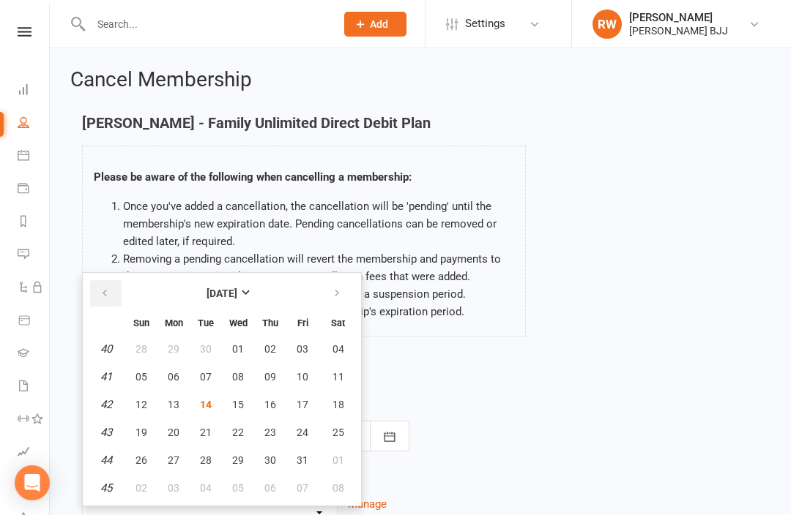
click at [101, 288] on icon "button" at bounding box center [105, 294] width 10 height 12
click at [502, 380] on div "Current expiration date: May 4 2026 Cancel on September 2025 Sun Mon Tue Wed Th…" at bounding box center [420, 454] width 698 height 194
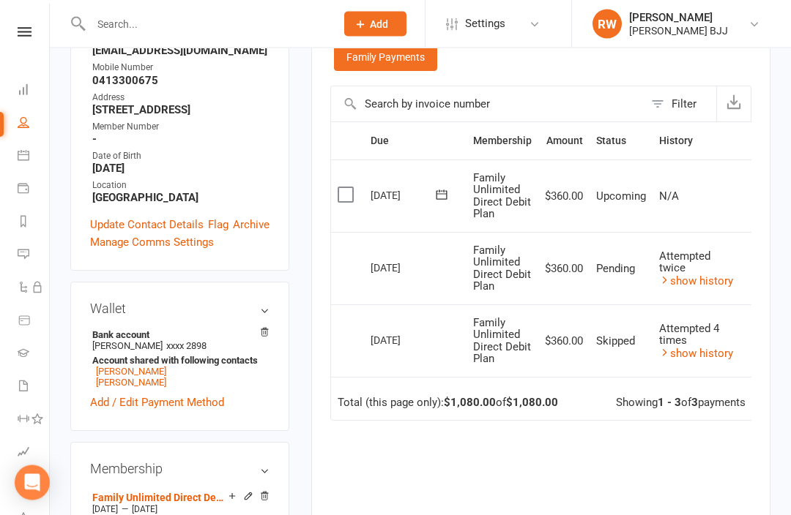
scroll to position [335, 0]
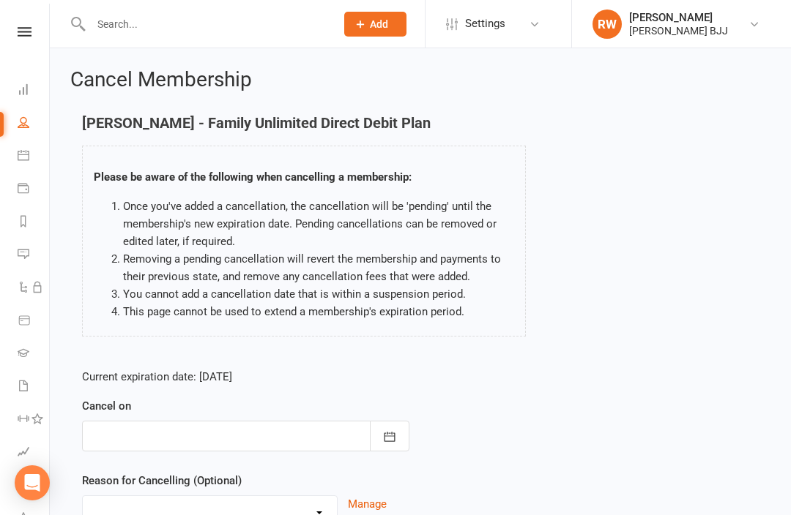
click at [395, 425] on button "button" at bounding box center [390, 436] width 40 height 31
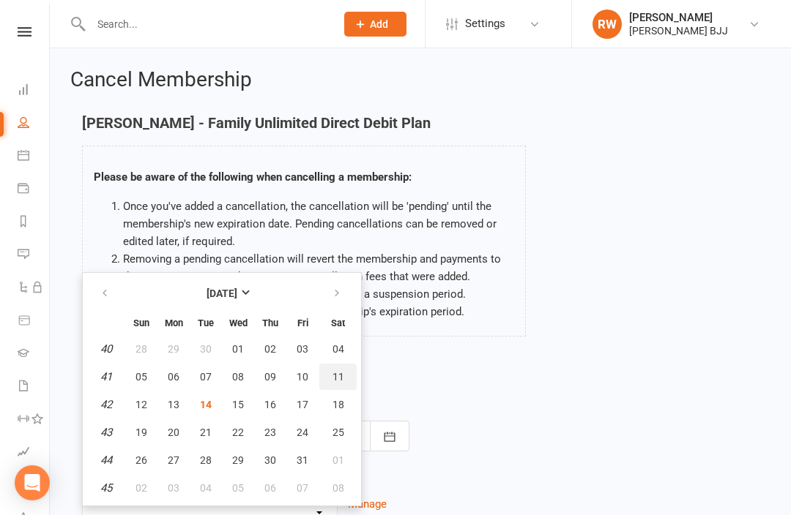
click at [342, 371] on span "11" at bounding box center [338, 377] width 12 height 12
type input "11 Oct 2025"
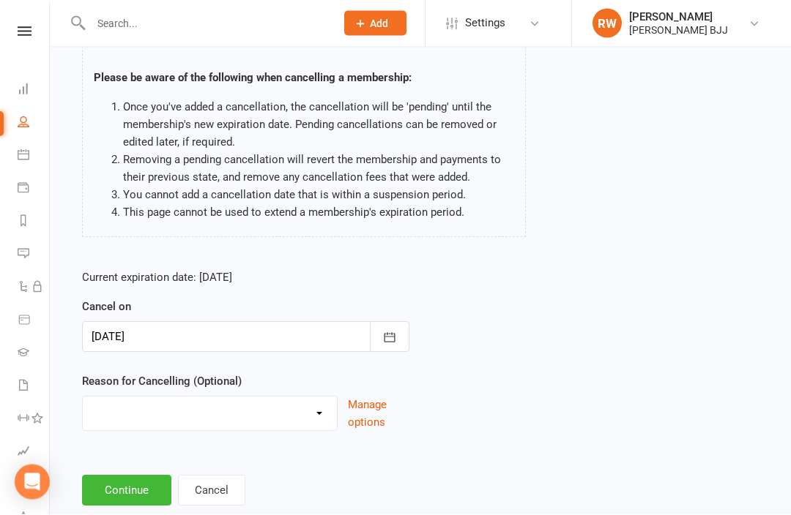
scroll to position [98, 0]
click at [329, 411] on select "Holiday Injury Other reason" at bounding box center [210, 412] width 254 height 29
select select "2"
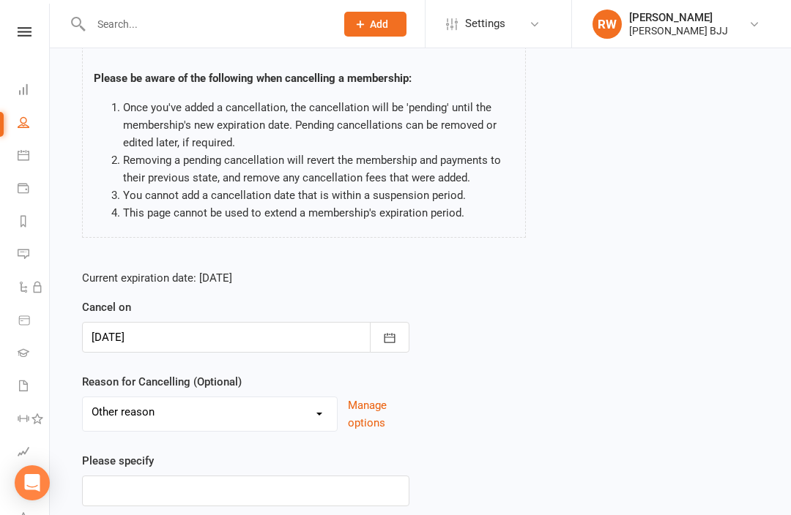
scroll to position [173, 0]
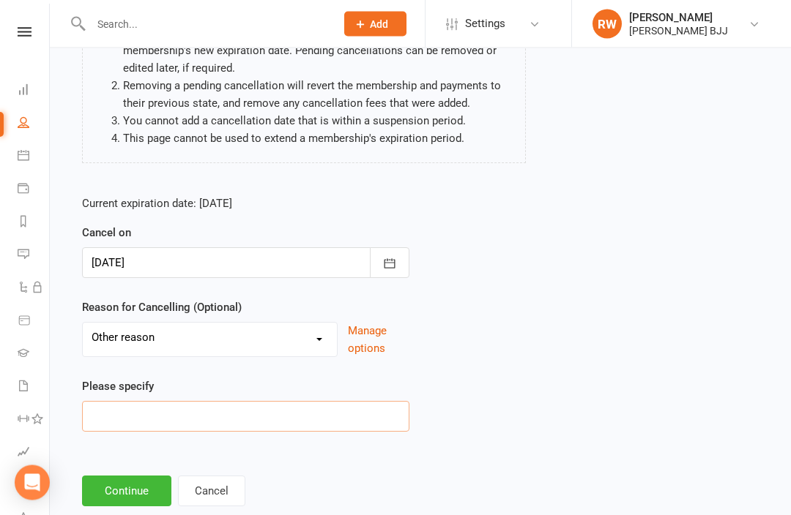
click at [264, 414] on input at bounding box center [245, 417] width 327 height 31
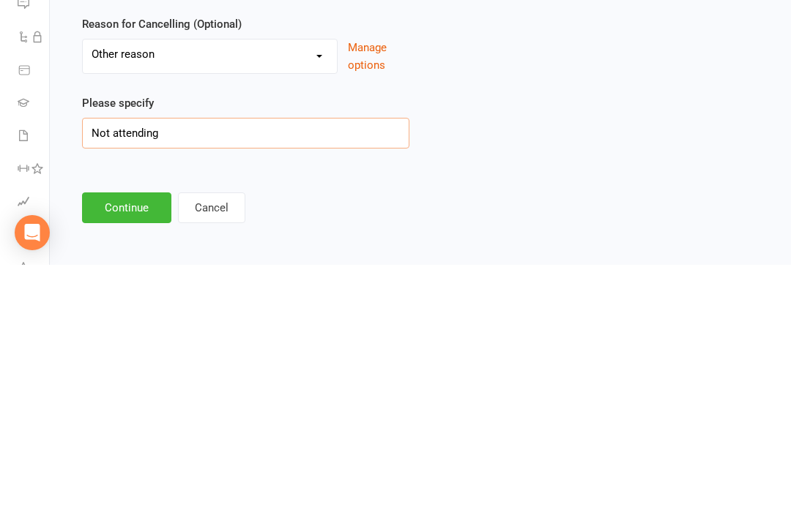
type input "Not attending"
click at [133, 443] on button "Continue" at bounding box center [126, 458] width 89 height 31
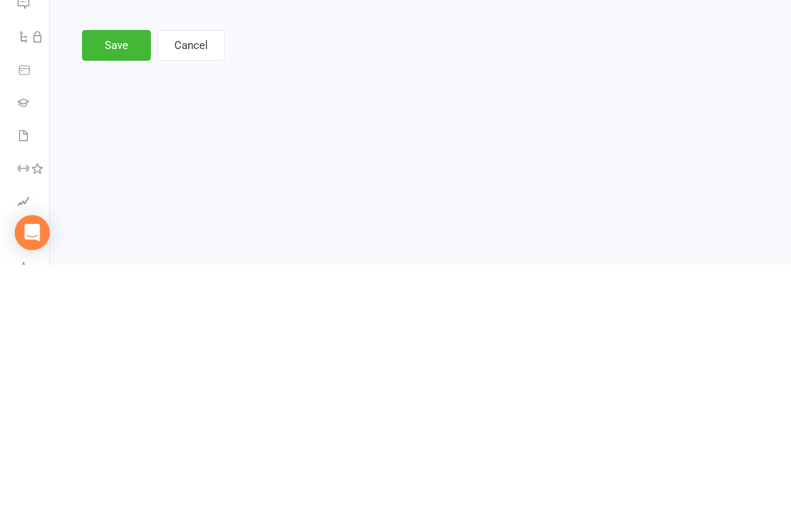
scroll to position [0, 0]
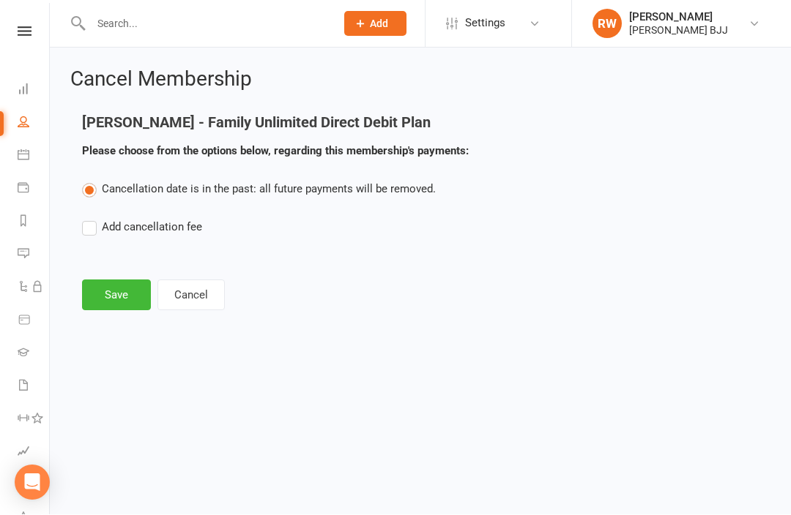
click at [122, 299] on button "Save" at bounding box center [116, 295] width 69 height 31
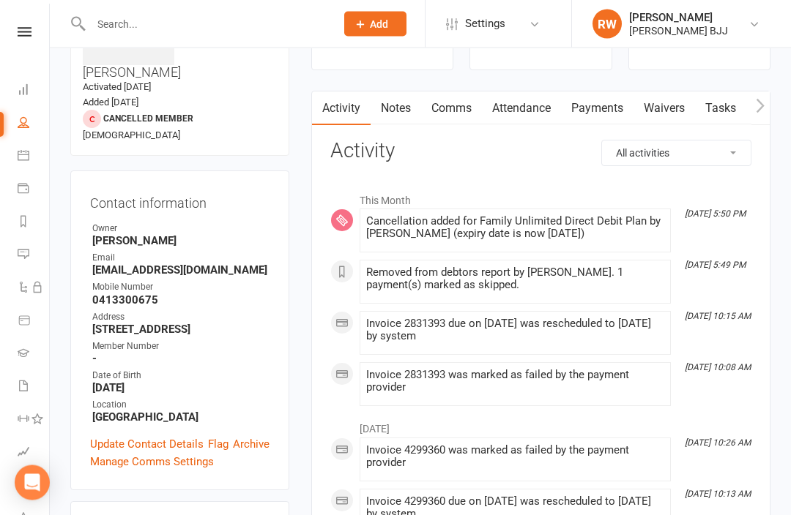
scroll to position [108, 0]
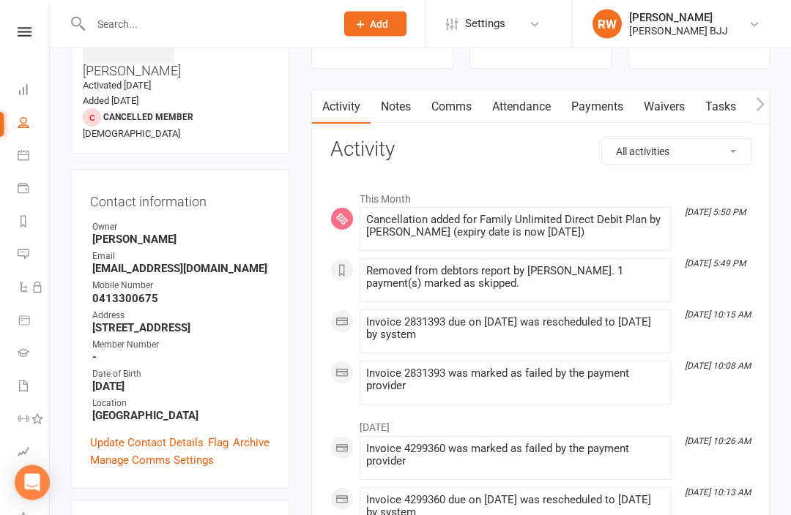
click at [600, 100] on link "Payments" at bounding box center [597, 108] width 72 height 34
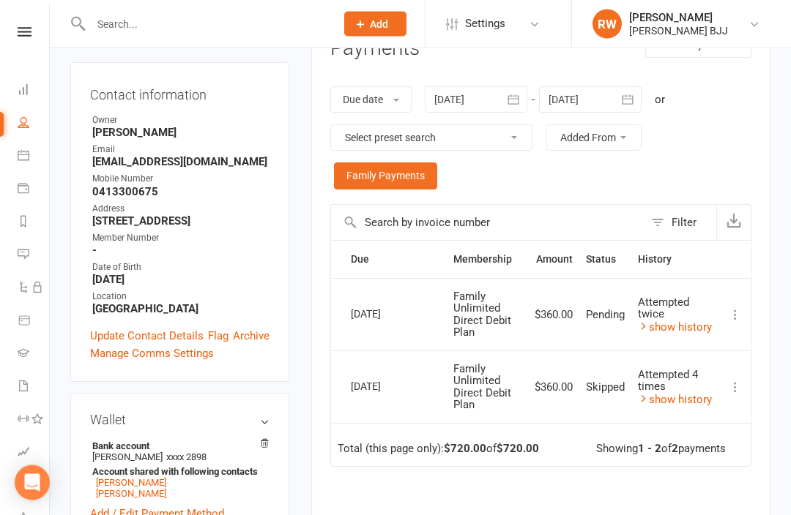
scroll to position [218, 0]
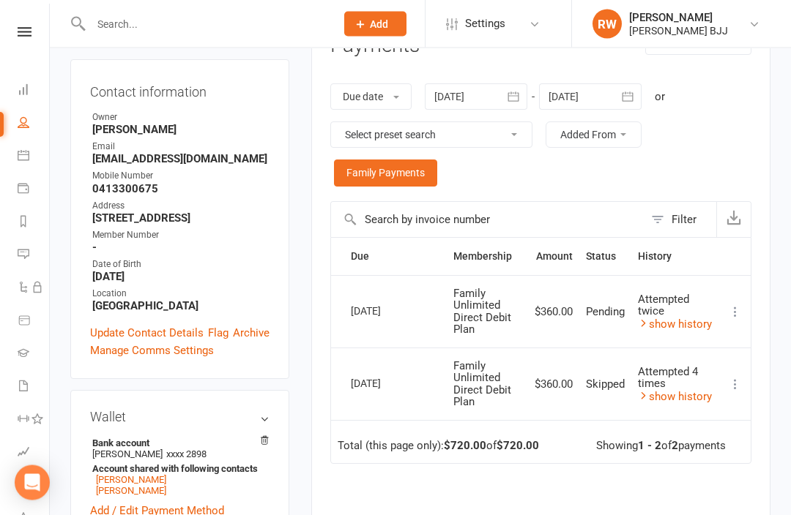
click at [734, 305] on icon at bounding box center [735, 312] width 15 height 15
click at [598, 495] on div "Due Contact Membership Amount Status History Invoice # Select this 12 Oct 2025 …" at bounding box center [540, 445] width 421 height 416
click at [542, 485] on div "Due Contact Membership Amount Status History Invoice # Select this 12 Oct 2025 …" at bounding box center [540, 445] width 421 height 416
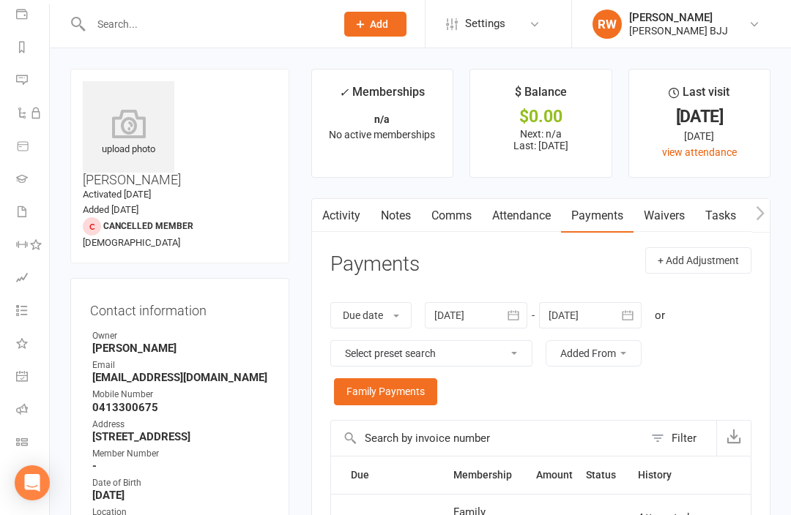
scroll to position [174, 1]
click at [33, 437] on link "Class check-in" at bounding box center [32, 443] width 33 height 33
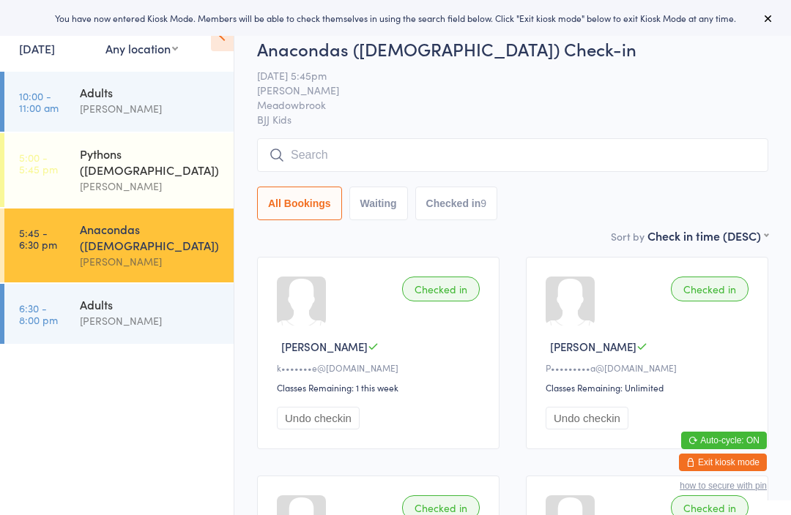
click at [171, 296] on div "Adults" at bounding box center [150, 304] width 141 height 16
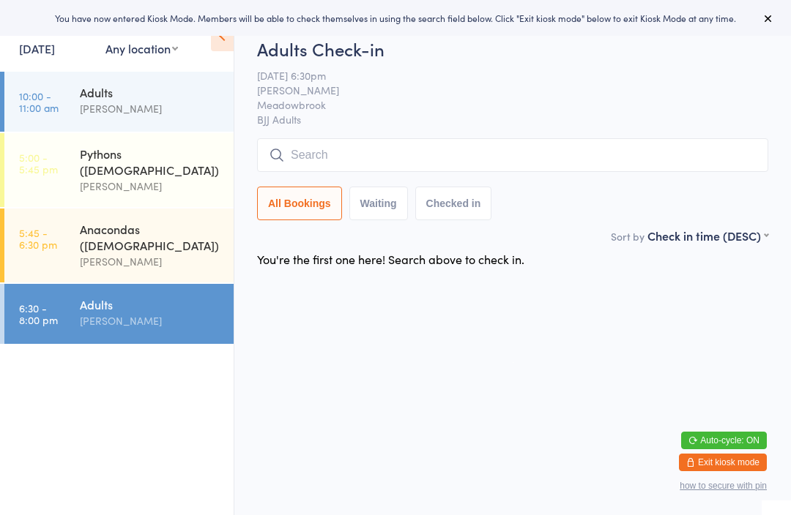
click at [151, 223] on div "Anacondas (8-12 yrs old)" at bounding box center [150, 237] width 141 height 32
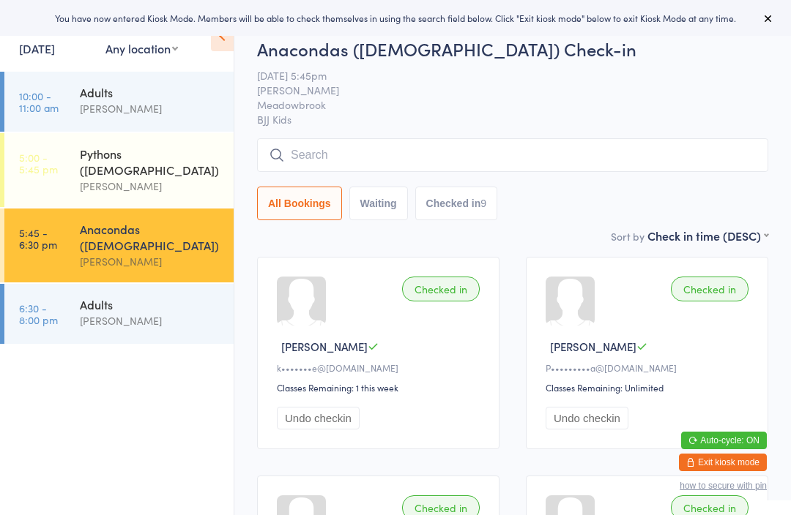
click at [173, 147] on div "Pythons (4-7 yrs old)" at bounding box center [150, 162] width 141 height 32
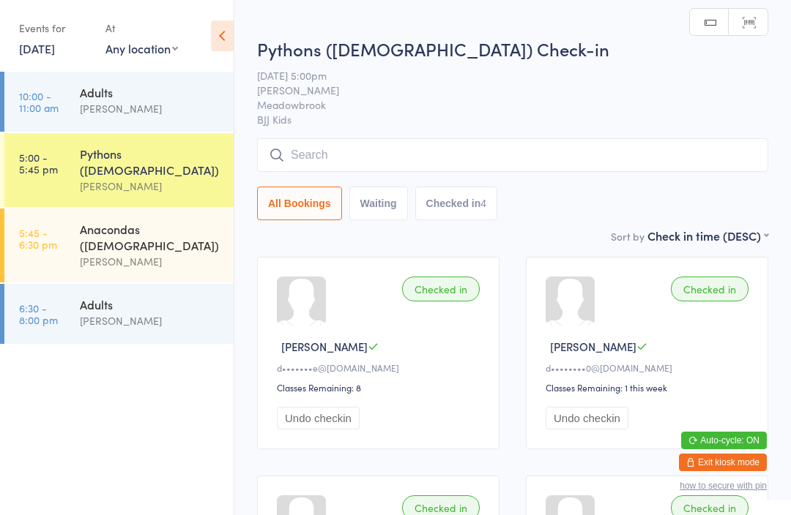
click at [142, 91] on div "Adults" at bounding box center [150, 92] width 141 height 16
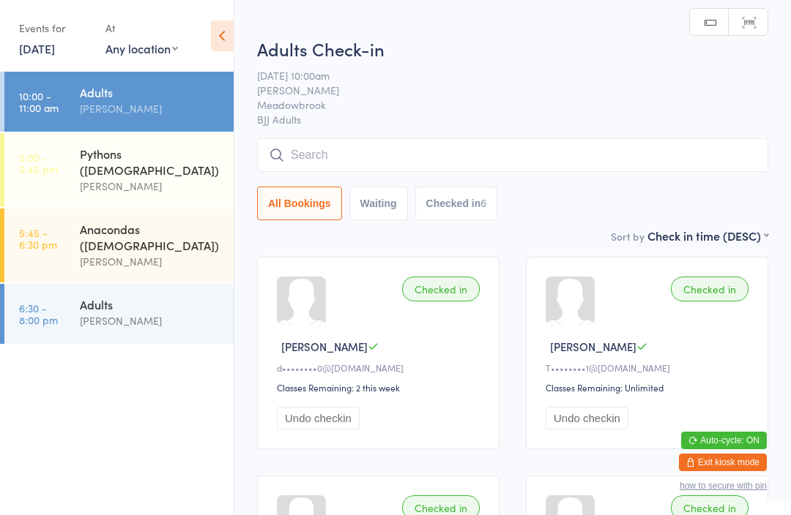
click at [141, 296] on div "Adults" at bounding box center [150, 304] width 141 height 16
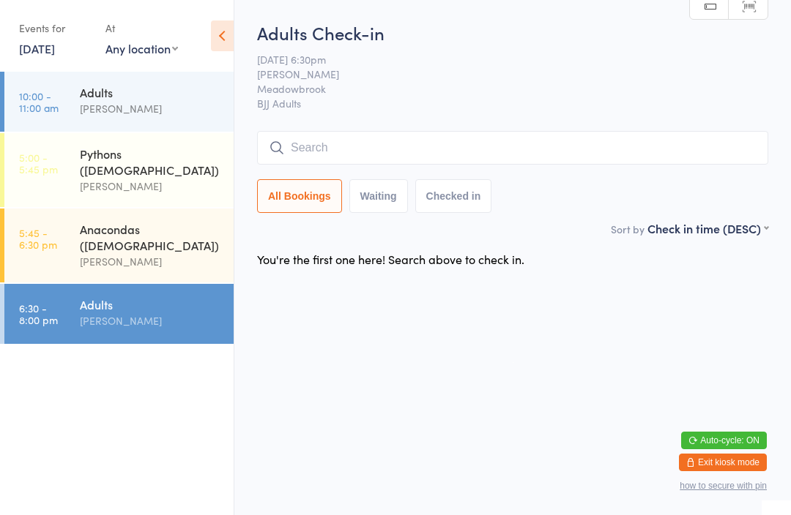
click at [438, 154] on input "search" at bounding box center [512, 148] width 511 height 34
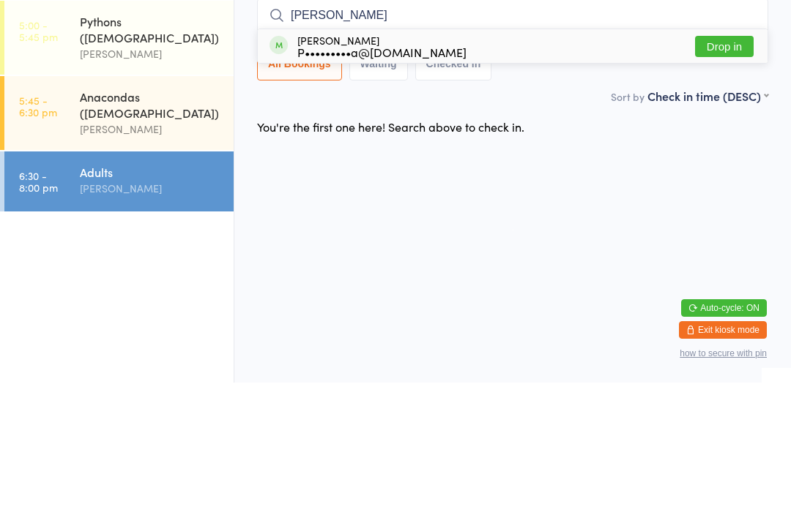
type input "Perry"
click at [729, 168] on button "Drop in" at bounding box center [724, 178] width 59 height 21
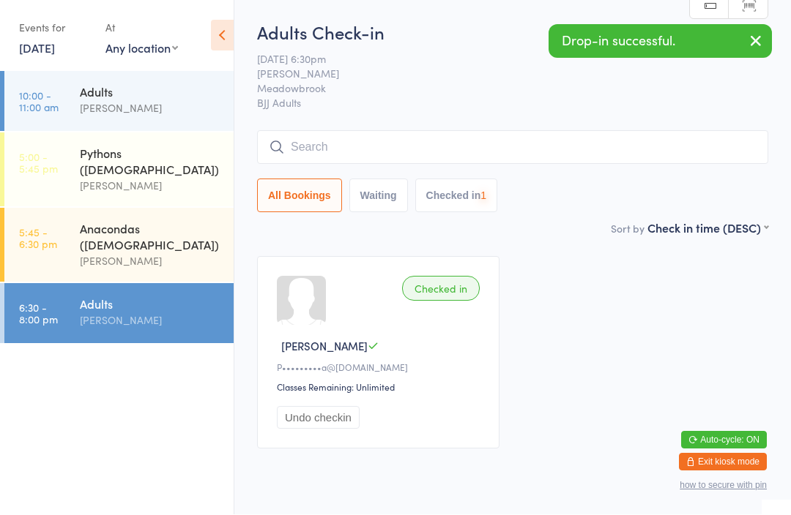
scroll to position [1, 0]
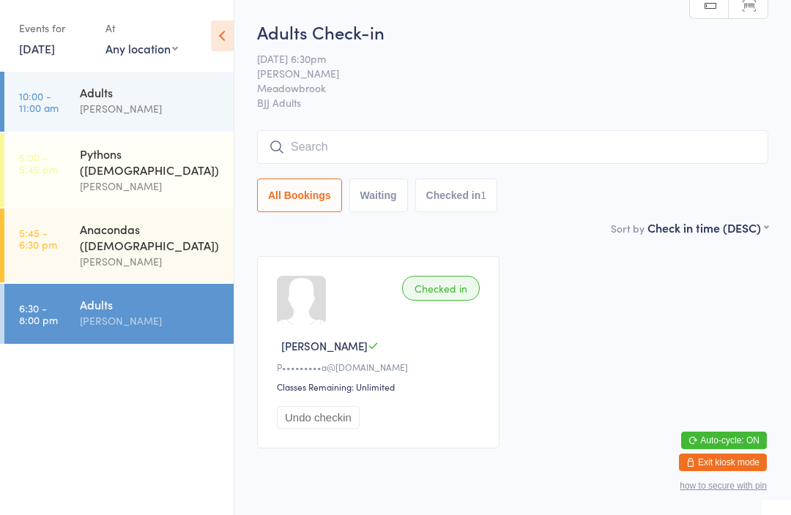
click at [181, 94] on div "Adults" at bounding box center [150, 92] width 141 height 16
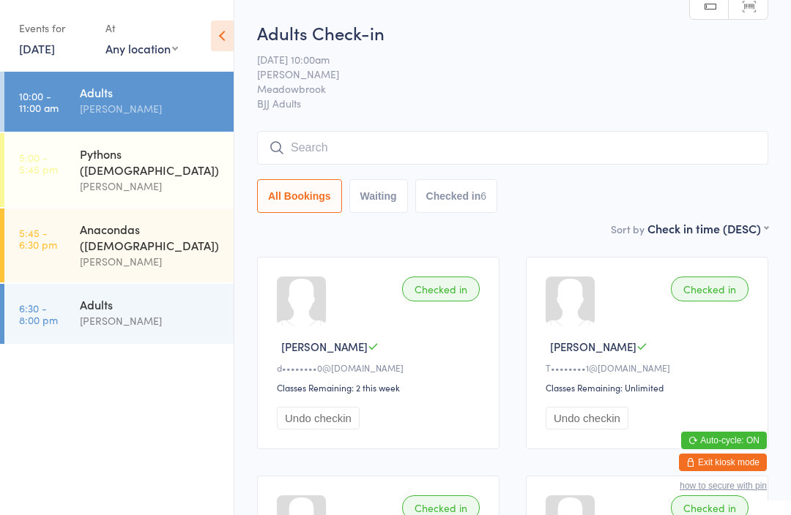
click at [97, 313] on div "[PERSON_NAME]" at bounding box center [150, 321] width 141 height 17
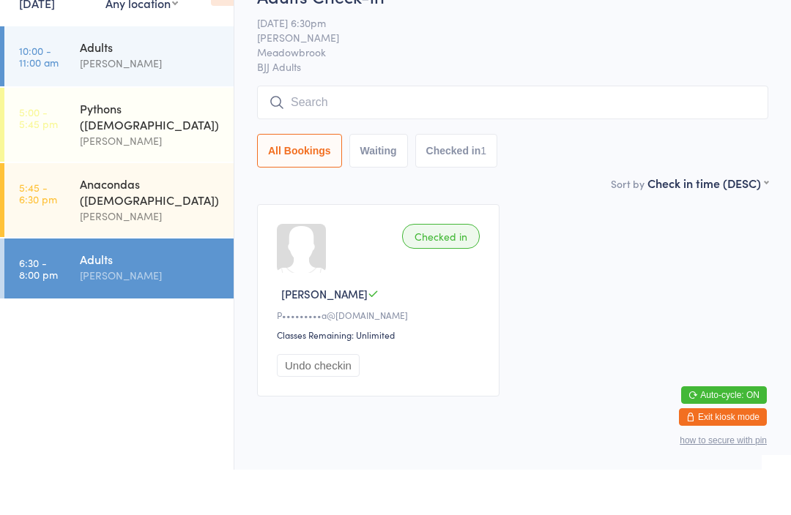
scroll to position [6, 0]
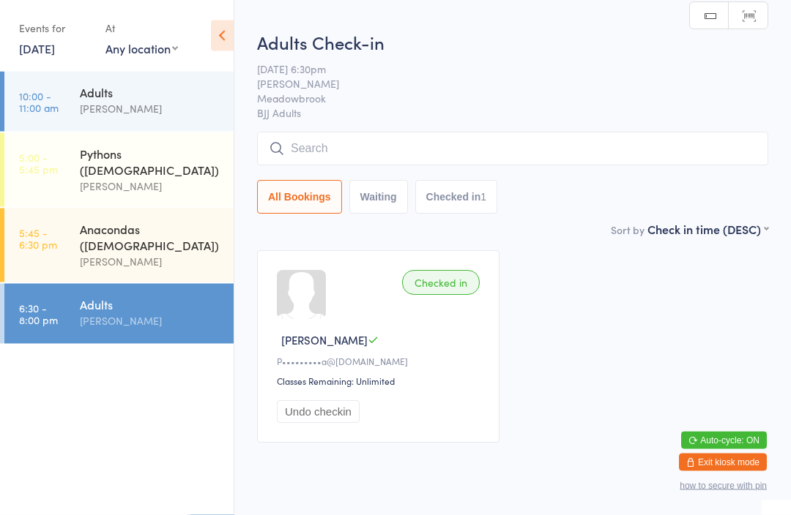
click at [90, 109] on div "[PERSON_NAME]" at bounding box center [150, 108] width 141 height 17
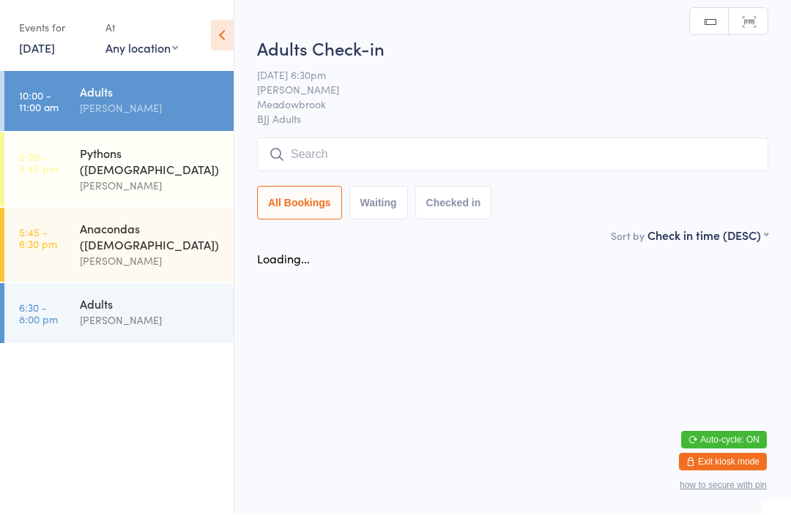
scroll to position [1, 0]
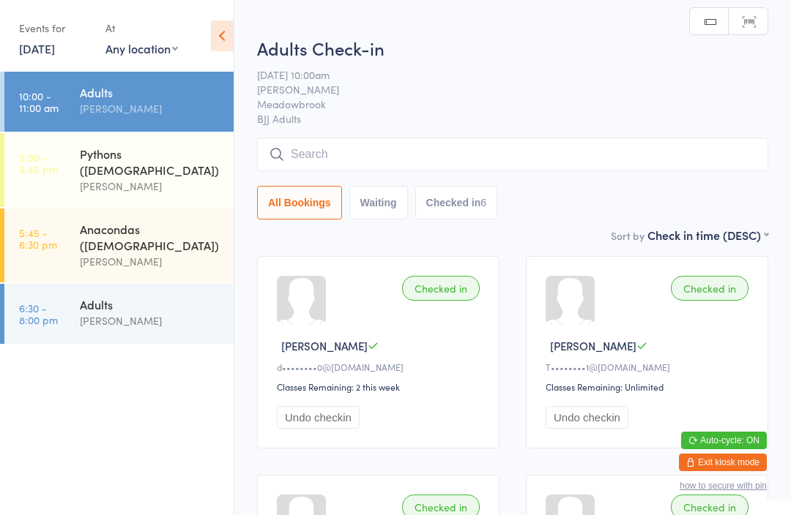
click at [86, 158] on div "Pythons (4-7 yrs old)" at bounding box center [150, 162] width 141 height 32
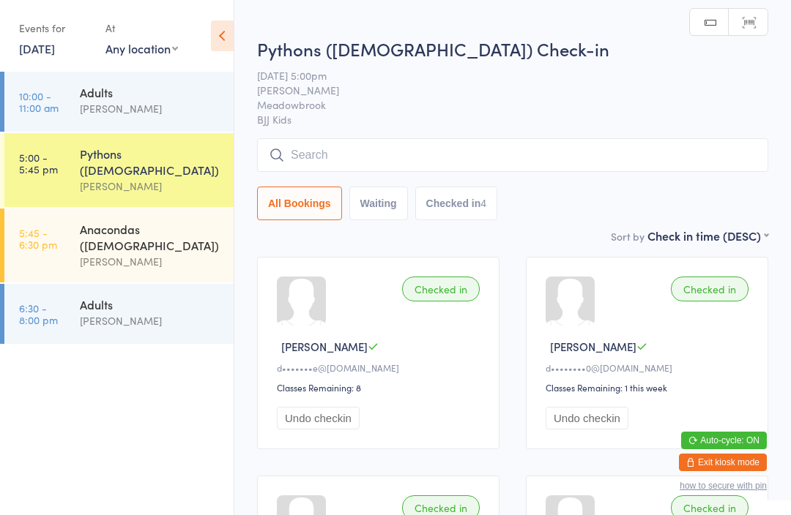
click at [92, 253] on div "[PERSON_NAME]" at bounding box center [150, 261] width 141 height 17
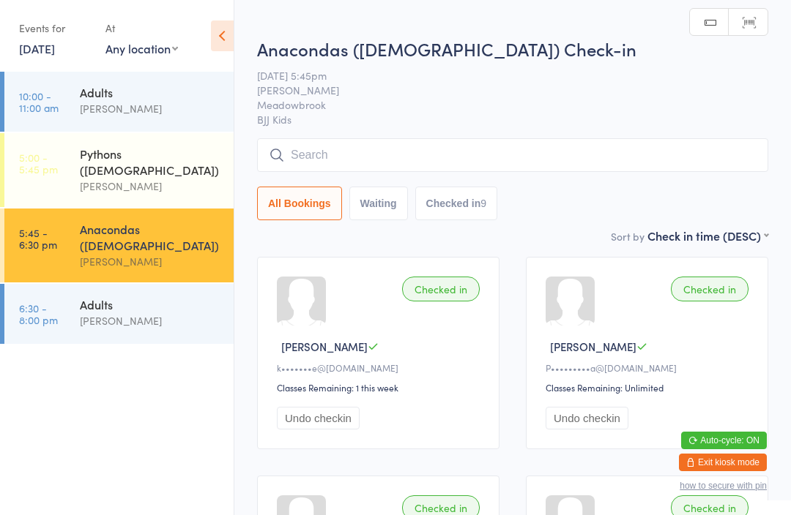
click at [98, 313] on div "[PERSON_NAME]" at bounding box center [150, 321] width 141 height 17
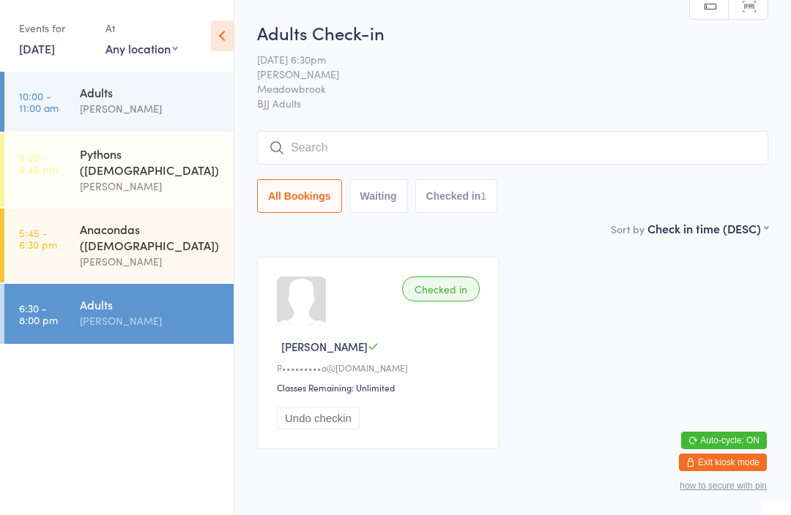
click at [721, 466] on button "Exit kiosk mode" at bounding box center [723, 463] width 88 height 18
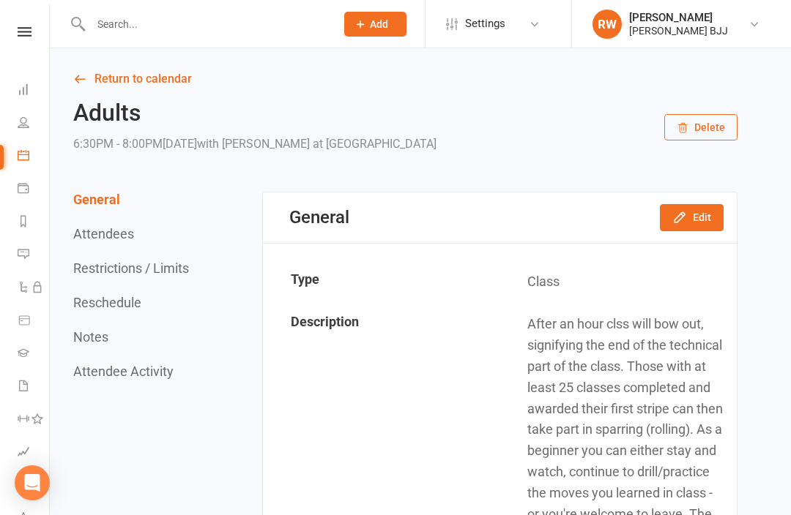
click at [154, 21] on input "text" at bounding box center [205, 24] width 239 height 20
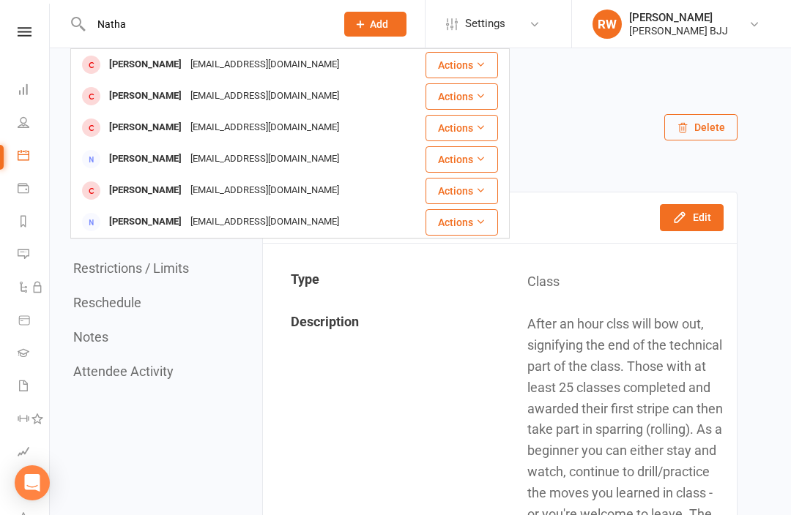
type input "Natha"
click at [209, 59] on div "[EMAIL_ADDRESS][DOMAIN_NAME]" at bounding box center [264, 64] width 157 height 21
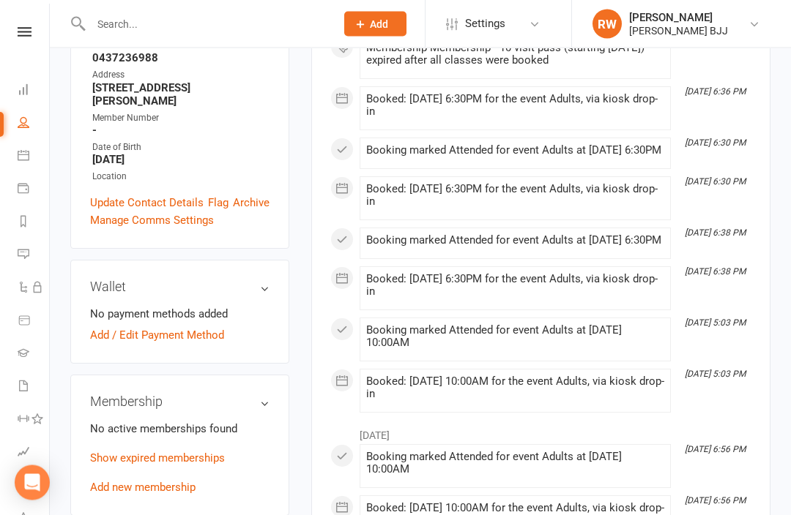
scroll to position [321, 0]
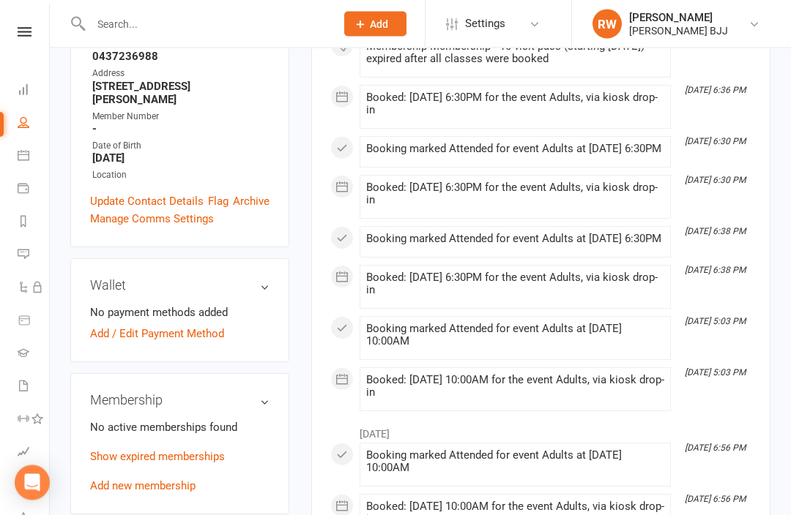
click at [168, 480] on link "Add new membership" at bounding box center [142, 486] width 105 height 13
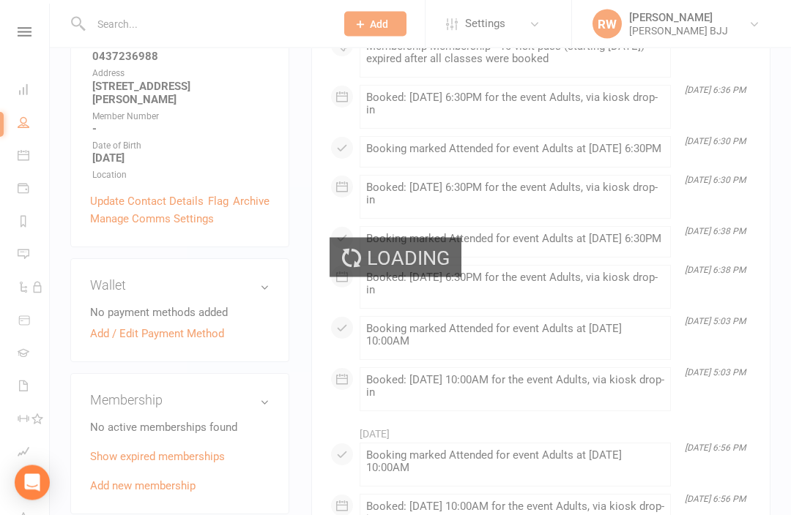
scroll to position [321, 0]
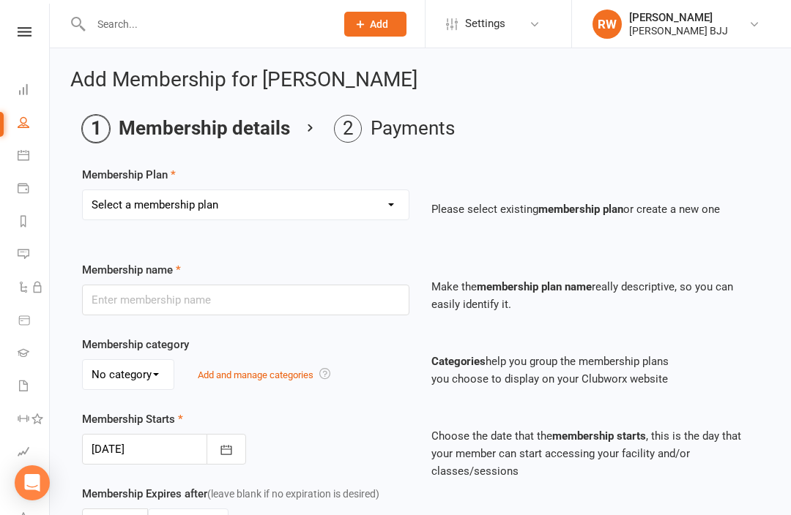
click at [340, 208] on select "Select a membership plan Create new Membership Plan Membership - 2 times per we…" at bounding box center [246, 204] width 326 height 29
select select "8"
type input "Membership - 10 visit pass"
select select "0"
type input "0"
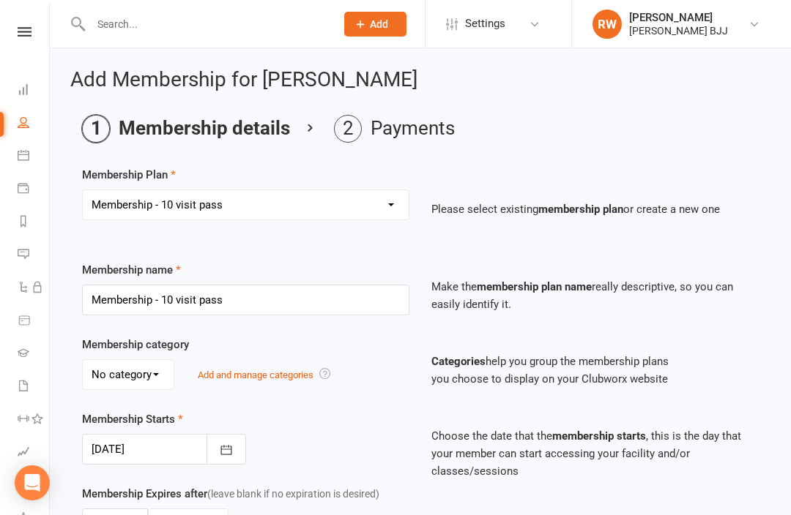
type input "10"
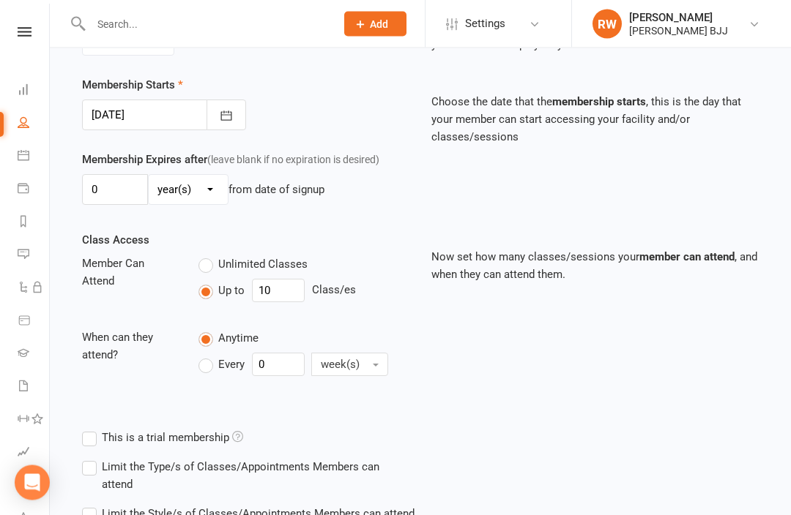
scroll to position [390, 0]
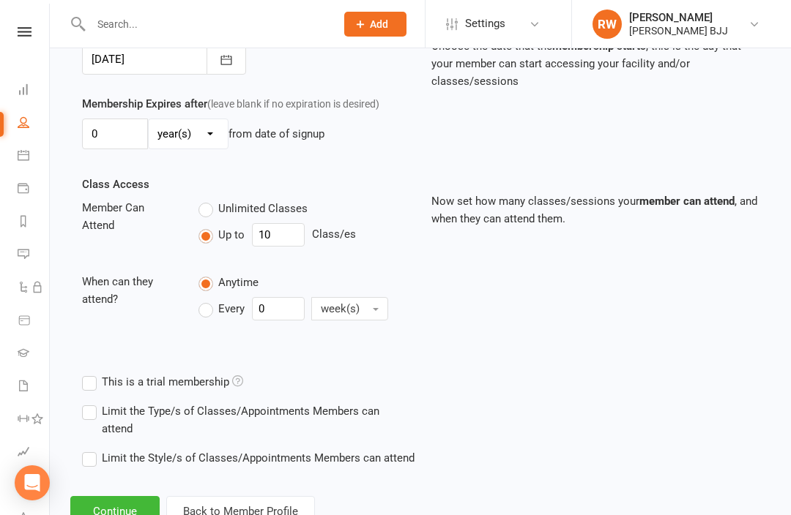
click at [127, 502] on button "Continue" at bounding box center [114, 511] width 89 height 31
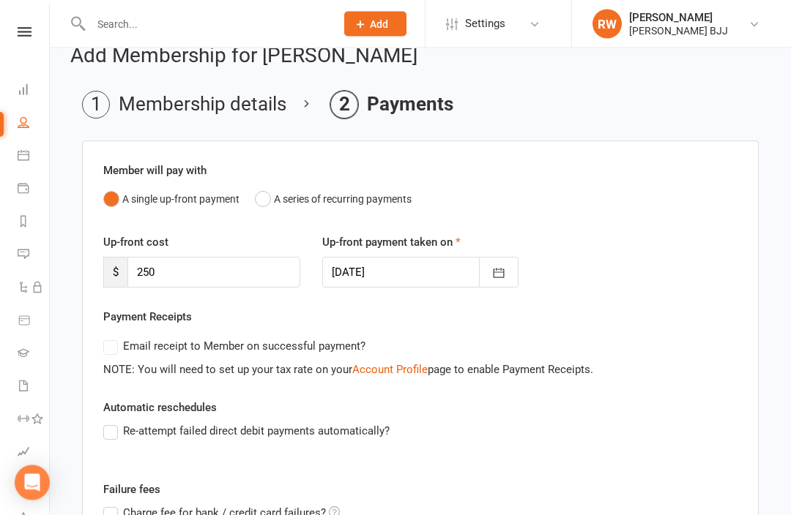
scroll to position [24, 0]
click at [247, 270] on input "250" at bounding box center [213, 272] width 173 height 31
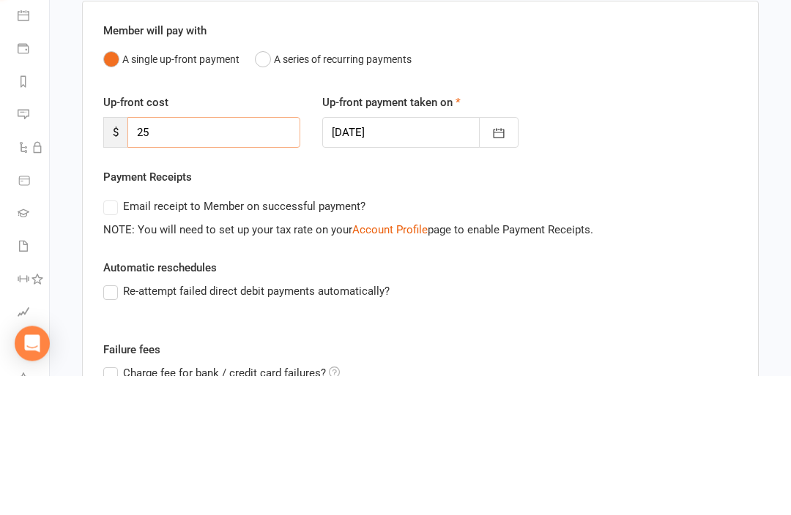
type input "2"
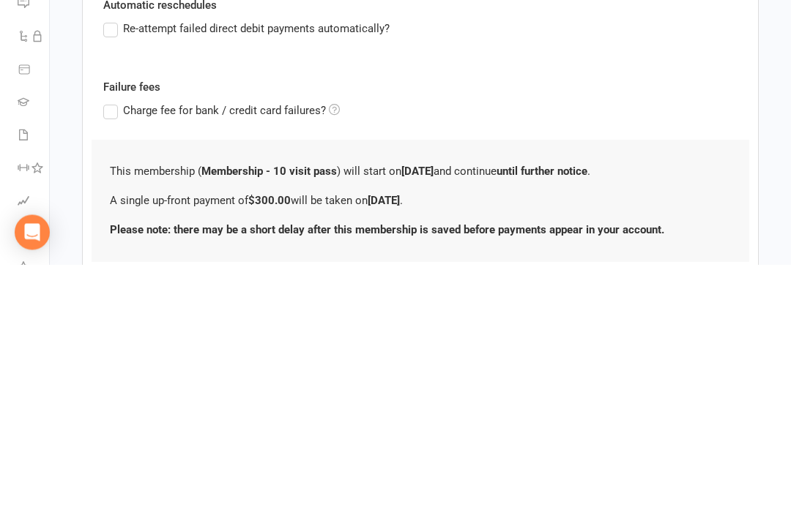
scroll to position [294, 0]
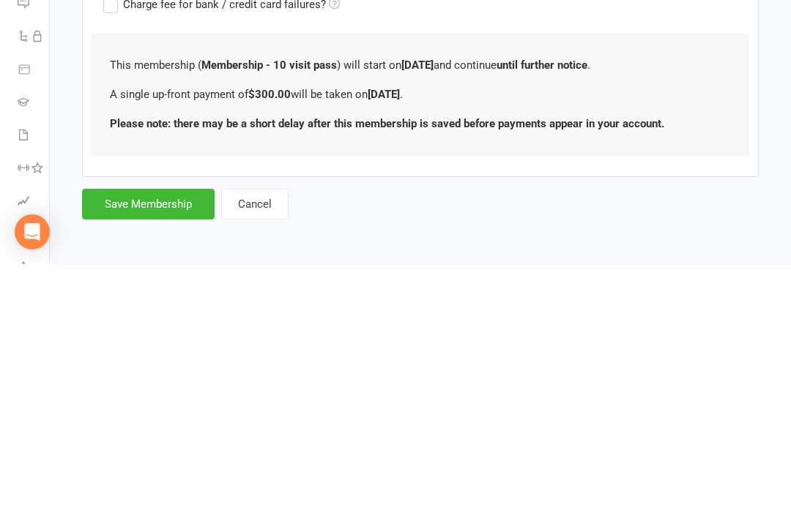
type input "300.00"
click at [169, 440] on button "Save Membership" at bounding box center [148, 455] width 132 height 31
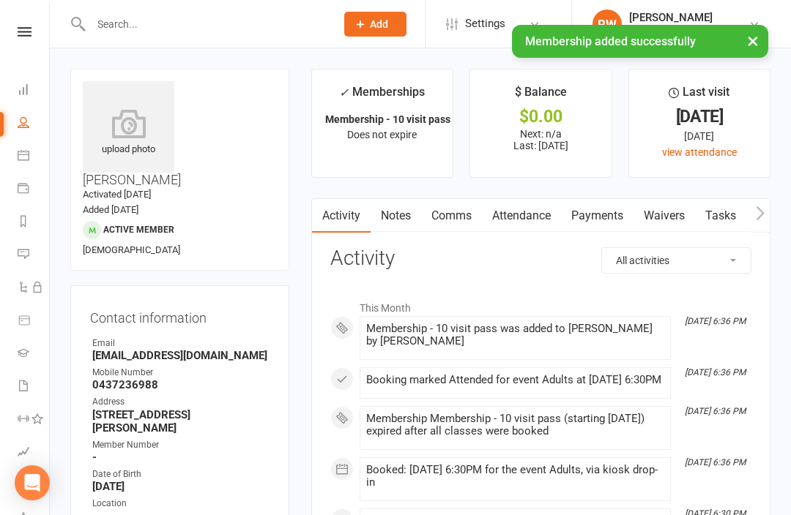
click at [616, 215] on link "Payments" at bounding box center [597, 216] width 72 height 34
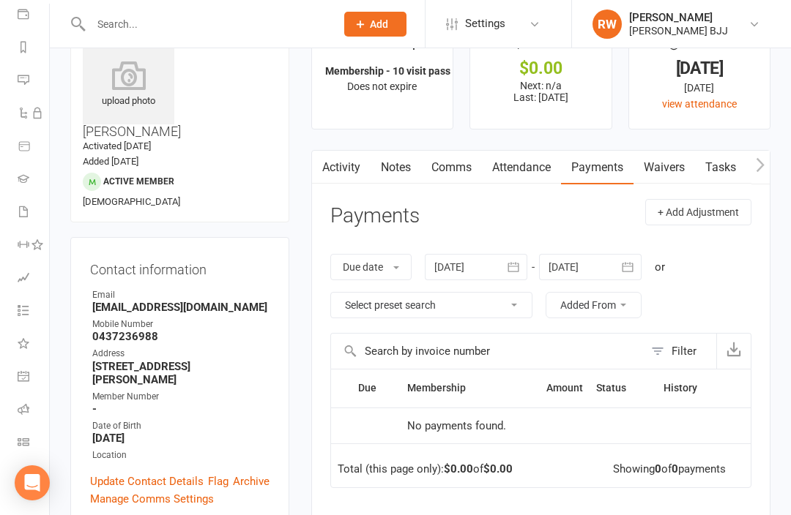
scroll to position [174, 0]
click at [34, 440] on link "Class check-in" at bounding box center [34, 443] width 33 height 33
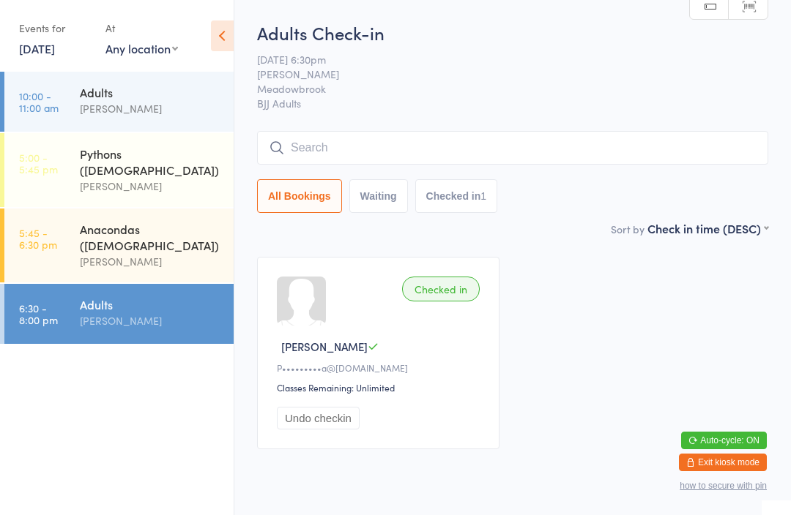
click at [433, 141] on input "search" at bounding box center [512, 148] width 511 height 34
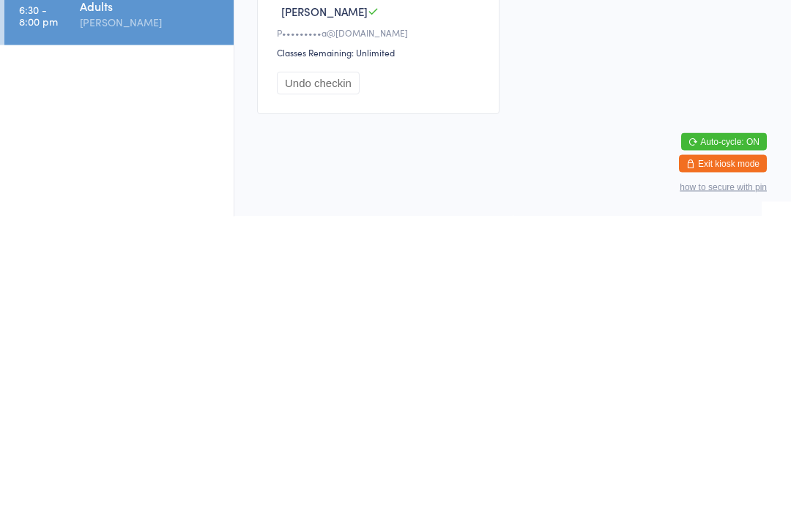
scroll to position [54, 0]
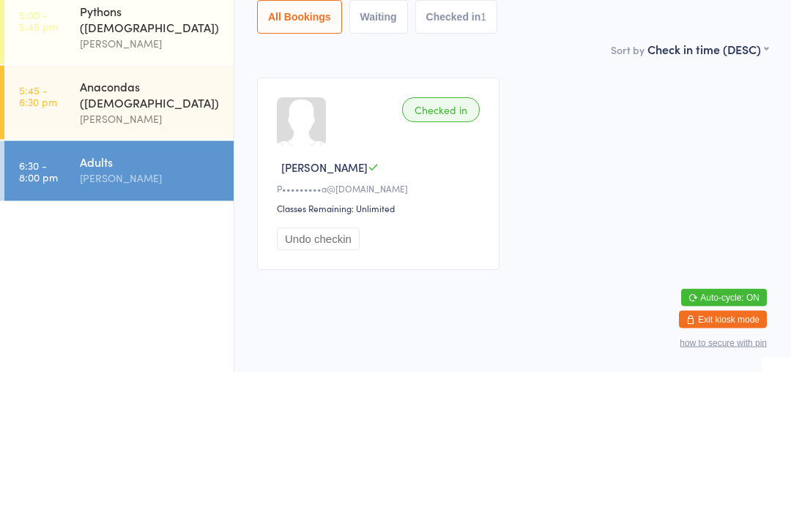
click at [451, 241] on div "Checked in" at bounding box center [441, 253] width 78 height 25
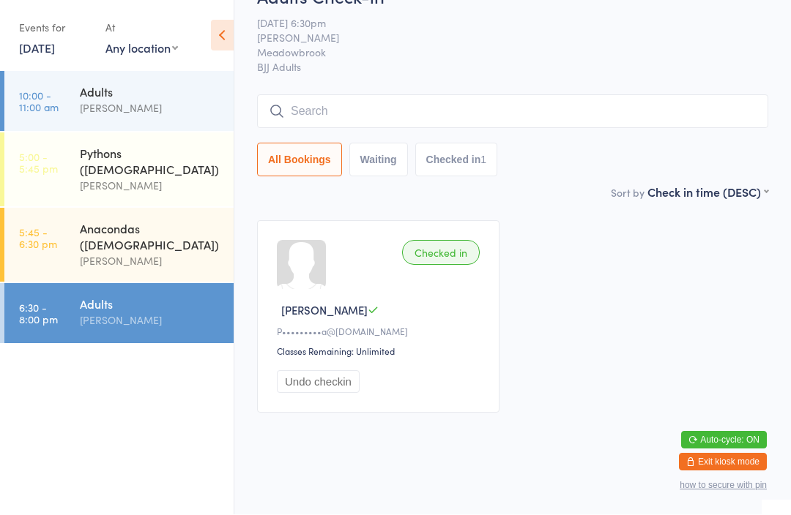
click at [329, 372] on button "Undo checkin" at bounding box center [318, 382] width 83 height 23
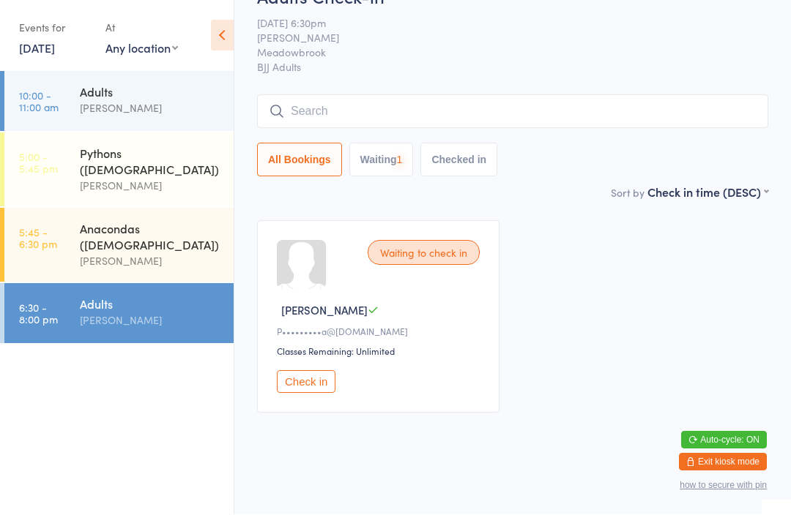
click at [435, 95] on input "search" at bounding box center [512, 112] width 511 height 34
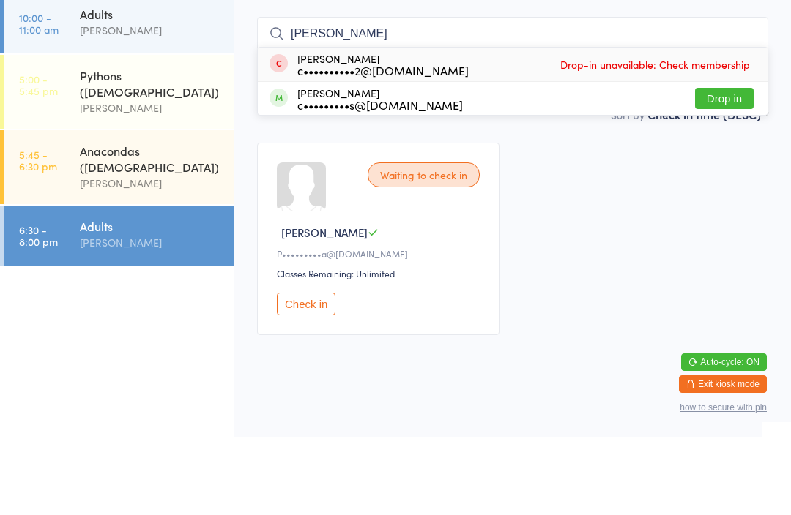
type input "[PERSON_NAME]"
click at [729, 166] on button "Drop in" at bounding box center [724, 176] width 59 height 21
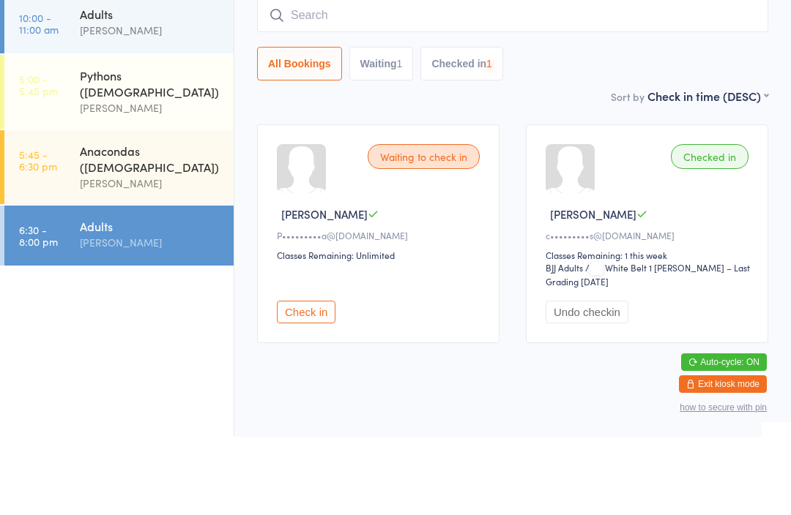
click at [504, 77] on input "search" at bounding box center [512, 94] width 511 height 34
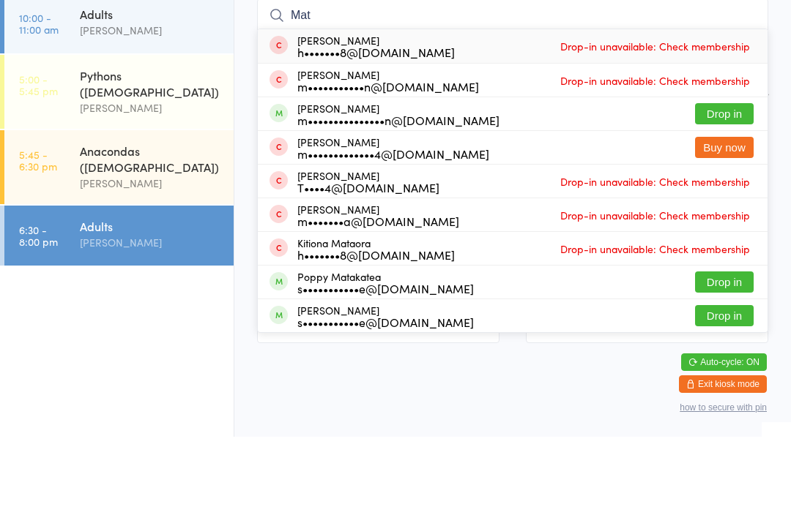
type input "Mat"
click at [730, 182] on button "Drop in" at bounding box center [724, 192] width 59 height 21
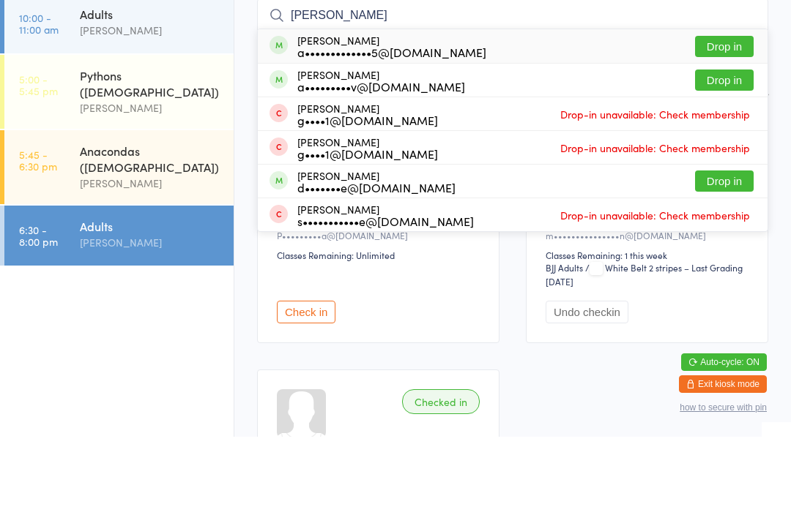
type input "[PERSON_NAME]"
click at [730, 114] on button "Drop in" at bounding box center [724, 124] width 59 height 21
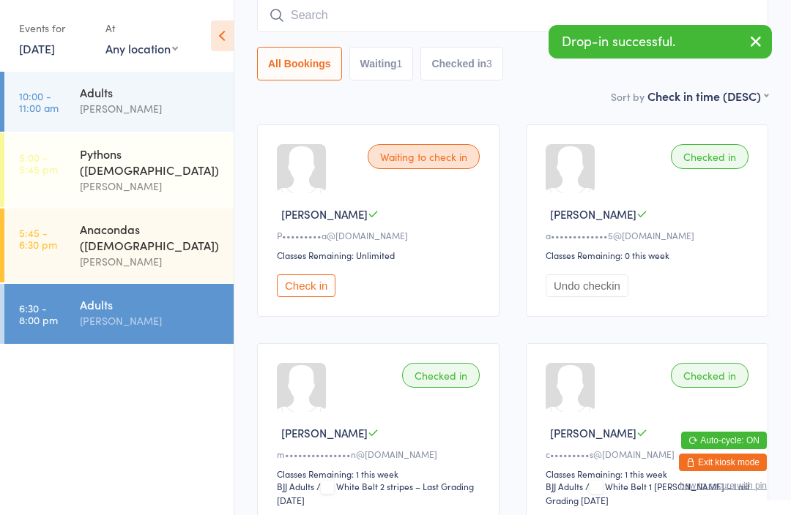
click at [471, 31] on input "search" at bounding box center [512, 16] width 511 height 34
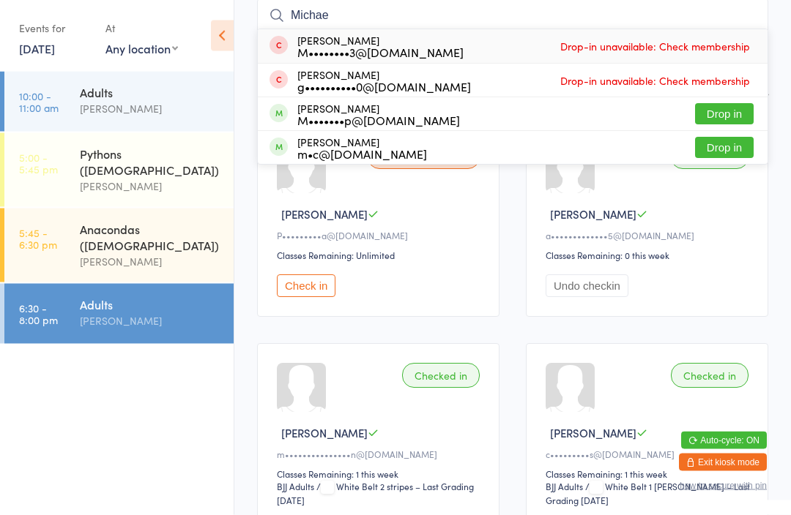
type input "Michae"
click at [737, 112] on button "Drop in" at bounding box center [724, 114] width 59 height 21
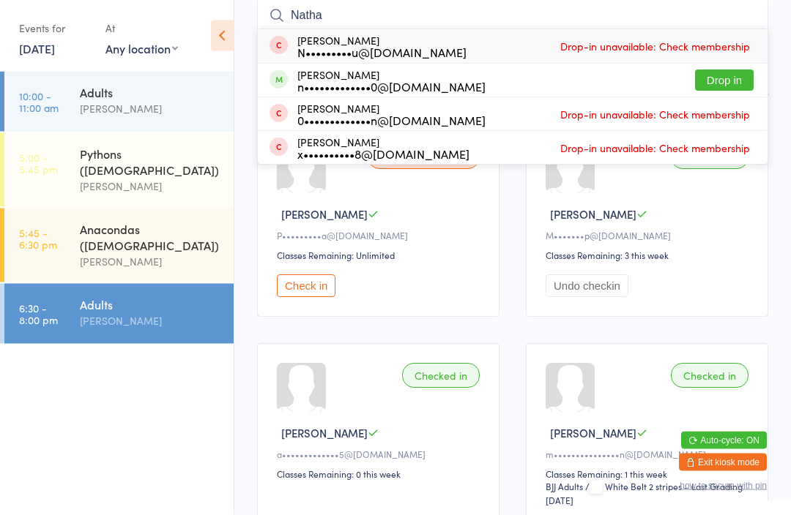
type input "Natha"
click at [733, 75] on button "Drop in" at bounding box center [724, 80] width 59 height 21
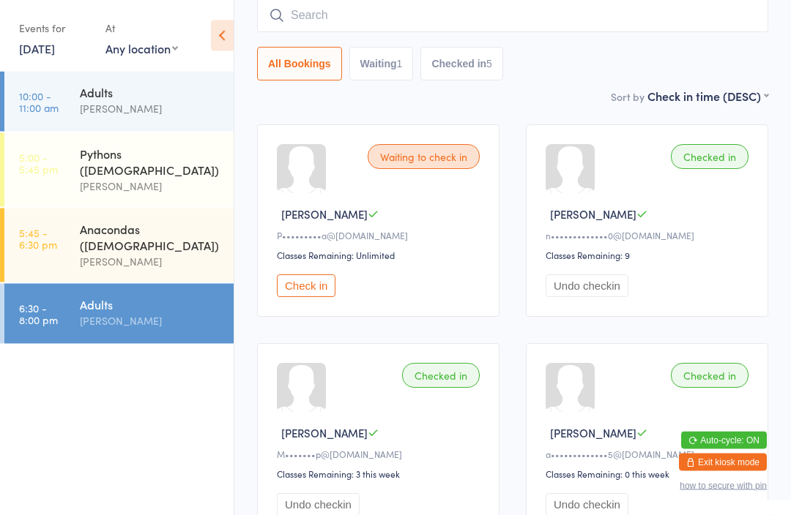
type input "C"
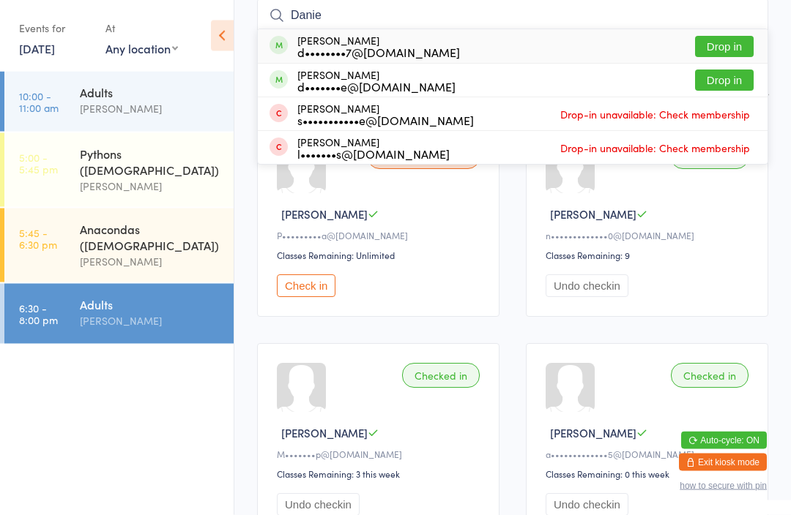
type input "Danie"
click at [731, 37] on button "Drop in" at bounding box center [724, 47] width 59 height 21
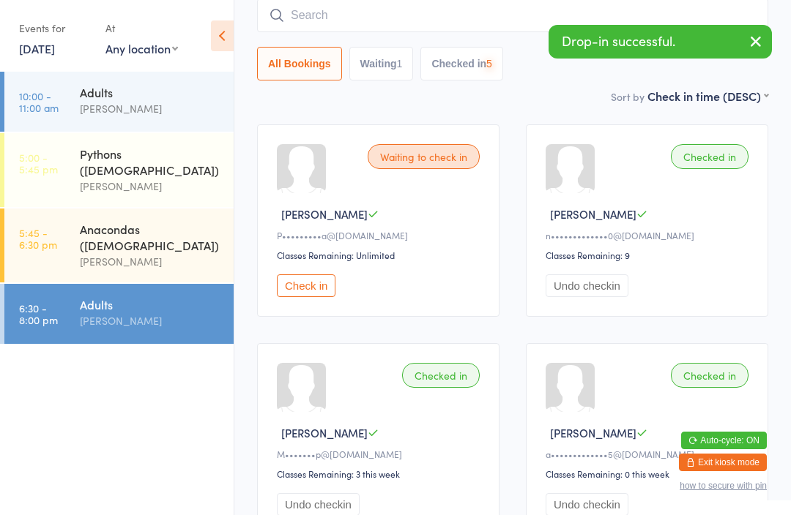
click at [452, 24] on input "search" at bounding box center [512, 16] width 511 height 34
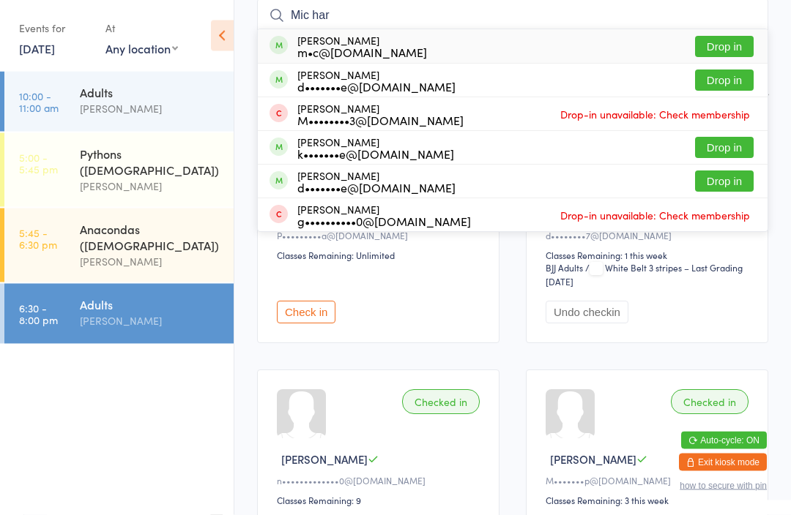
type input "Mic har"
click at [739, 45] on button "Drop in" at bounding box center [724, 47] width 59 height 21
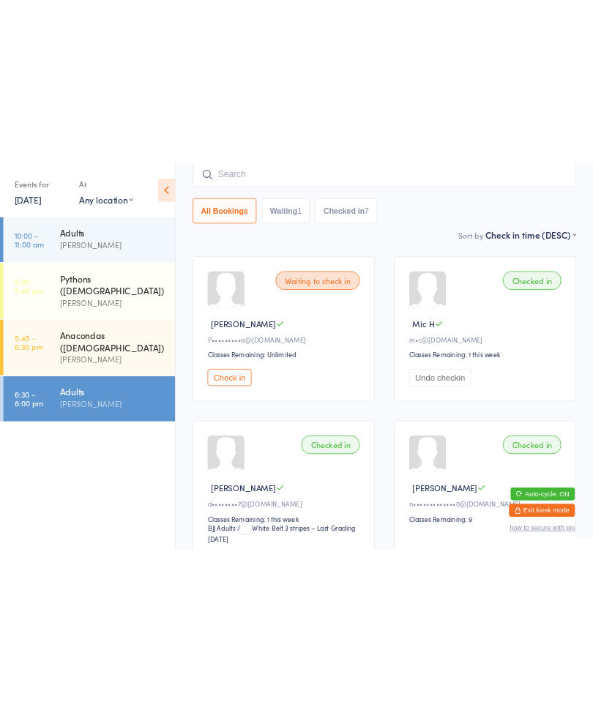
scroll to position [0, 0]
